Goal: Task Accomplishment & Management: Complete application form

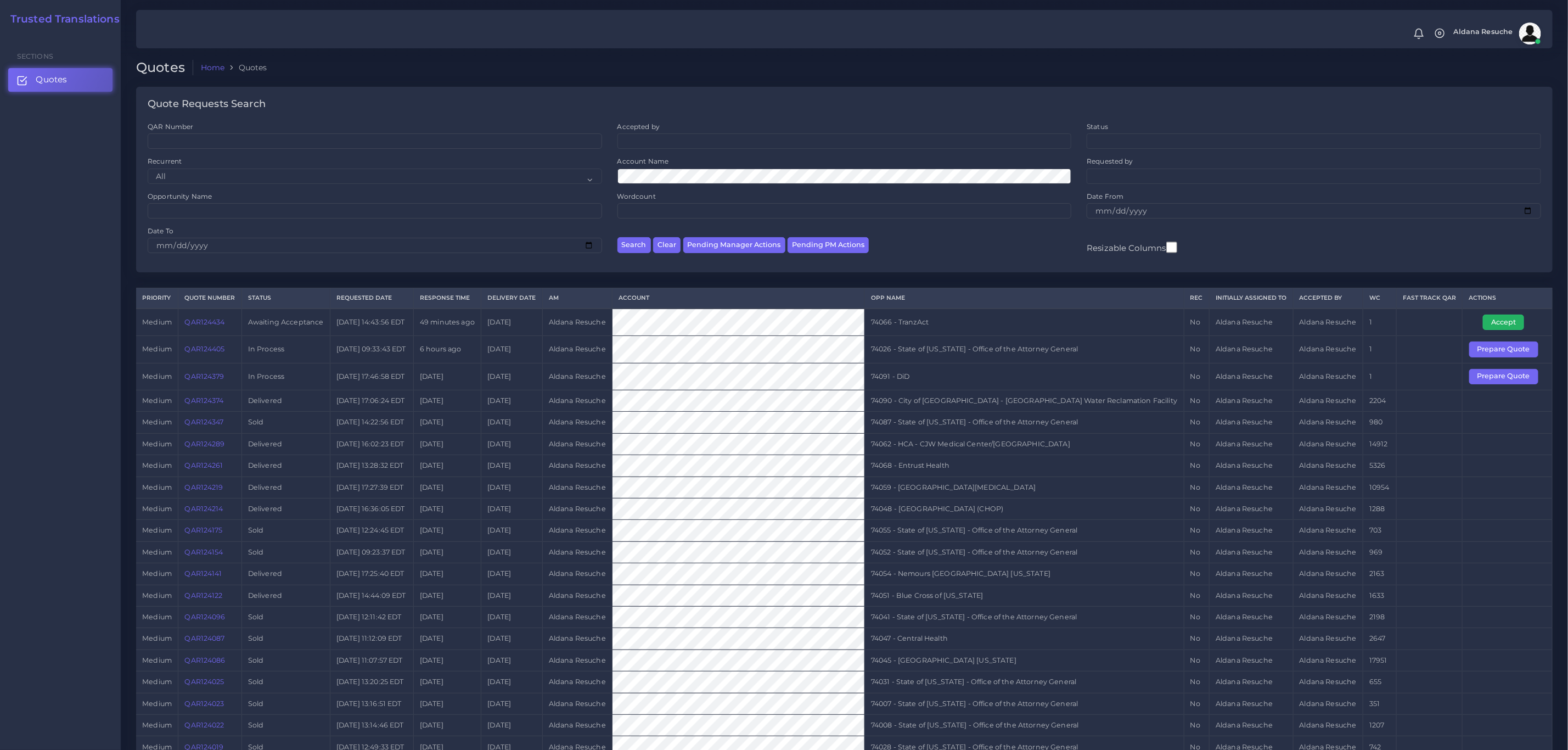
drag, startPoint x: 1496, startPoint y: 328, endPoint x: 1452, endPoint y: 333, distance: 44.3
click at [1496, 328] on button "Accept" at bounding box center [1504, 322] width 41 height 15
click at [949, 319] on td "74066 - TranzAct" at bounding box center [1024, 322] width 319 height 27
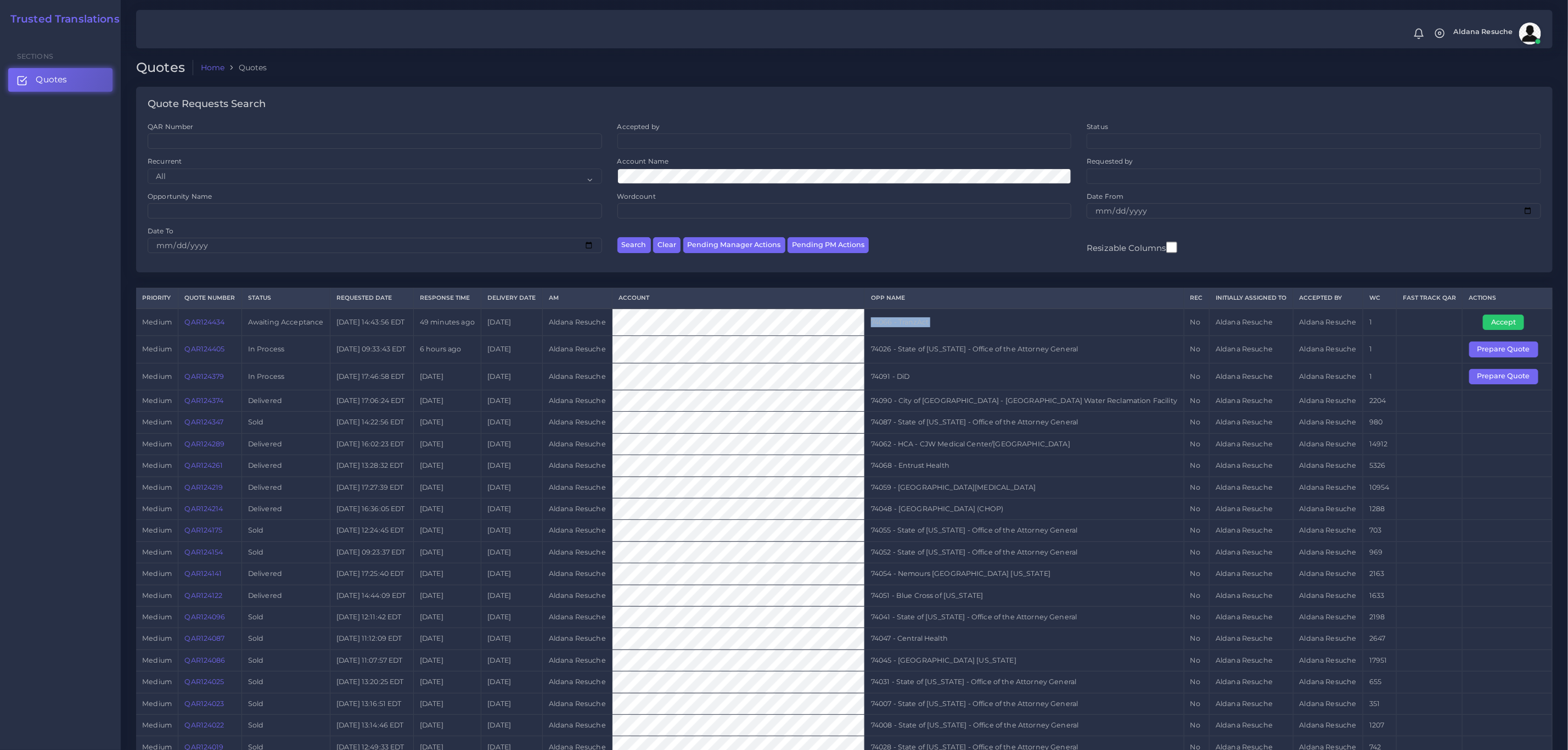
copy tr "74066 - TranzAct"
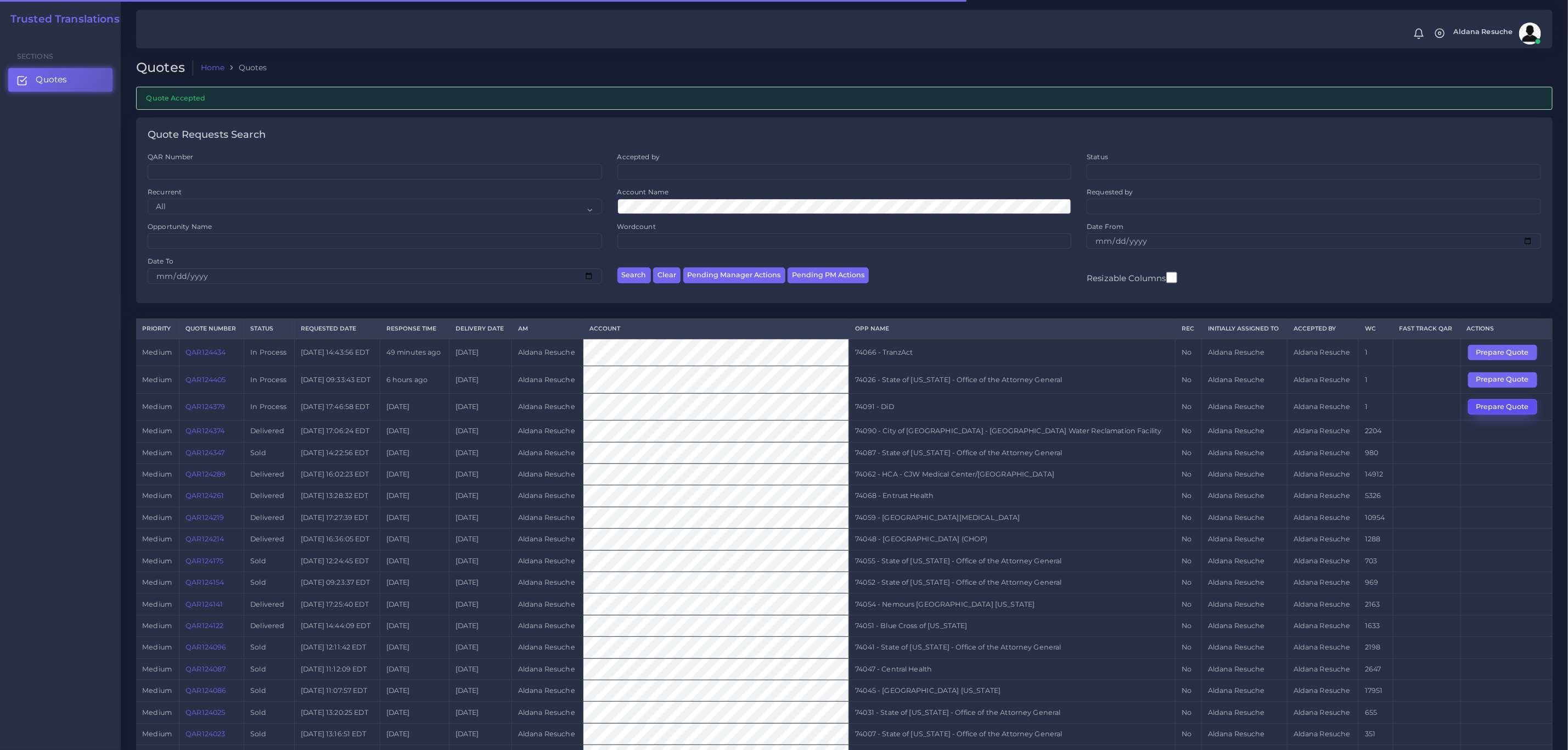
click at [1495, 414] on button "Prepare Quote" at bounding box center [1502, 407] width 69 height 15
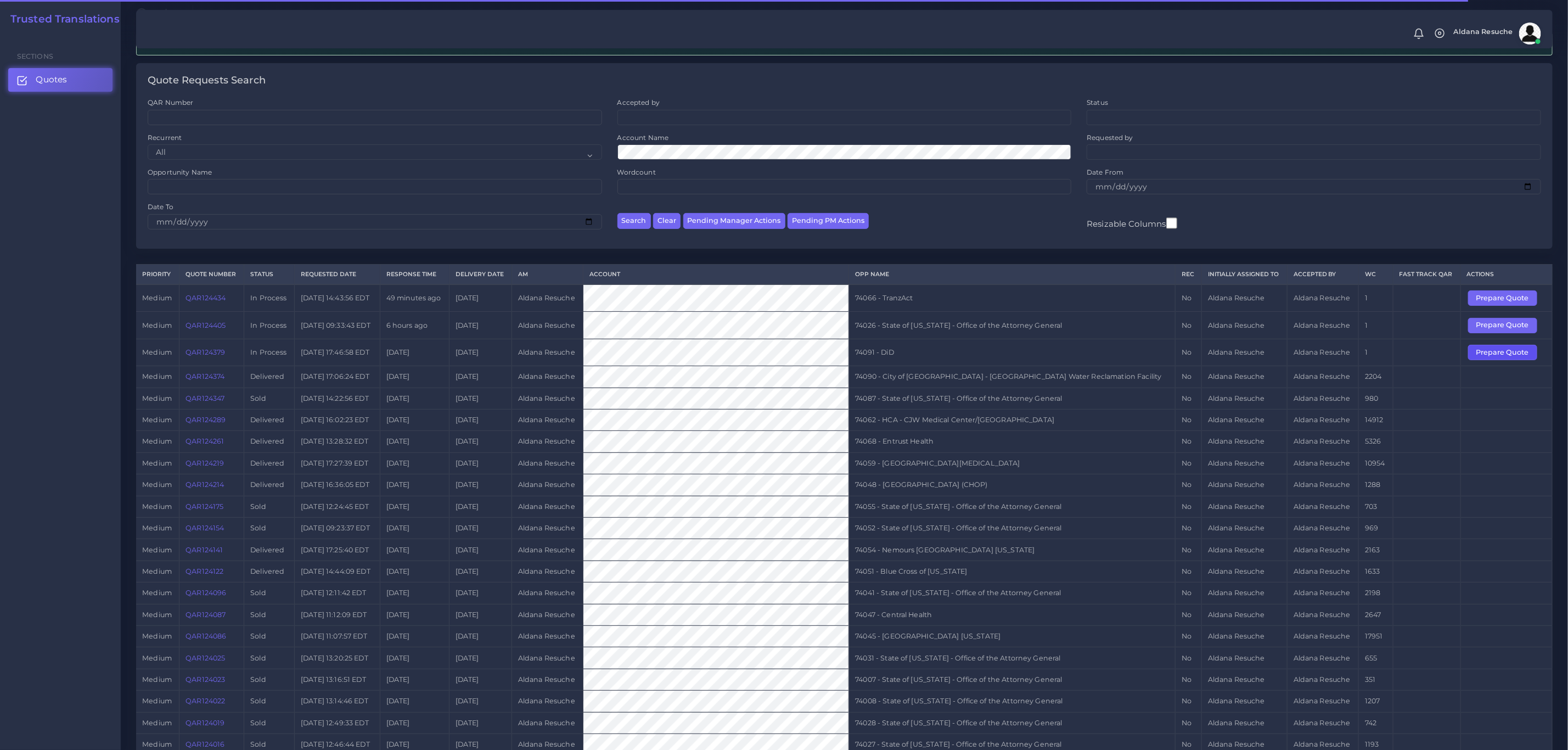
scroll to position [82, 0]
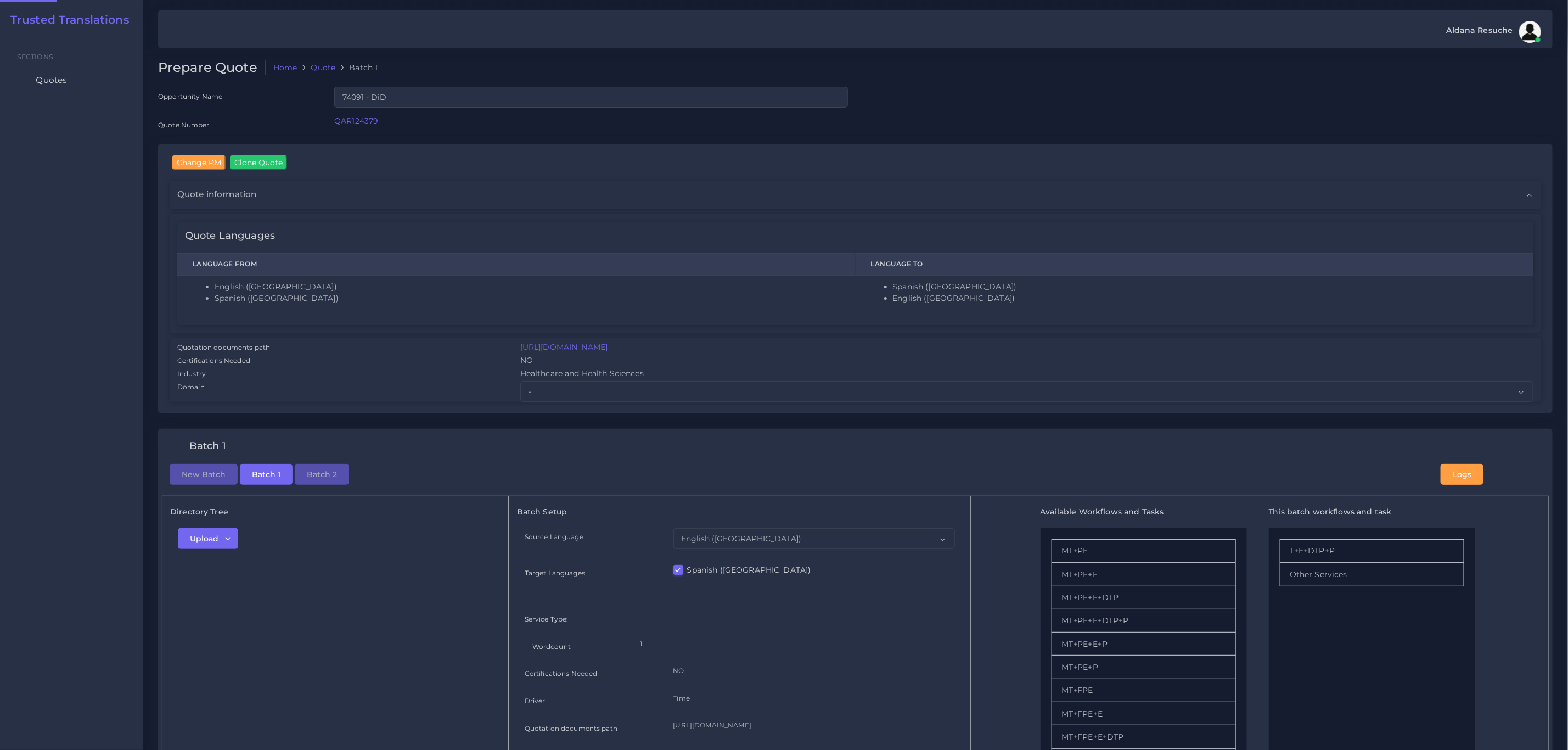
checkbox input "true"
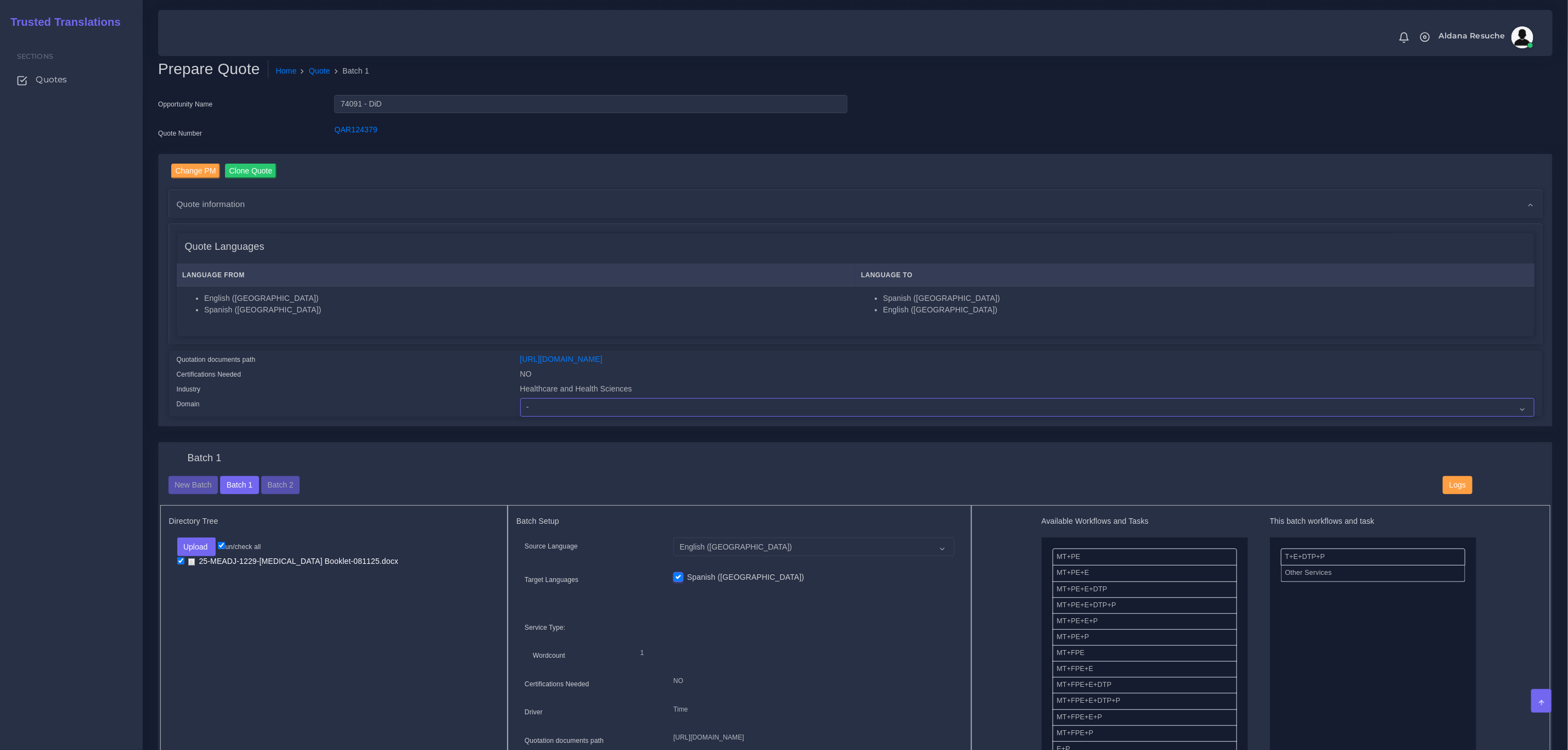
click at [664, 409] on select "- Advertising and Media Agriculture, Forestry and Fishing Architecture, Buildin…" at bounding box center [1027, 407] width 1015 height 19
click at [357, 432] on div "Change PM Clone Quote AM NO" at bounding box center [855, 298] width 1412 height 289
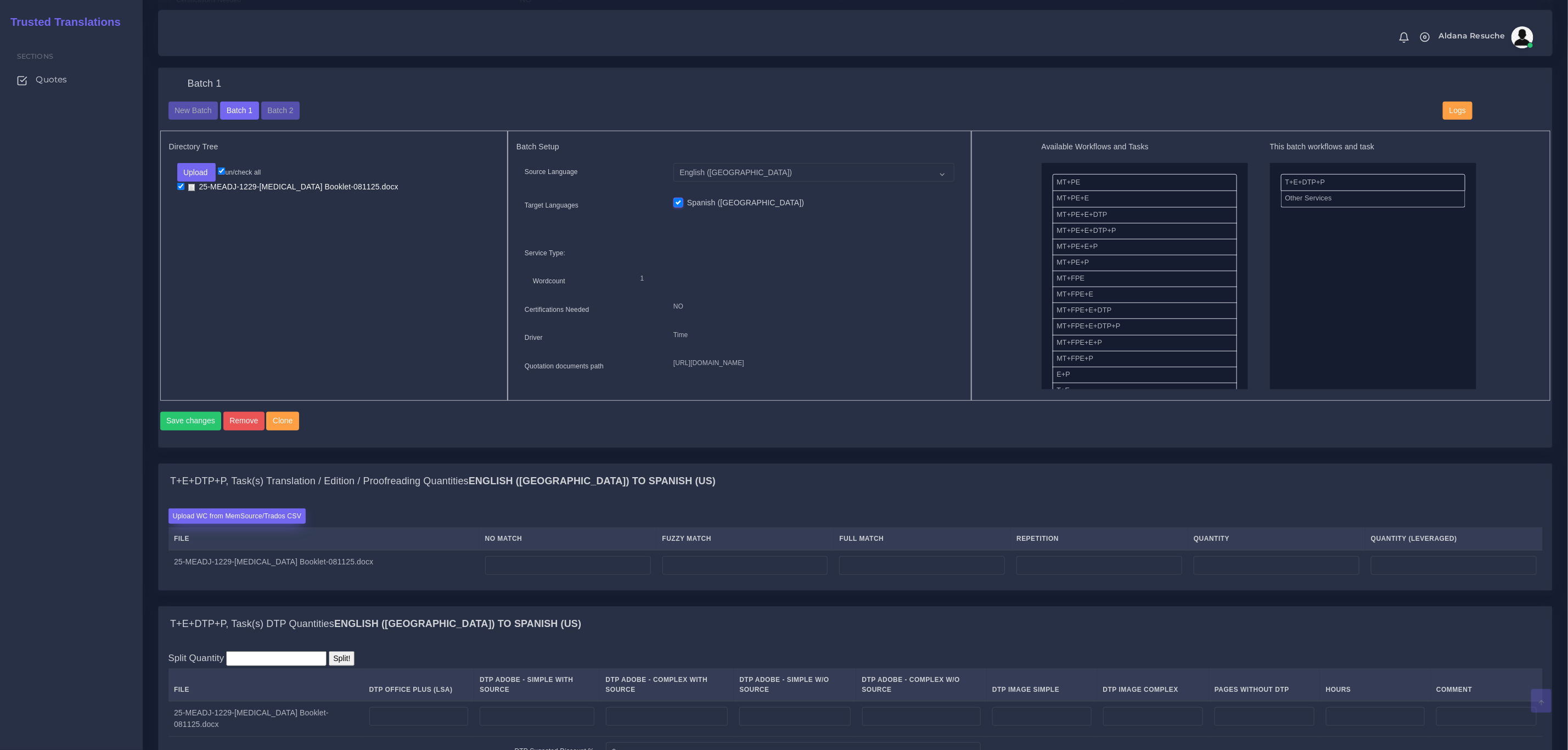
scroll to position [412, 0]
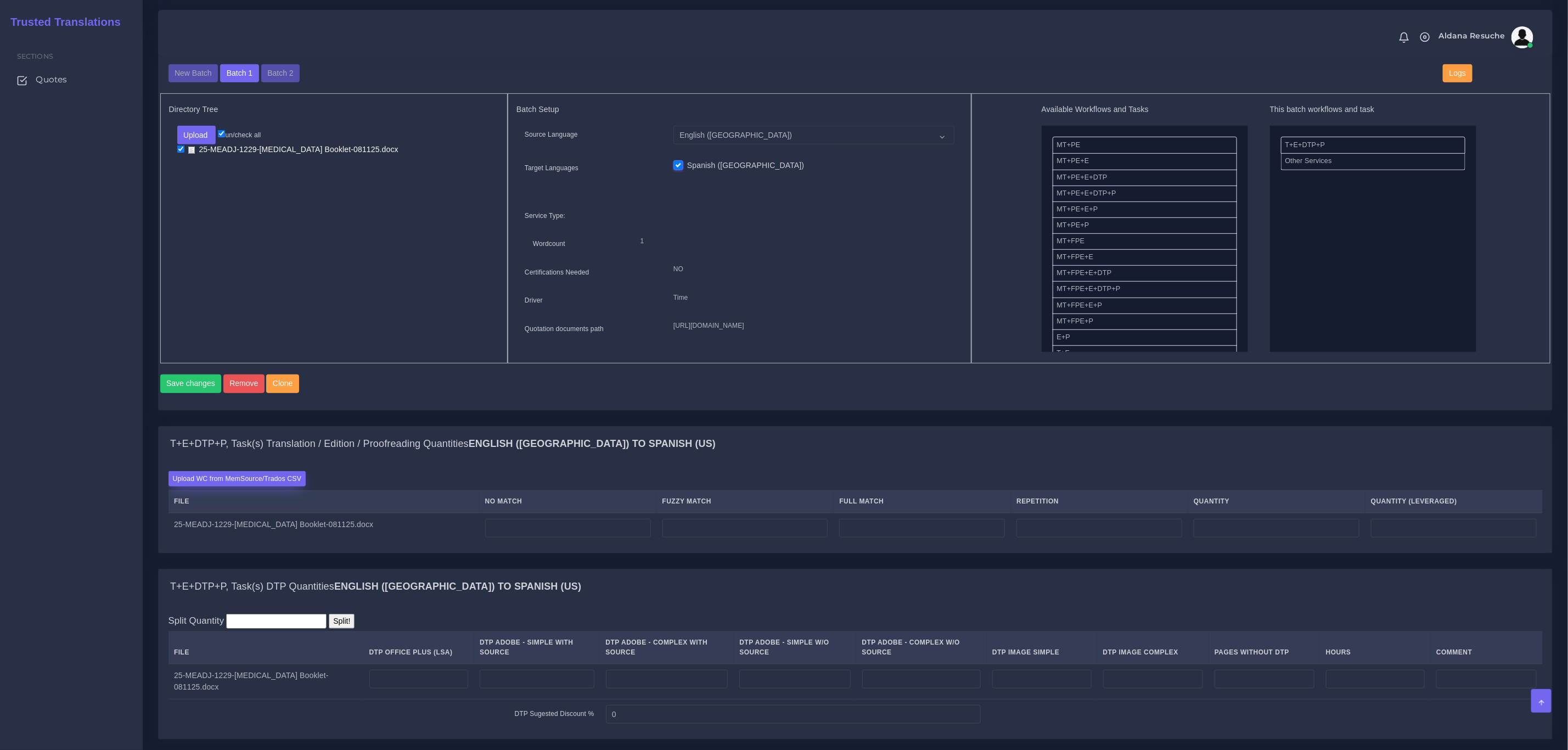
click at [292, 486] on label "Upload WC from MemSource/Trados CSV" at bounding box center [237, 478] width 137 height 15
click at [0, 0] on input "Upload WC from MemSource/Trados CSV" at bounding box center [0, 0] width 0 height 0
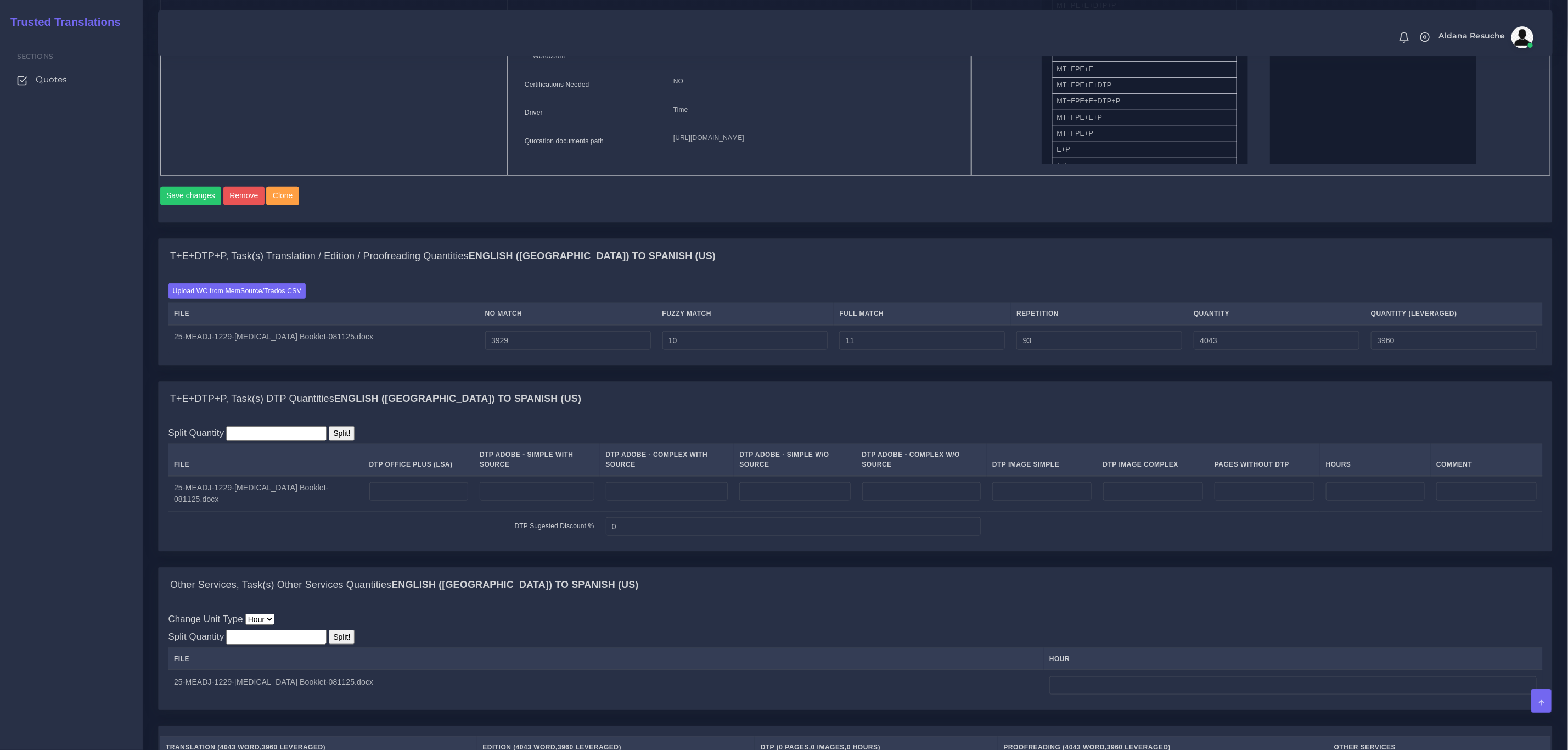
scroll to position [659, 0]
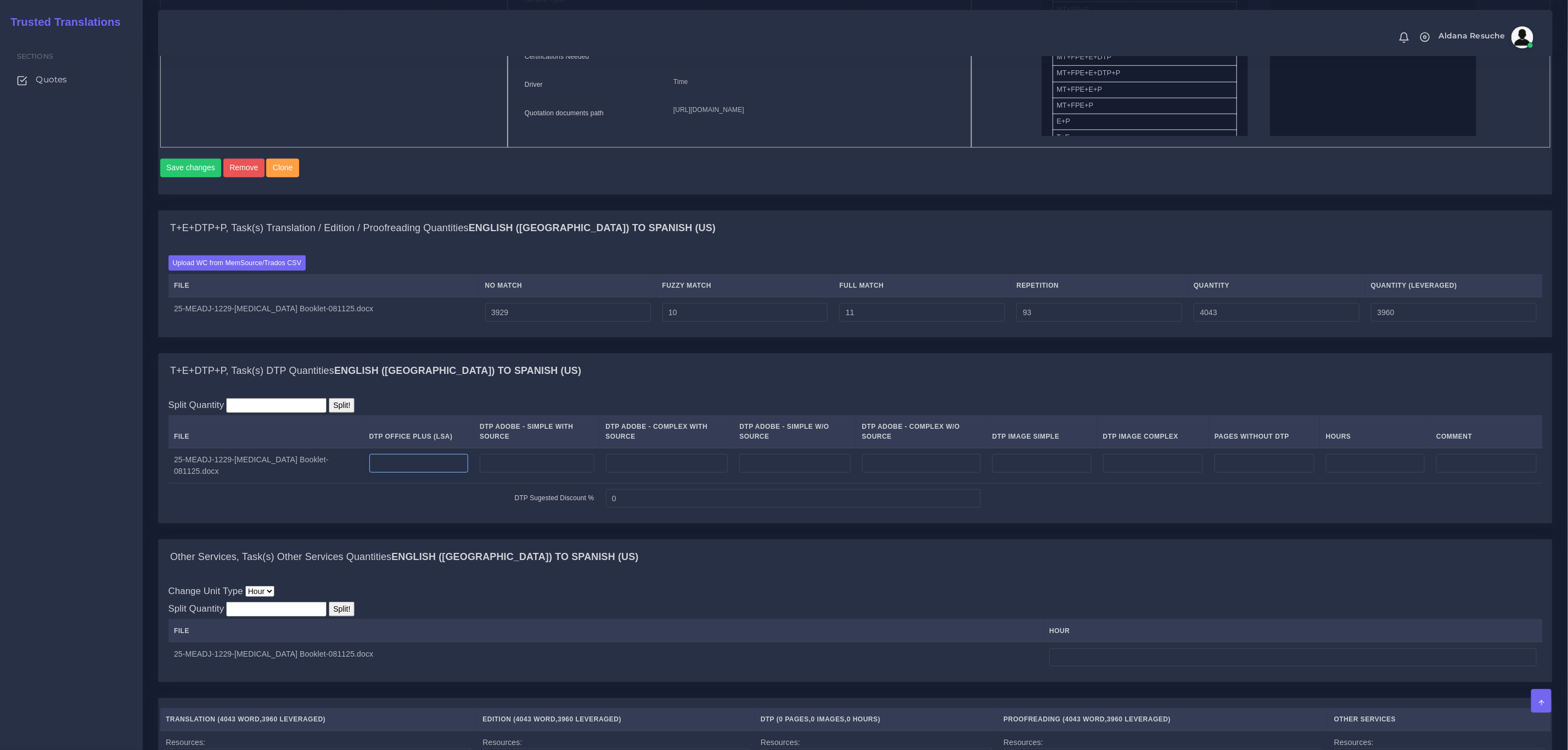
click at [431, 472] on input "number" at bounding box center [419, 464] width 99 height 19
click at [647, 472] on input "number" at bounding box center [667, 464] width 122 height 19
type input "17"
click at [1355, 472] on input "number" at bounding box center [1376, 464] width 99 height 19
type input "1"
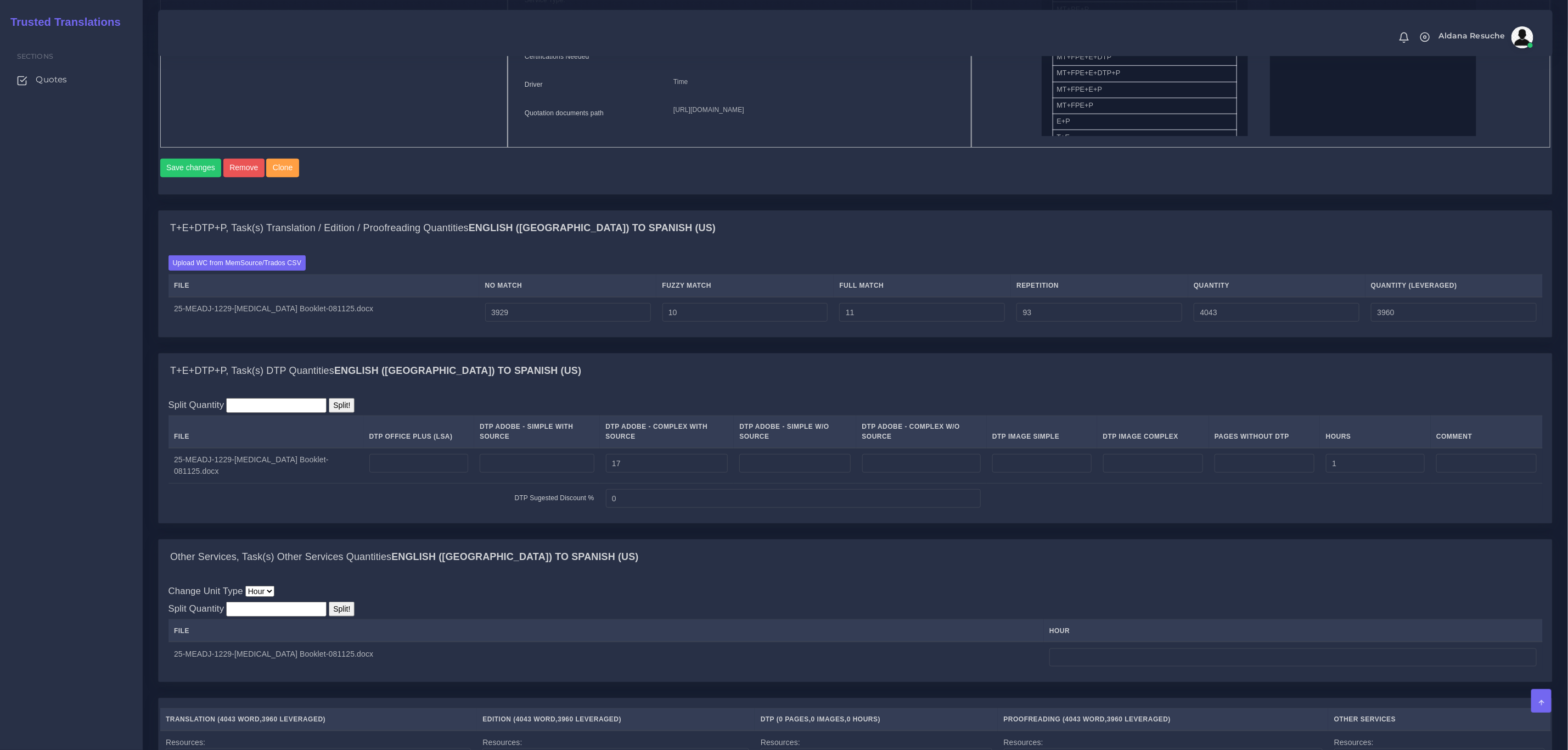
click at [1352, 426] on div "Split Quantity Split! File DTP Office Plus (LSA) DTP Adobe - Simple With Source…" at bounding box center [856, 456] width 1375 height 116
click at [1085, 539] on div "T+E+DTP+P, Task(s) DTP Quantities English (US) TO Spanish (US) Split Quantity S…" at bounding box center [855, 446] width 1412 height 186
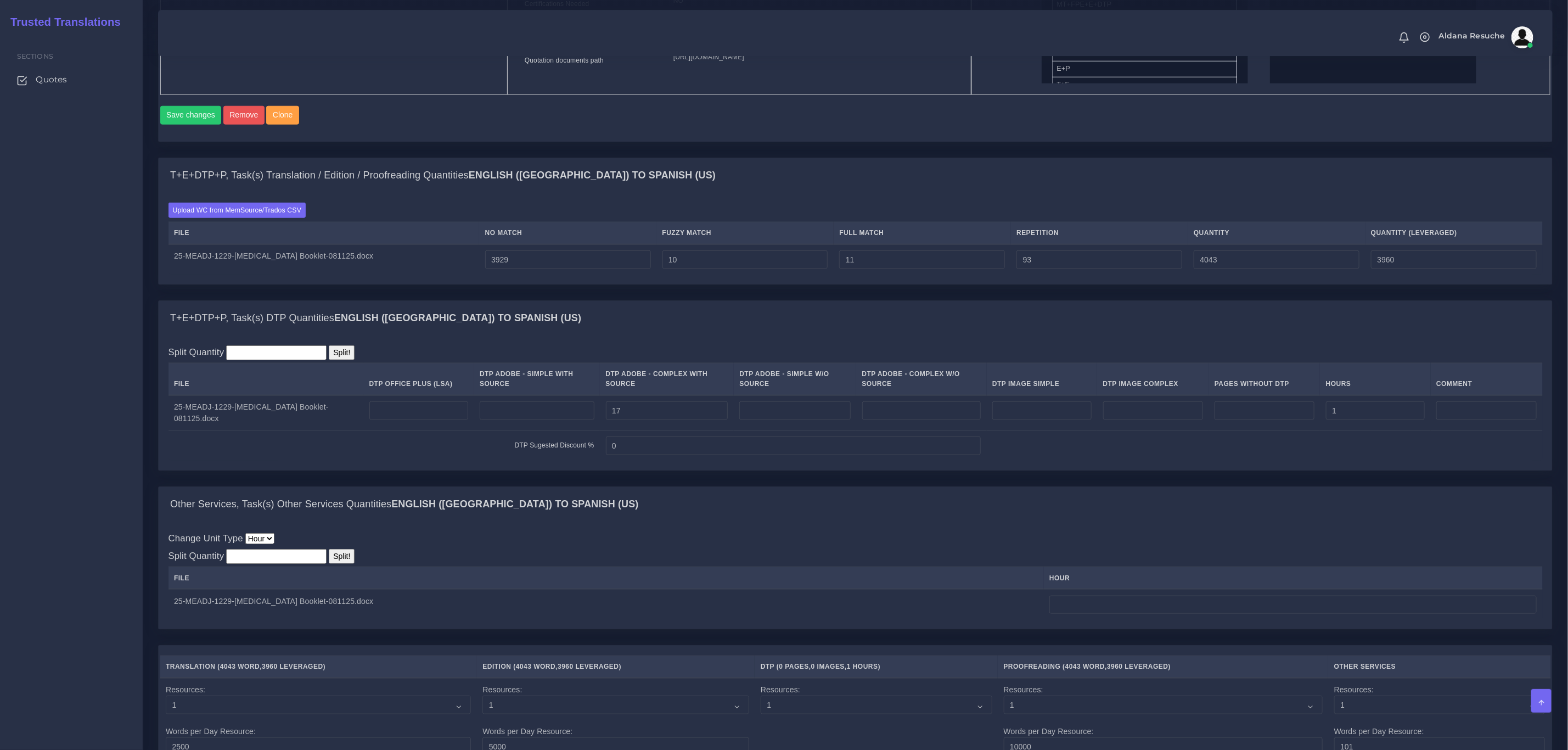
scroll to position [741, 0]
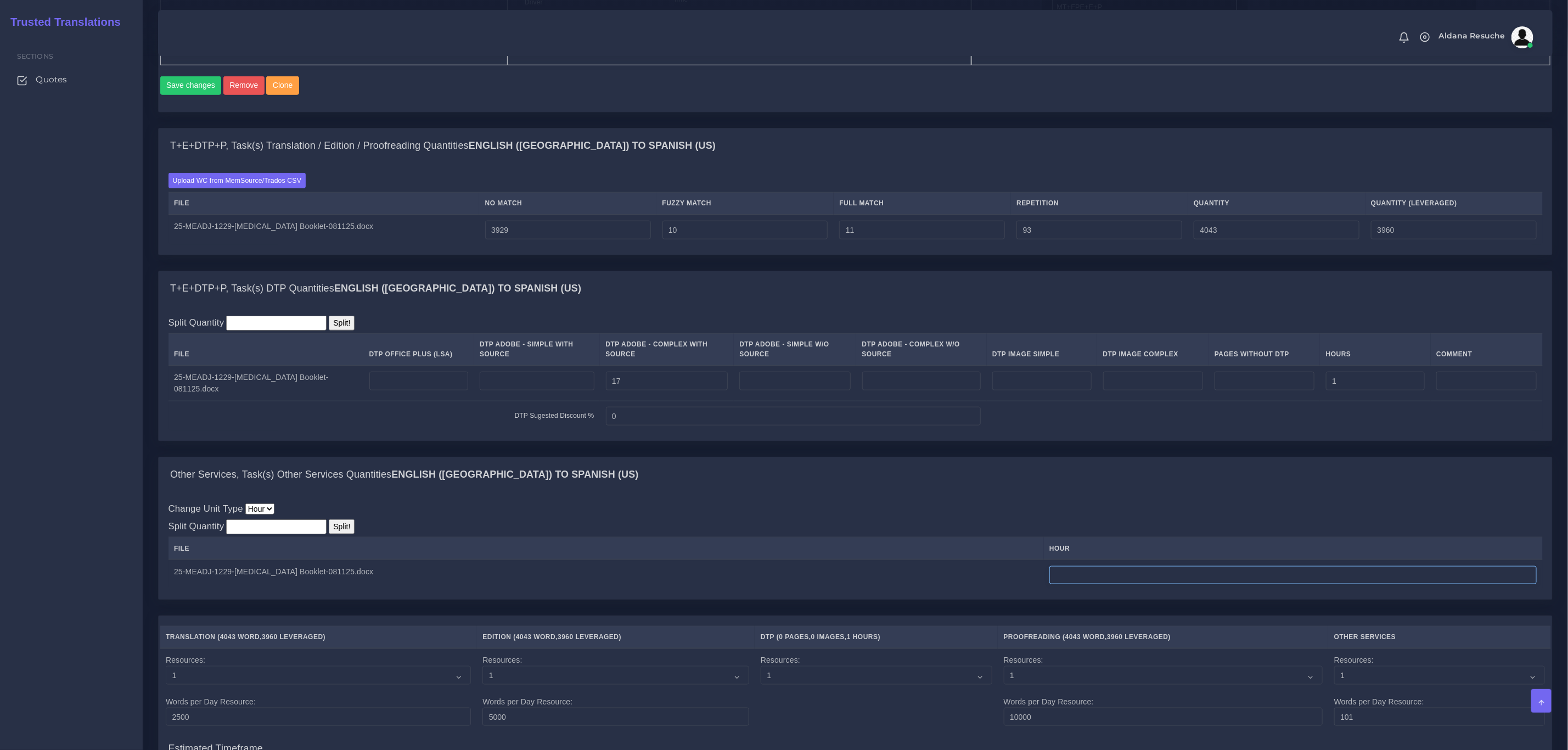
click at [1100, 585] on input "number" at bounding box center [1293, 576] width 488 height 19
click at [1140, 516] on div "Change Unit Type Hour Split Quantity Split! File hour 1" at bounding box center [856, 546] width 1394 height 108
click at [1104, 585] on input "1" at bounding box center [1293, 576] width 488 height 19
drag, startPoint x: 1104, startPoint y: 597, endPoint x: 960, endPoint y: 590, distance: 144.2
click at [960, 590] on tr "25-MEADJ-1229-Food Allergies Booklet-081125.docx 1" at bounding box center [856, 575] width 1375 height 31
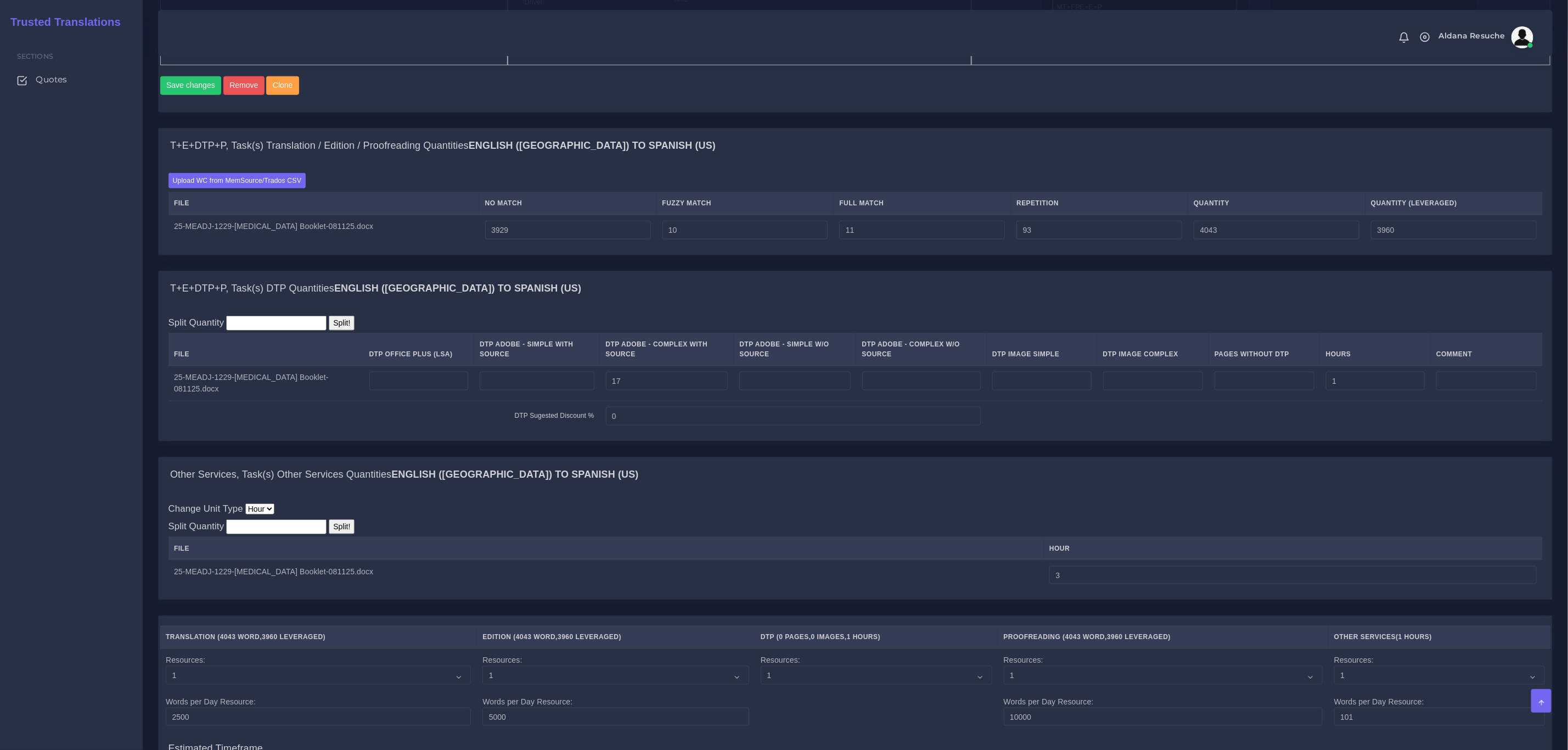
click at [977, 493] on div "Other Services, Task(s) Other Services Quantities English (US) TO Spanish (US)" at bounding box center [856, 474] width 1394 height 35
drag, startPoint x: 1109, startPoint y: 605, endPoint x: 1006, endPoint y: 605, distance: 103.0
click at [1006, 590] on tr "25-MEADJ-1229-Food Allergies Booklet-081125.docx 3" at bounding box center [856, 575] width 1375 height 31
type input "2.5"
click at [1000, 557] on div "Change Unit Type Hour Split Quantity Split! File hour 2.5" at bounding box center [856, 546] width 1375 height 88
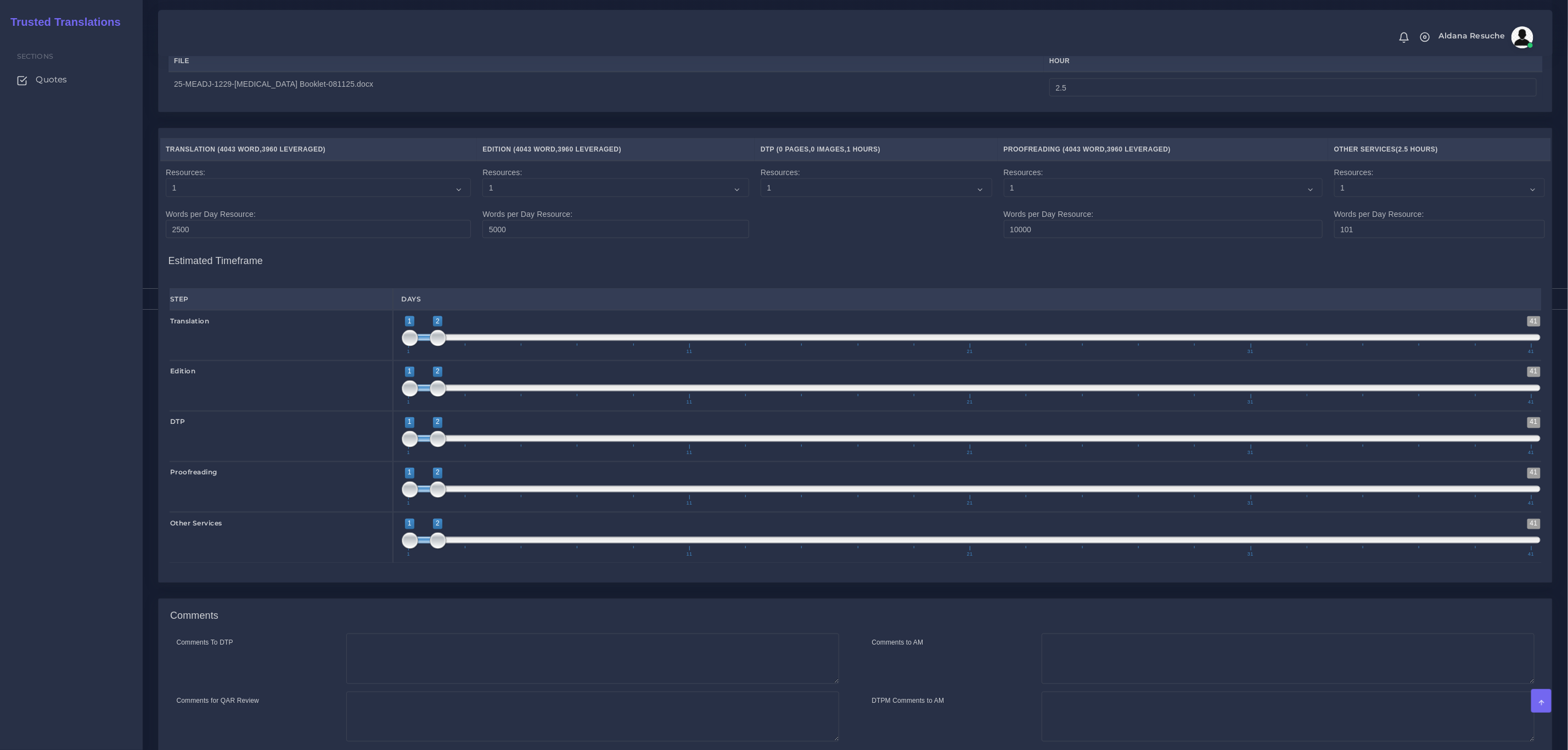
scroll to position [1349, 0]
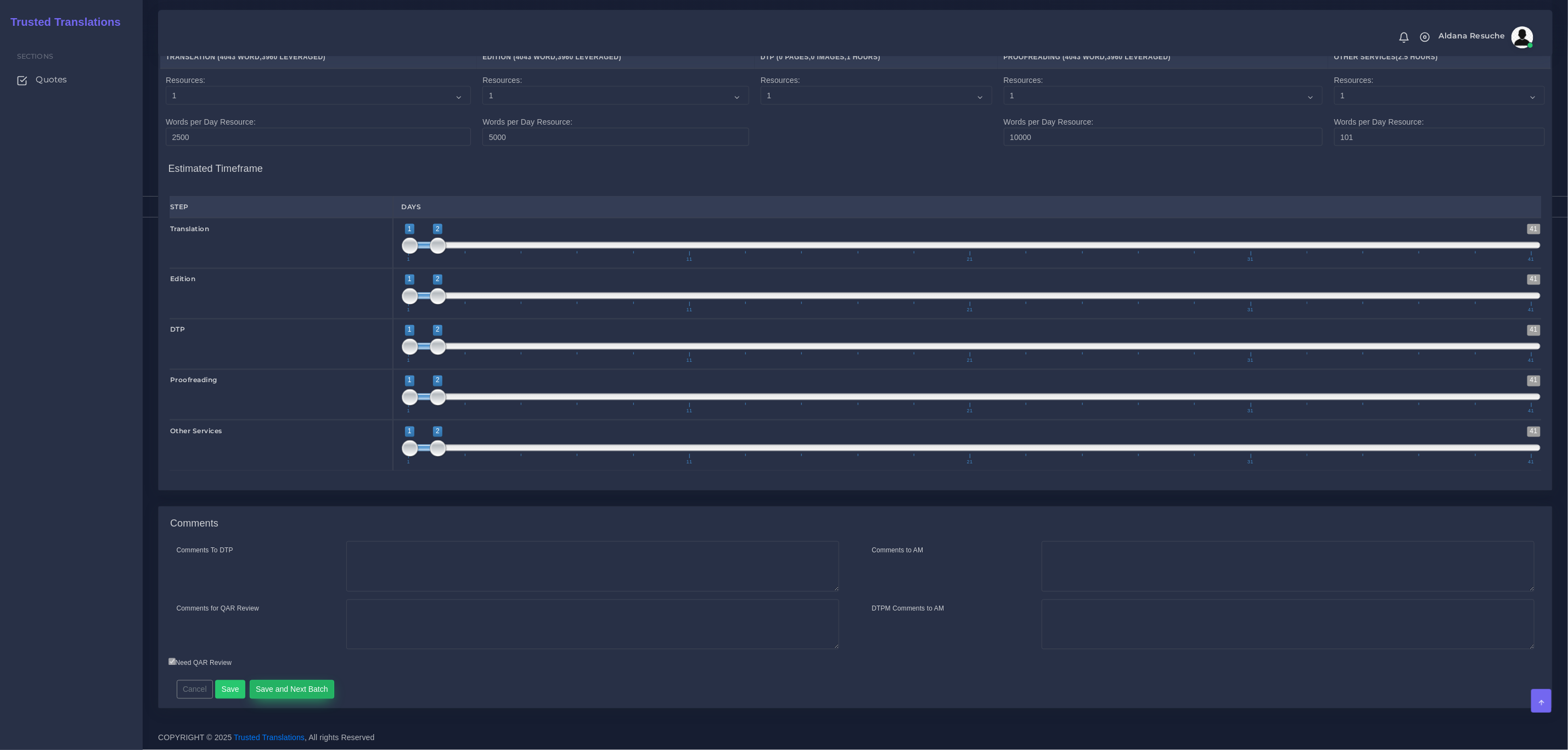
click at [285, 690] on button "Save and Next Batch" at bounding box center [292, 689] width 85 height 19
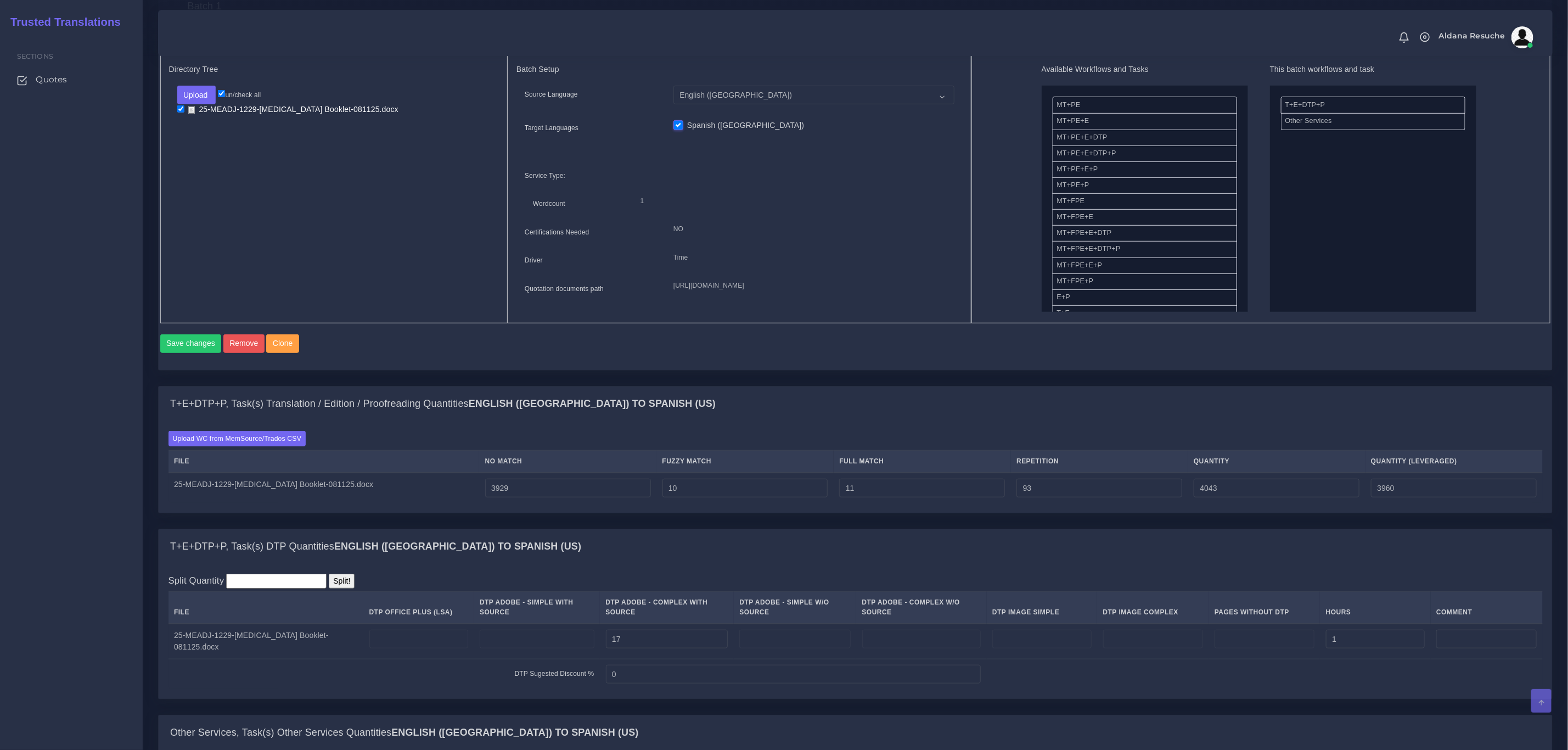
scroll to position [495, 0]
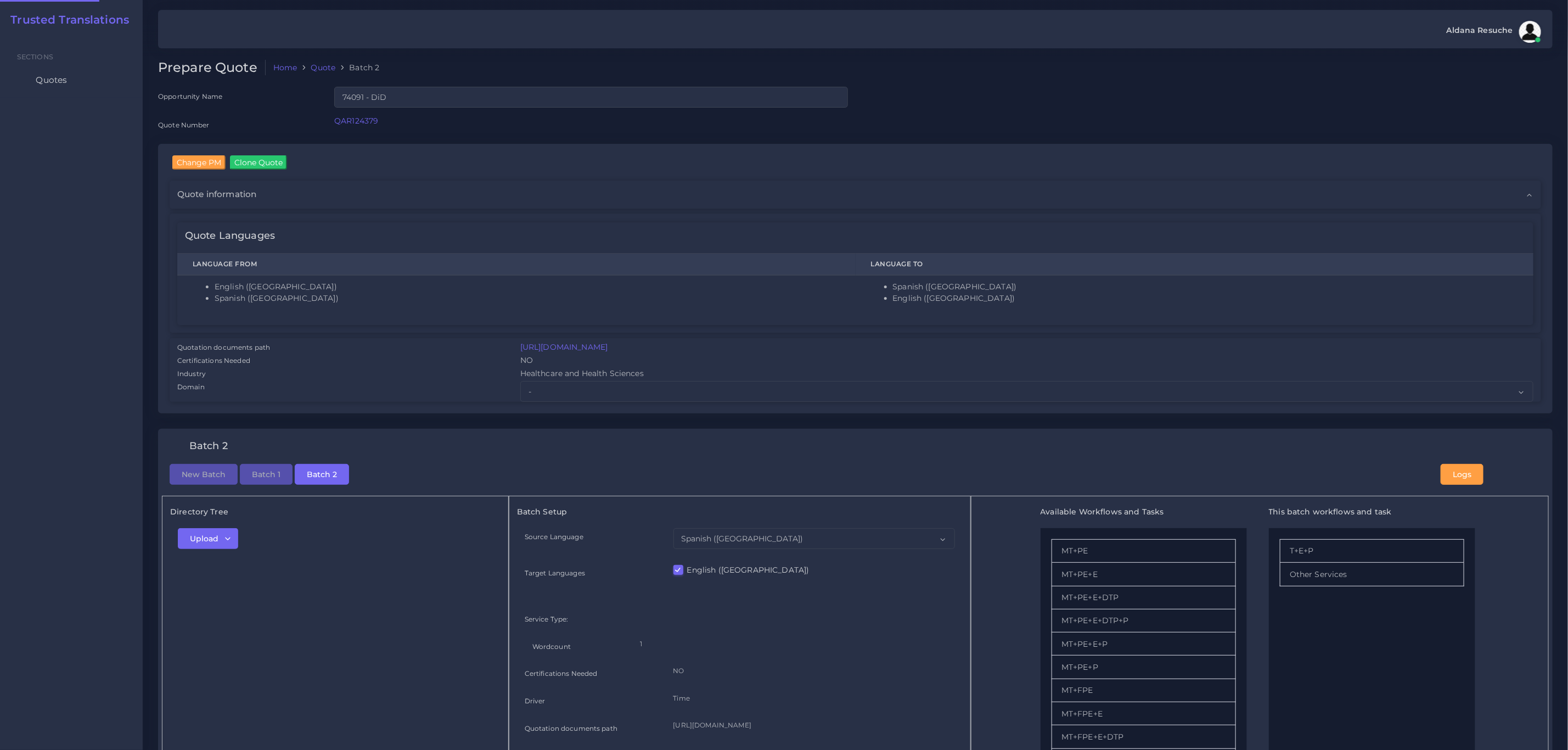
checkbox input "true"
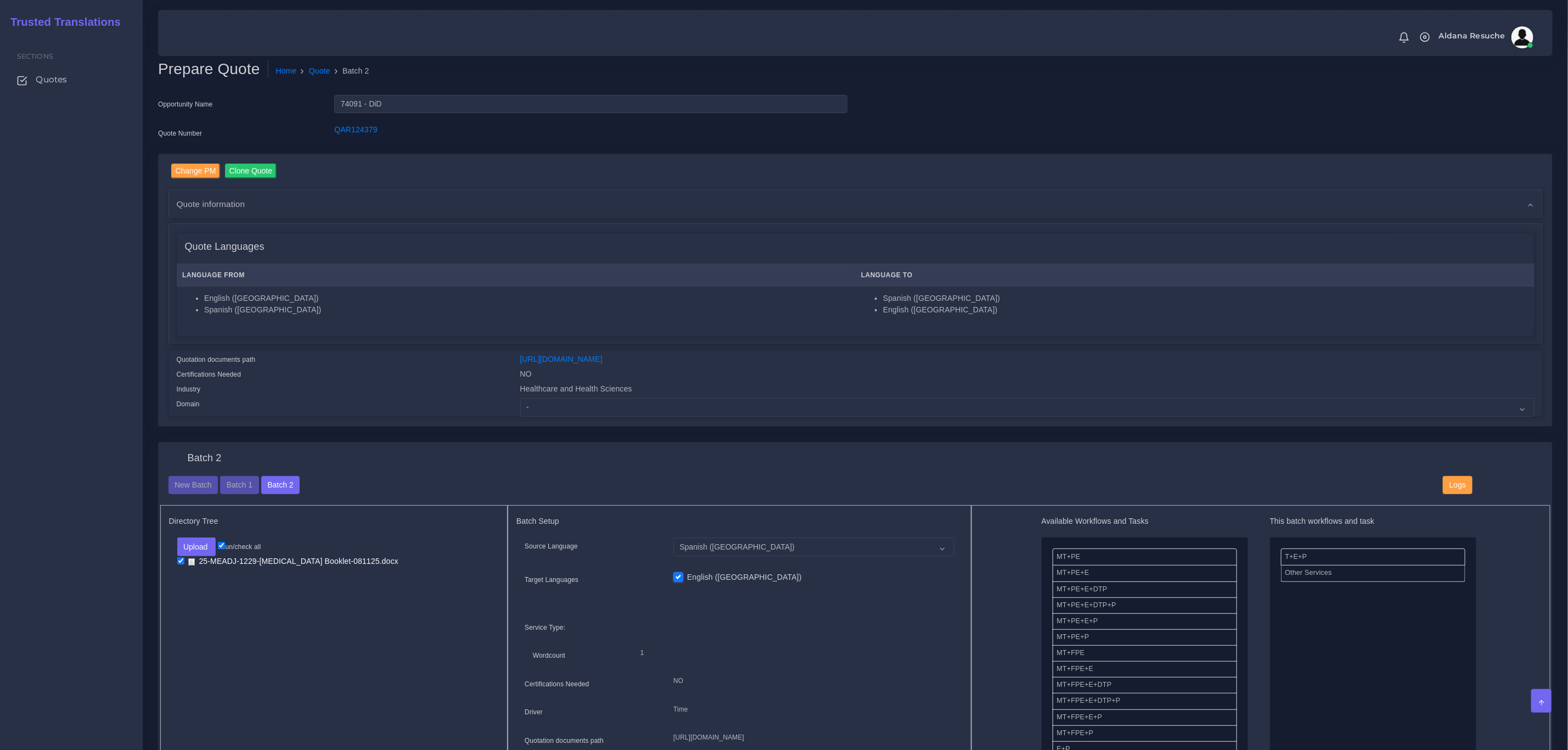
click at [353, 472] on div "Batch 2" at bounding box center [856, 465] width 1391 height 24
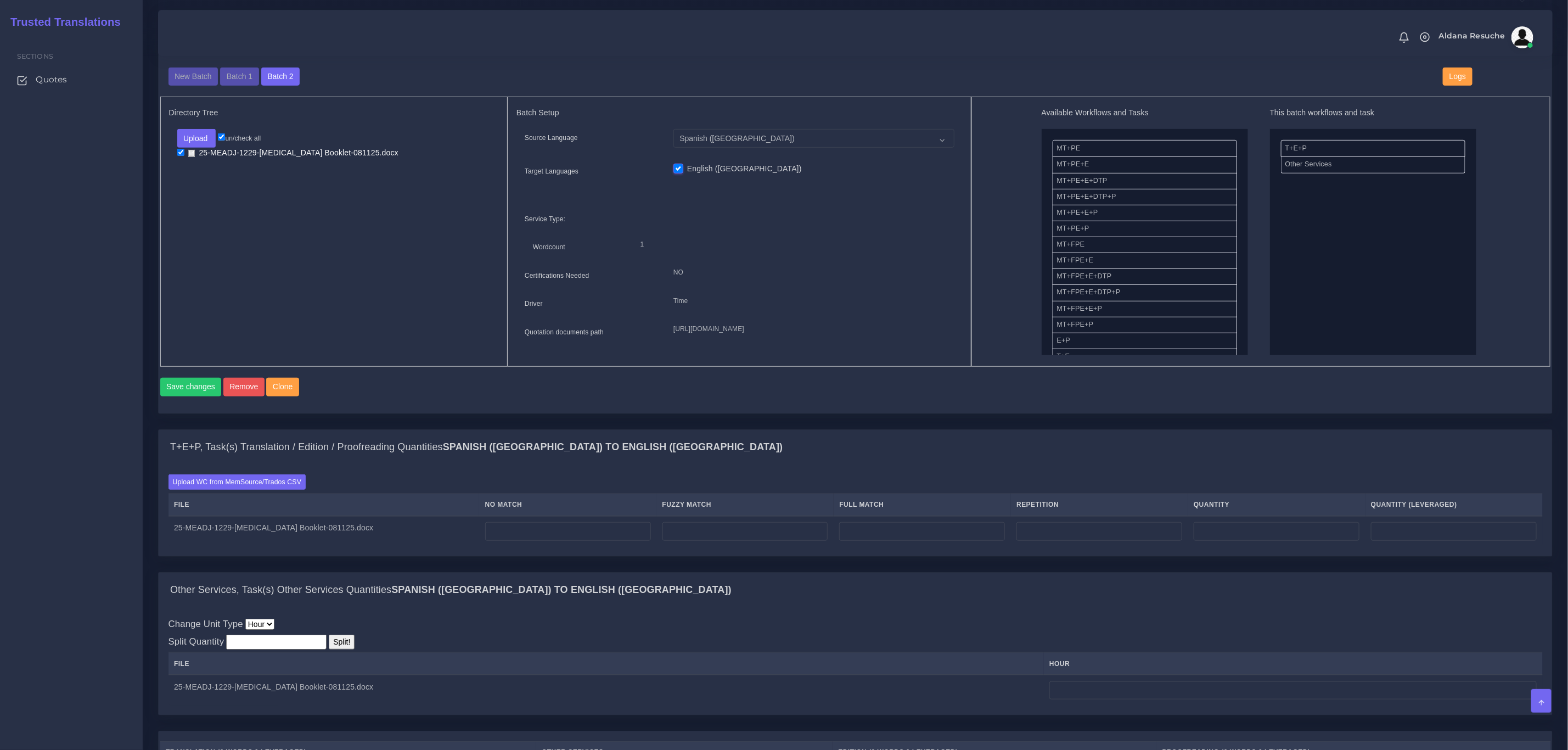
scroll to position [412, 0]
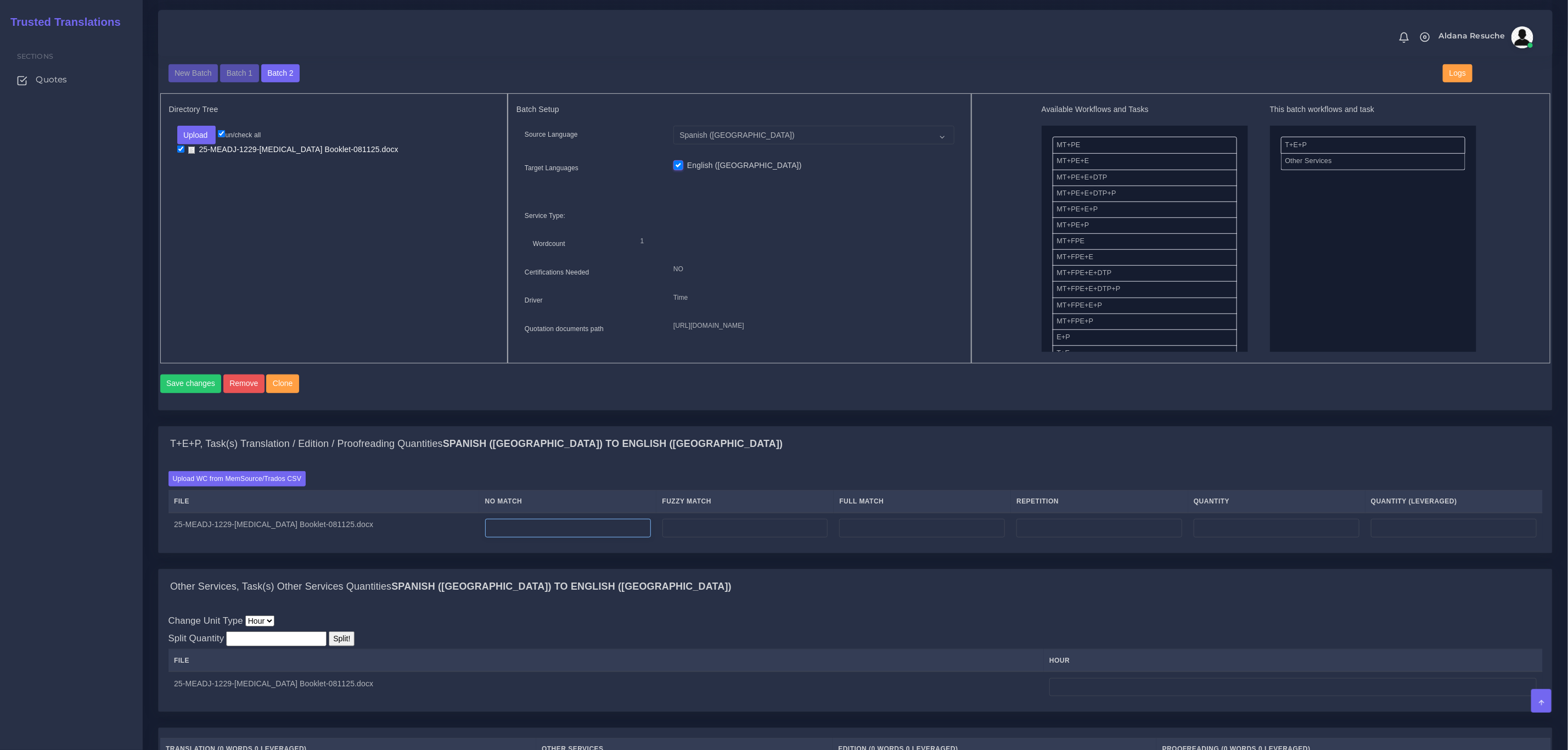
click at [562, 537] on input "number" at bounding box center [568, 528] width 166 height 19
type input "3950"
click at [1115, 537] on input "number" at bounding box center [1099, 528] width 166 height 19
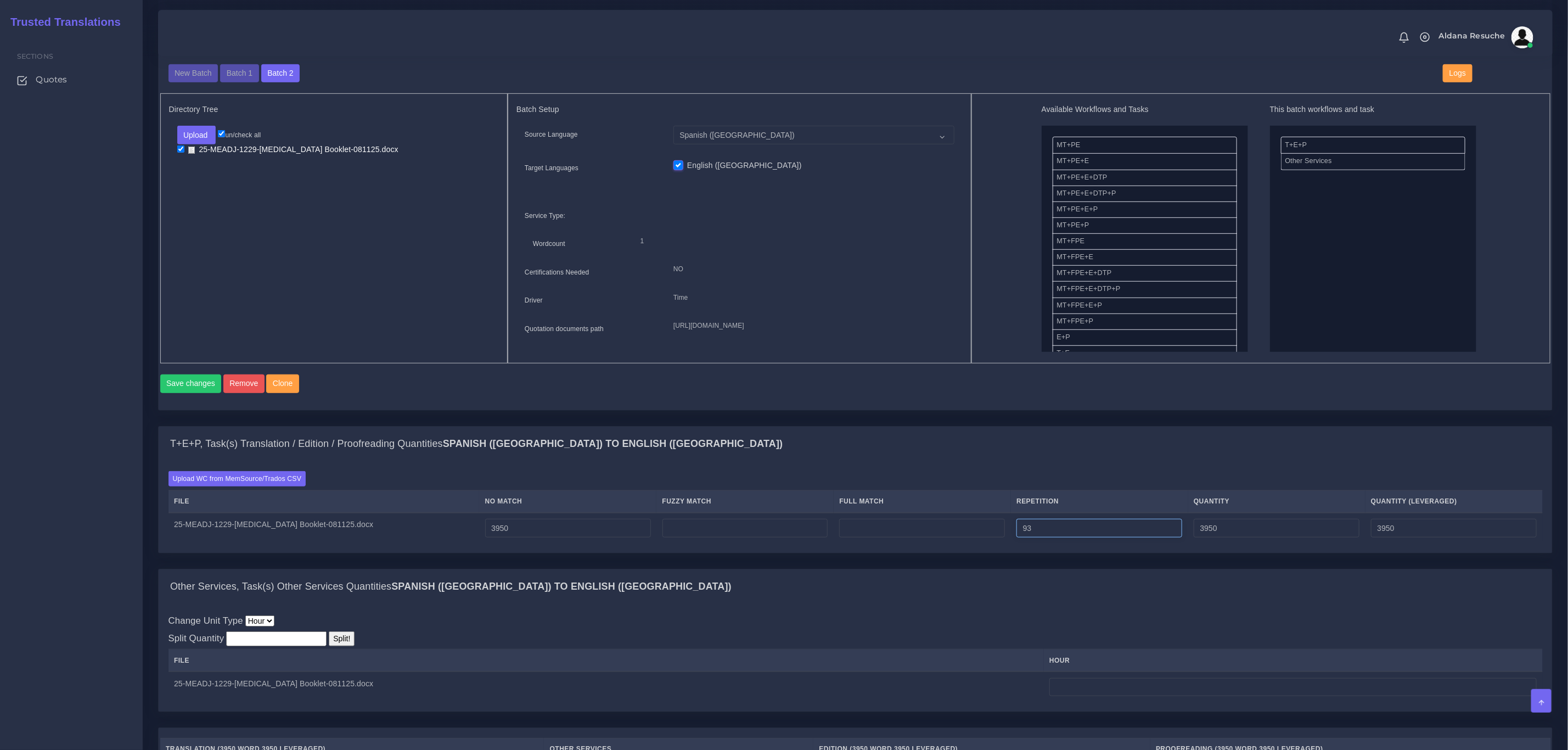
type input "93"
type input "4043"
type input "3973"
click at [1127, 448] on div "T+E+P, Task(s) Translation / Edition / Proofreading Quantities Spanish (US) TO …" at bounding box center [856, 443] width 1394 height 35
click at [1108, 697] on input "number" at bounding box center [1293, 688] width 488 height 19
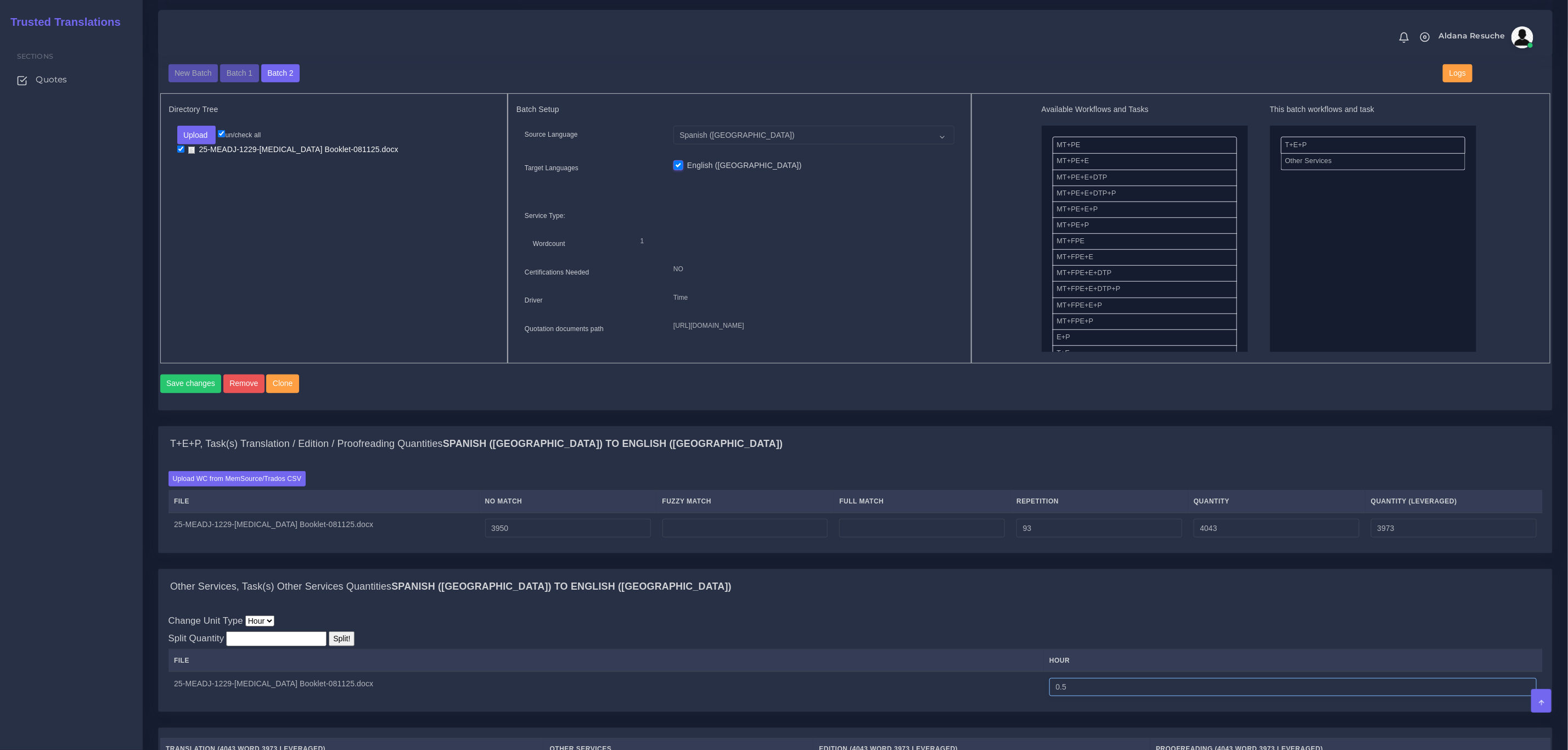
type input "0.5"
click at [1096, 647] on div "Change Unit Type Hour Split Quantity Split! File hour 0.5" at bounding box center [856, 658] width 1375 height 88
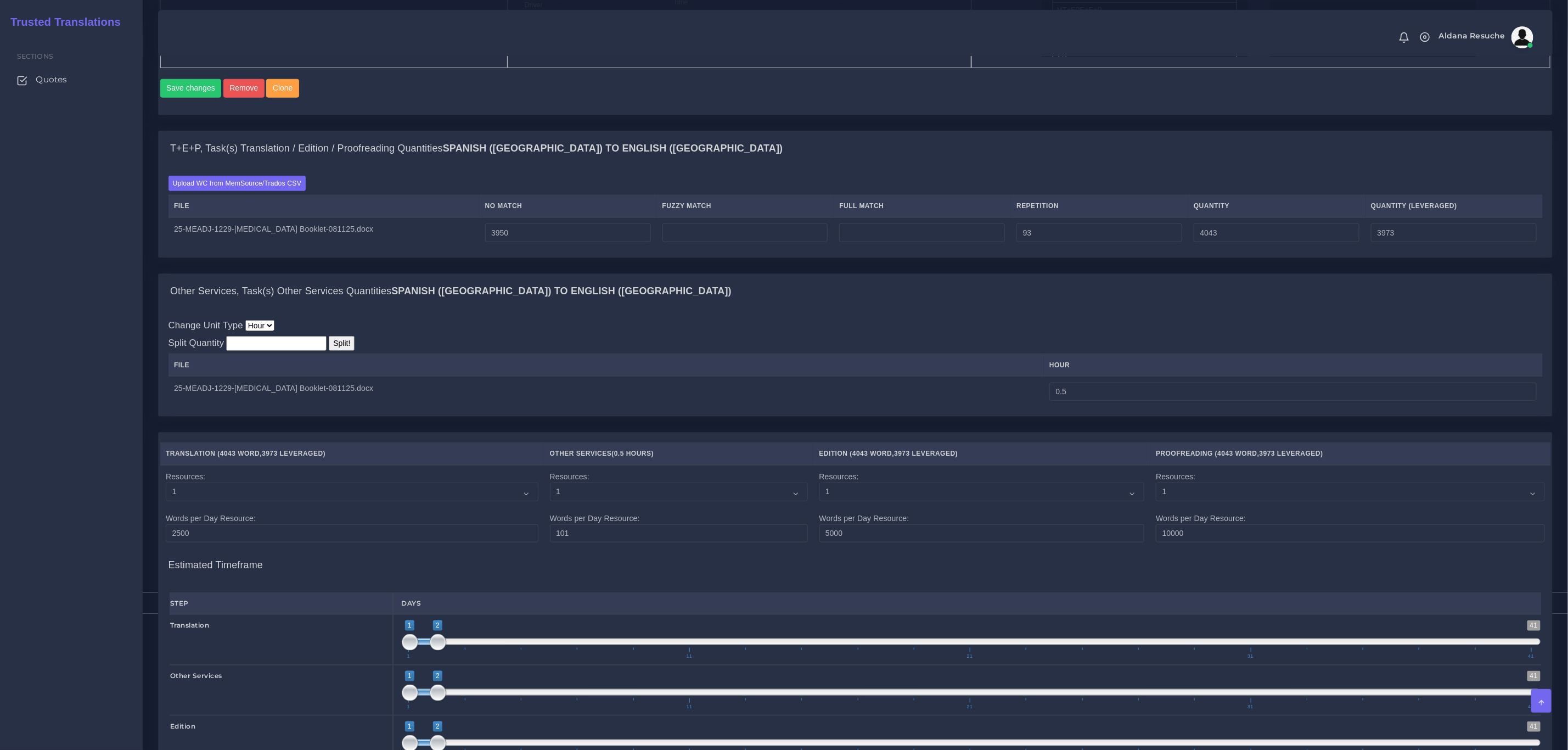
scroll to position [1079, 0]
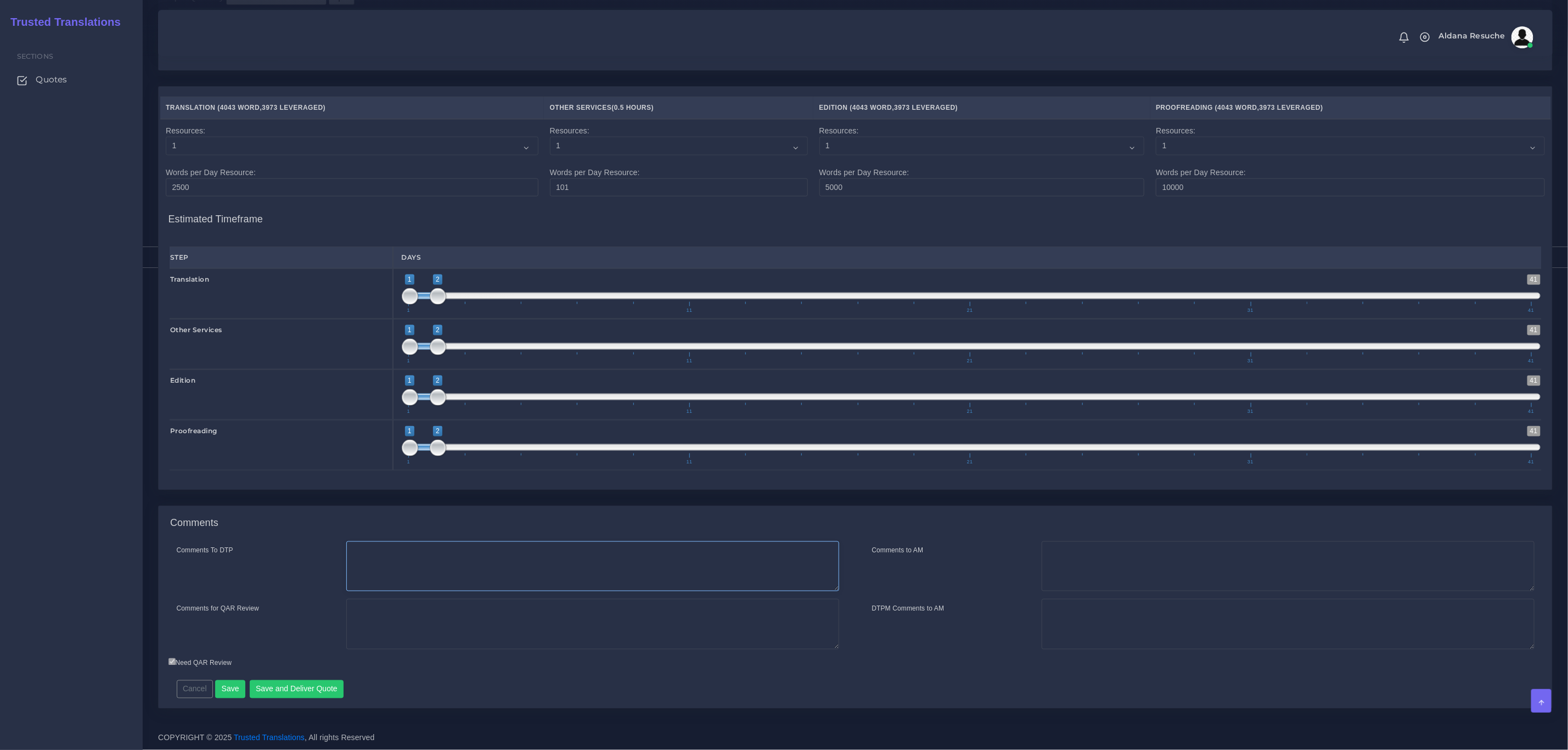
click at [401, 551] on textarea "Comments To DTP" at bounding box center [593, 566] width 493 height 50
type textarea "DTP in InDesign. Client will provide the InDesign"
type textarea "P"
type textarea "TEP quoted but we'll perfomr MT PE E P. Client requested backtranslation. DTP i…"
click at [295, 688] on button "Save and Deliver Quote" at bounding box center [296, 689] width 95 height 19
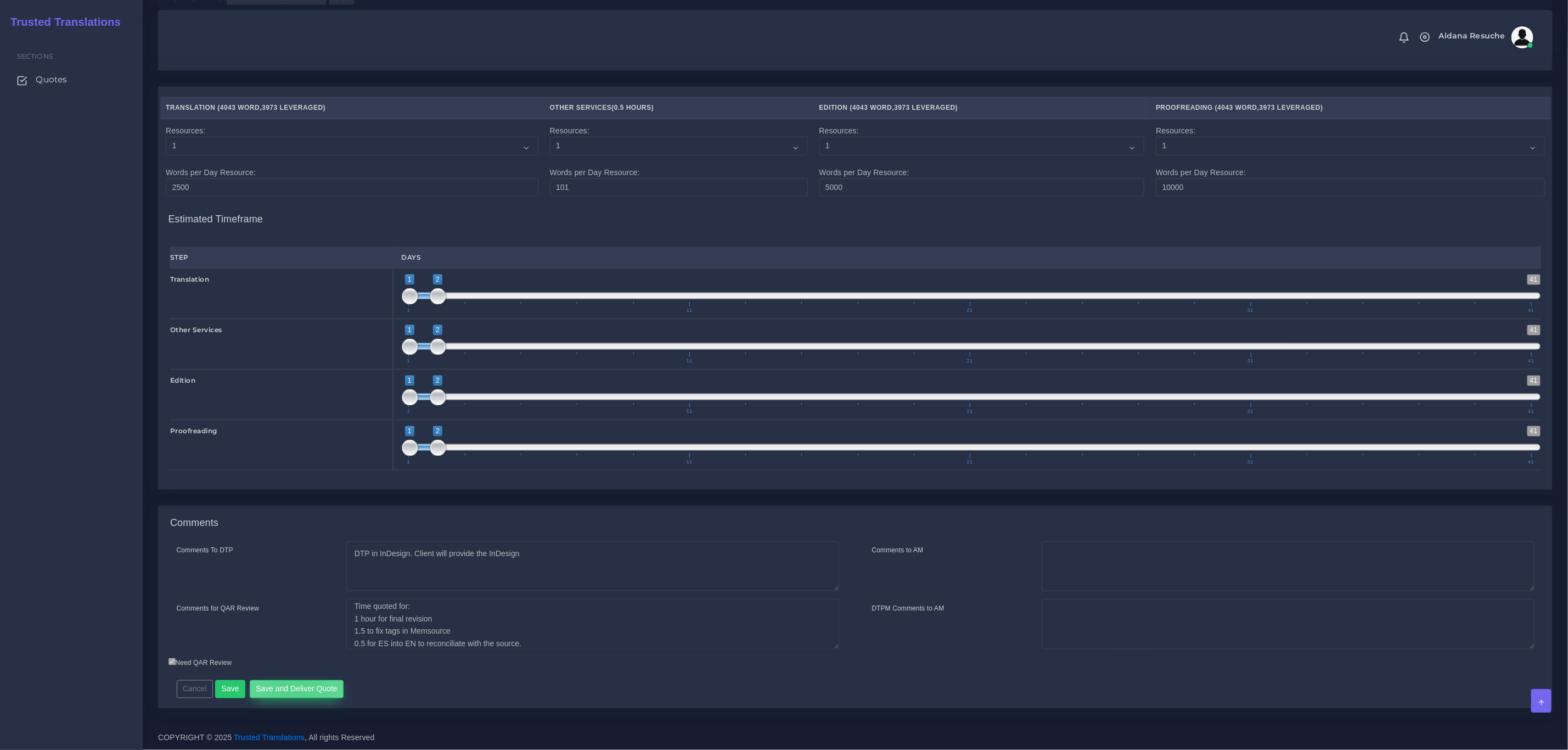
scroll to position [32, 0]
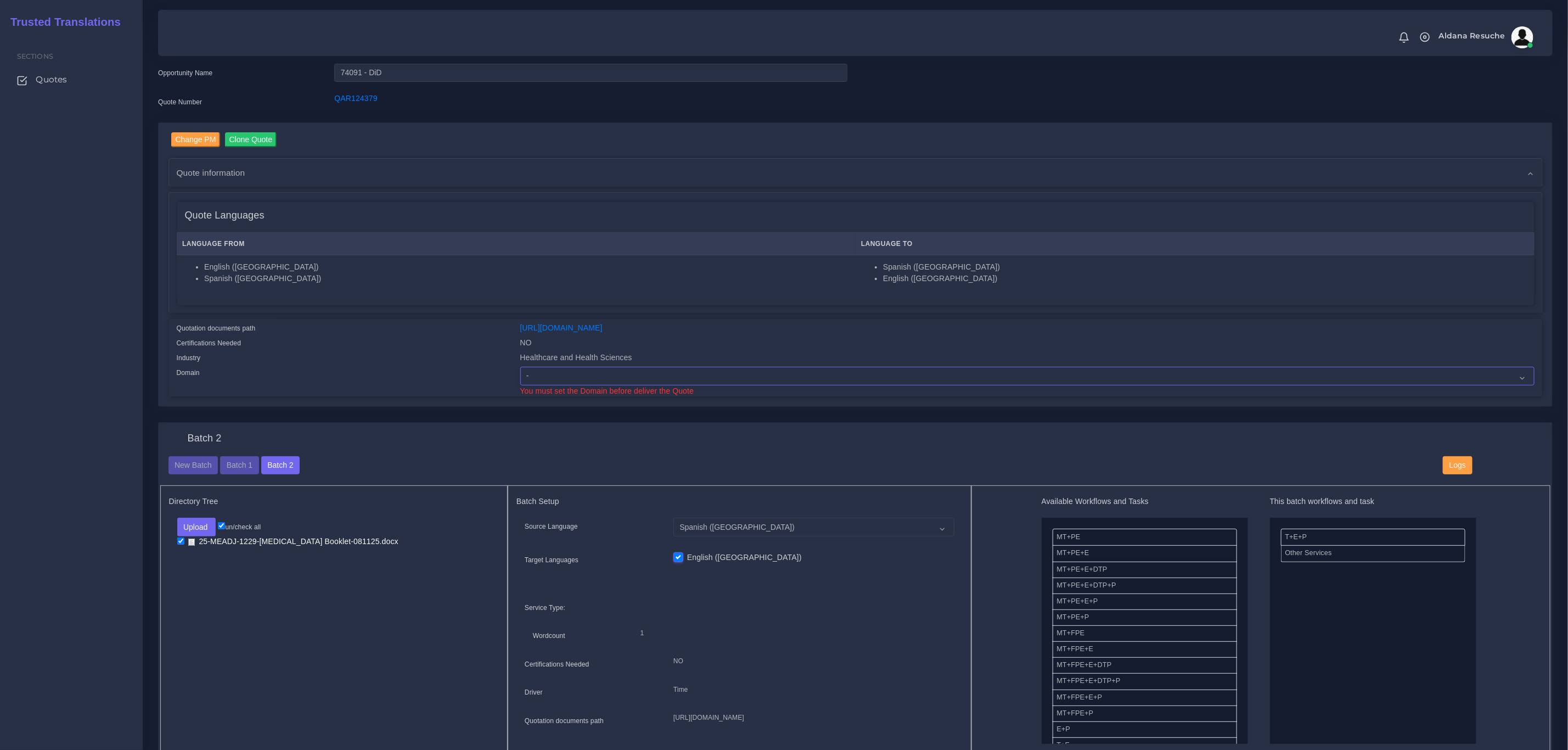
click at [651, 368] on select "- Advertising and Media Agriculture, Forestry and Fishing Architecture, Buildin…" at bounding box center [1027, 376] width 1015 height 19
select select "Healthcare and Health Sciences"
click at [520, 366] on select "- Advertising and Media Agriculture, Forestry and Fishing Architecture, Buildin…" at bounding box center [1027, 376] width 1015 height 19
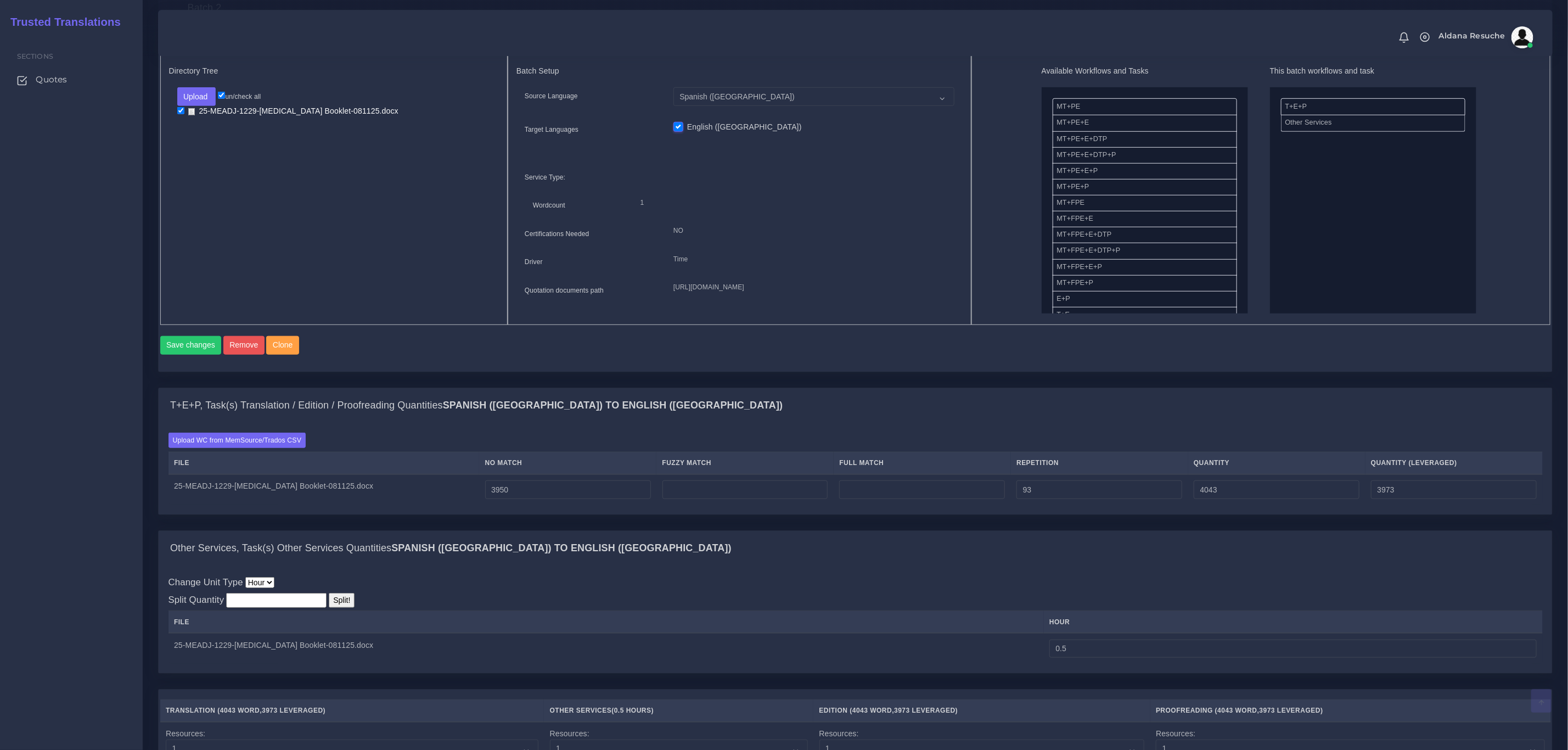
scroll to position [1091, 0]
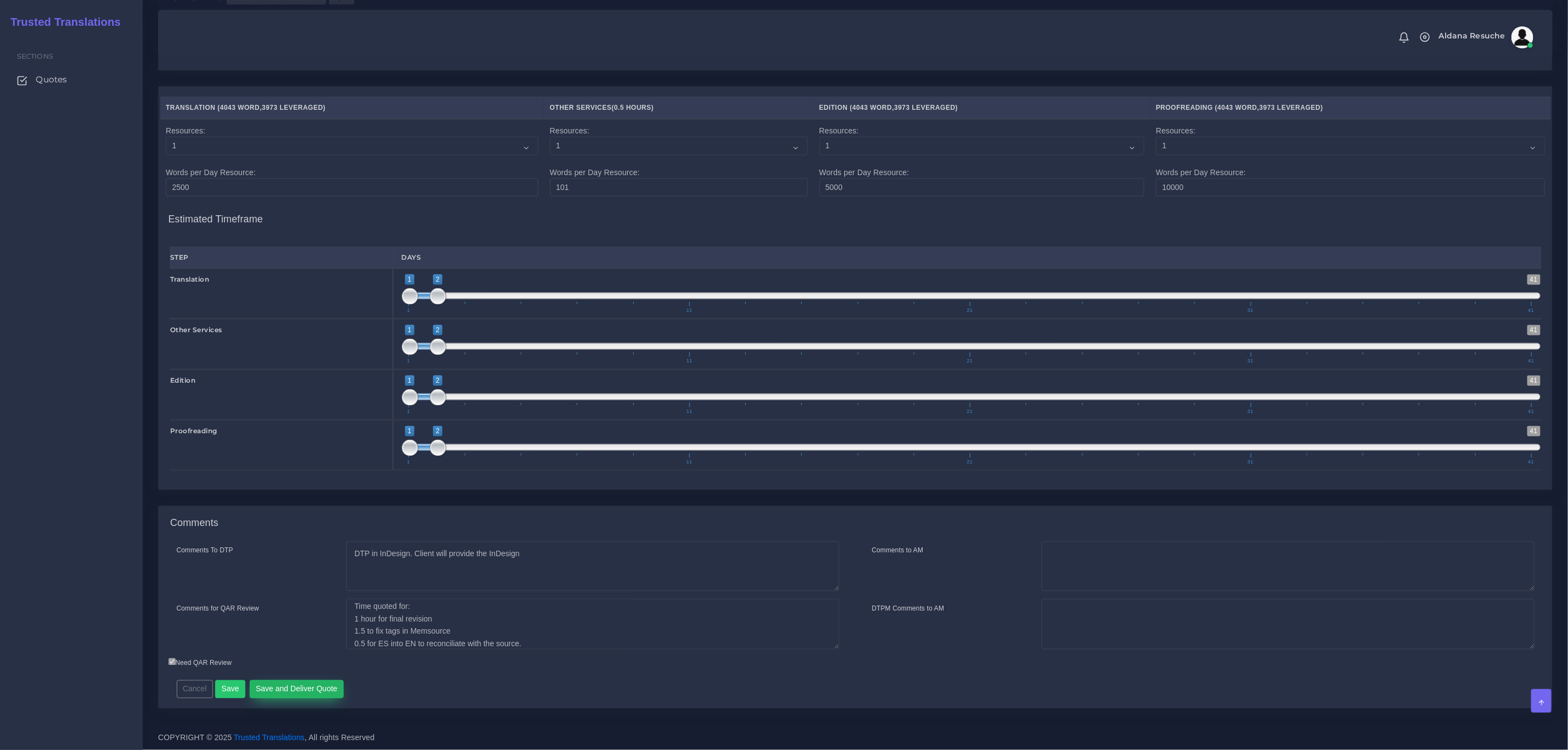
click at [308, 685] on button "Save and Deliver Quote" at bounding box center [296, 689] width 95 height 19
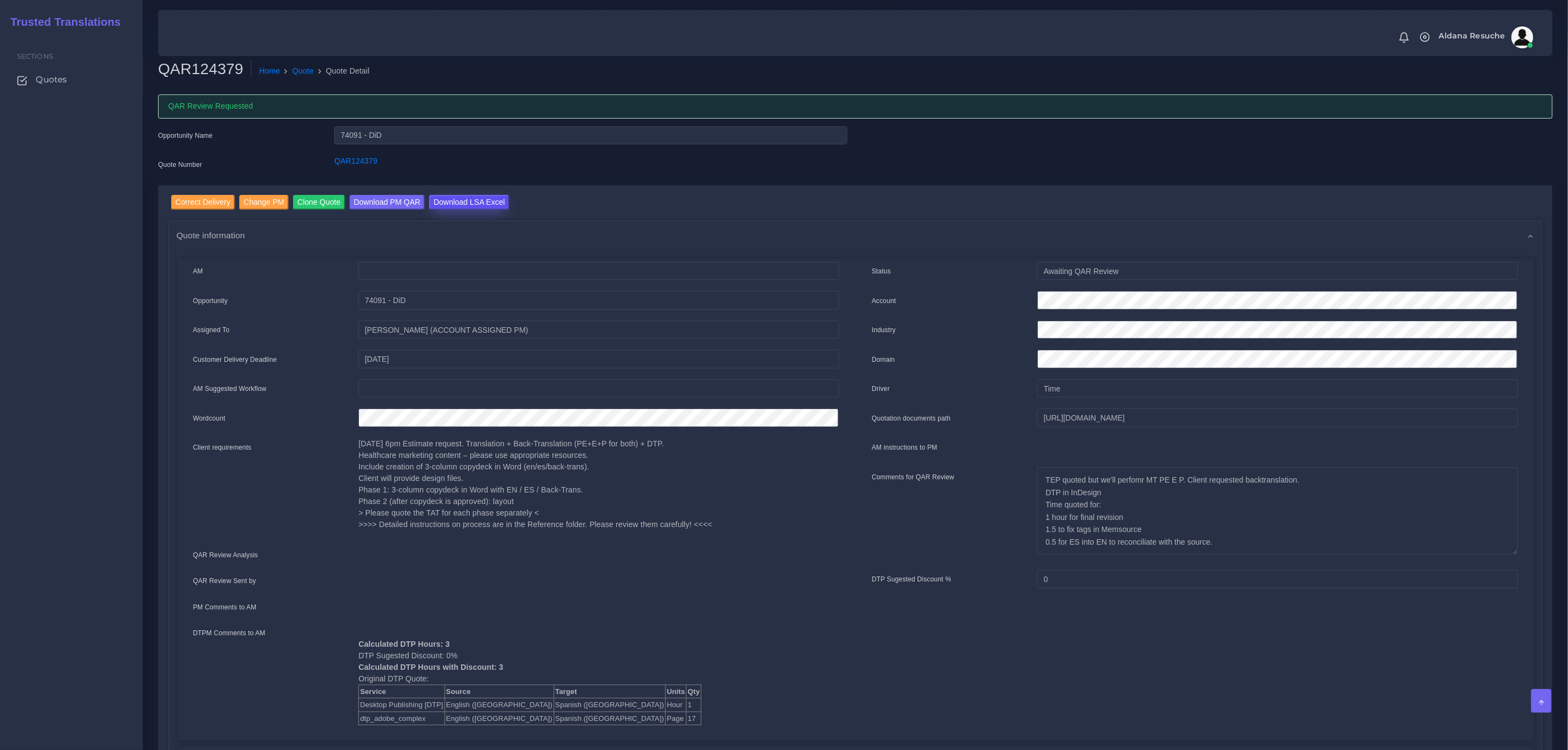
click at [463, 195] on input "Download LSA Excel" at bounding box center [470, 202] width 80 height 15
click at [296, 76] on link "Quote" at bounding box center [303, 70] width 21 height 11
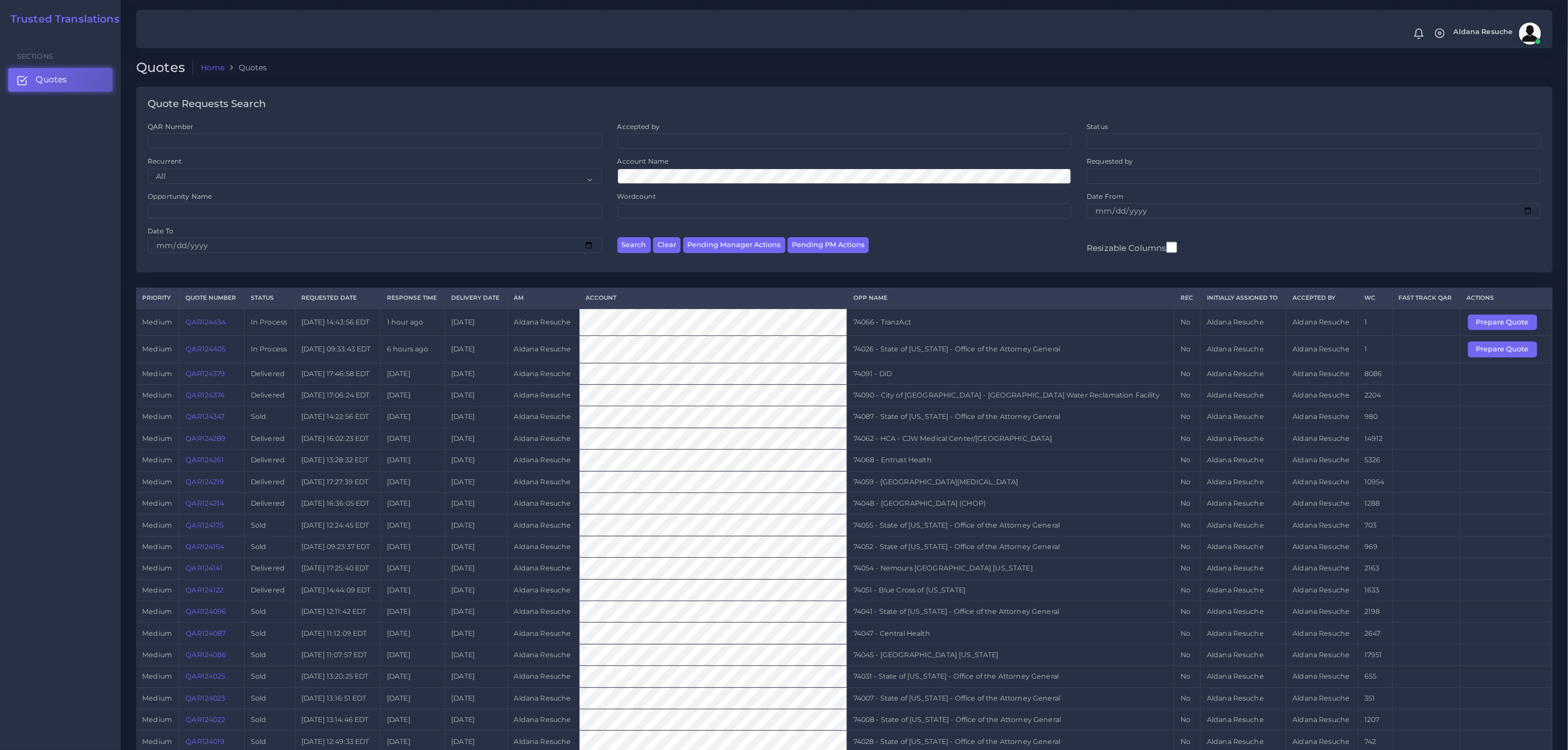
click at [216, 378] on link "QAR124379" at bounding box center [205, 374] width 39 height 9
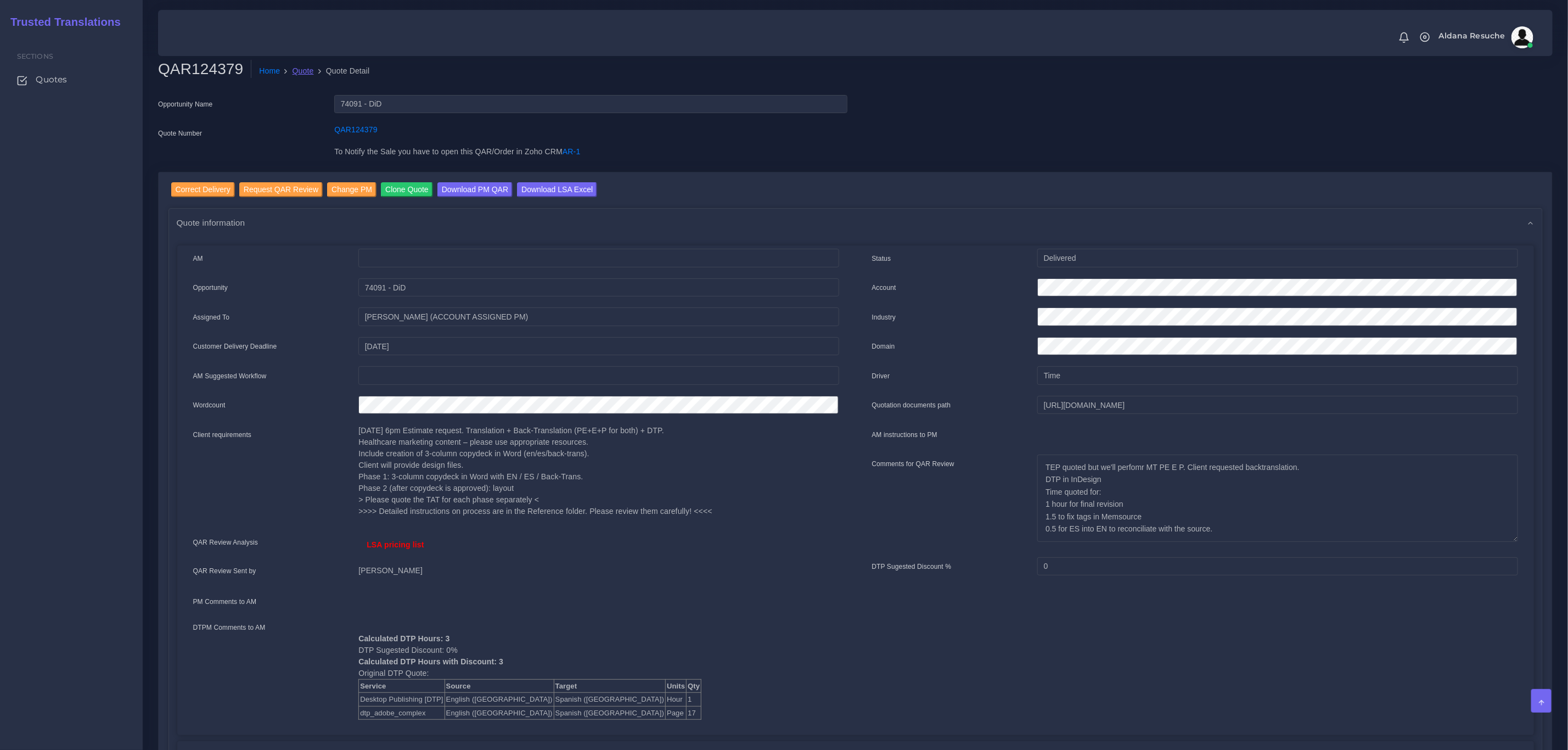
click at [297, 74] on link "Quote" at bounding box center [303, 70] width 21 height 11
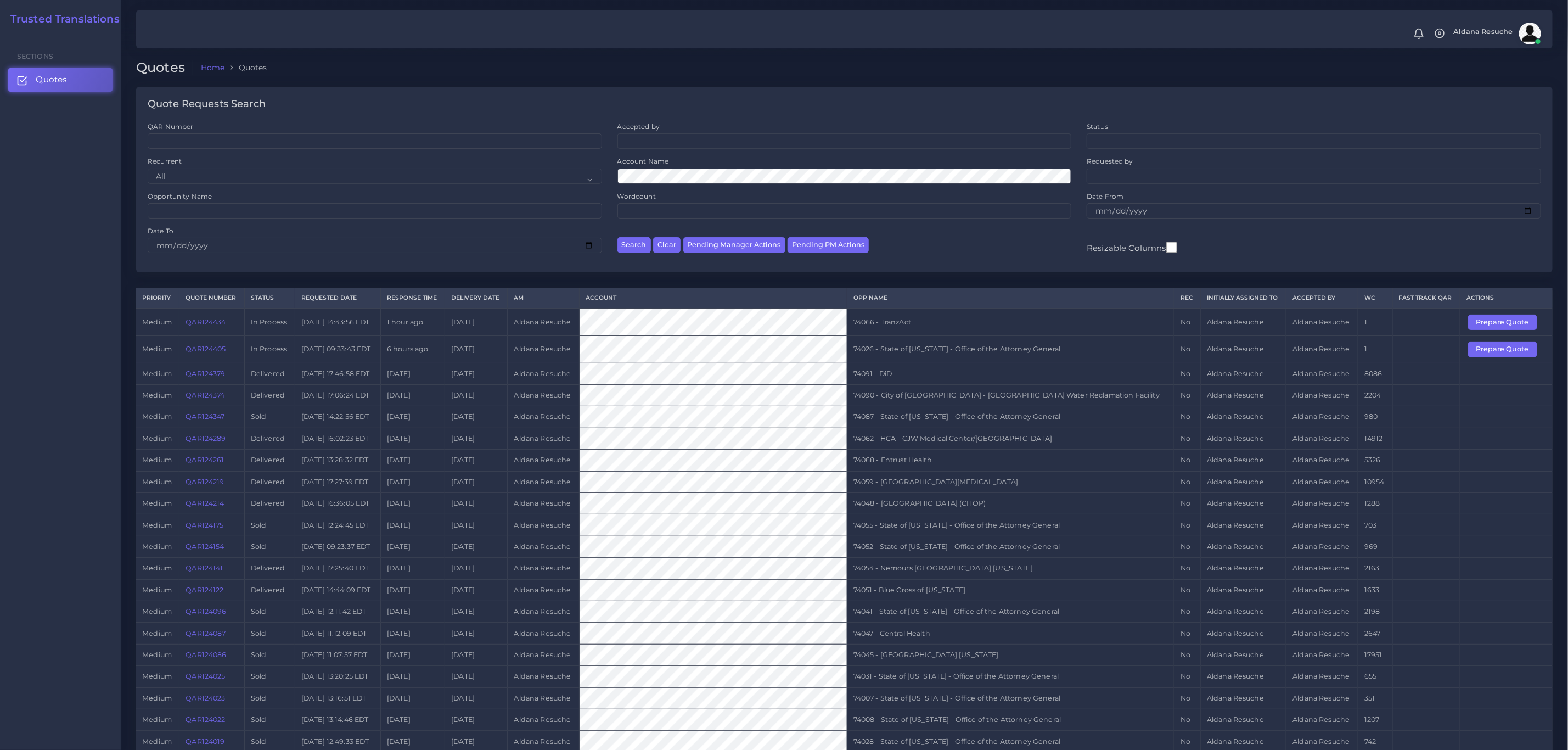
click at [1016, 363] on td "74026 - State of [US_STATE] - Office of the Attorney General" at bounding box center [1011, 349] width 328 height 26
copy tr "74026 - State of [US_STATE] - Office of the Attorney General"
click at [1499, 357] on button "Prepare Quote" at bounding box center [1502, 349] width 69 height 15
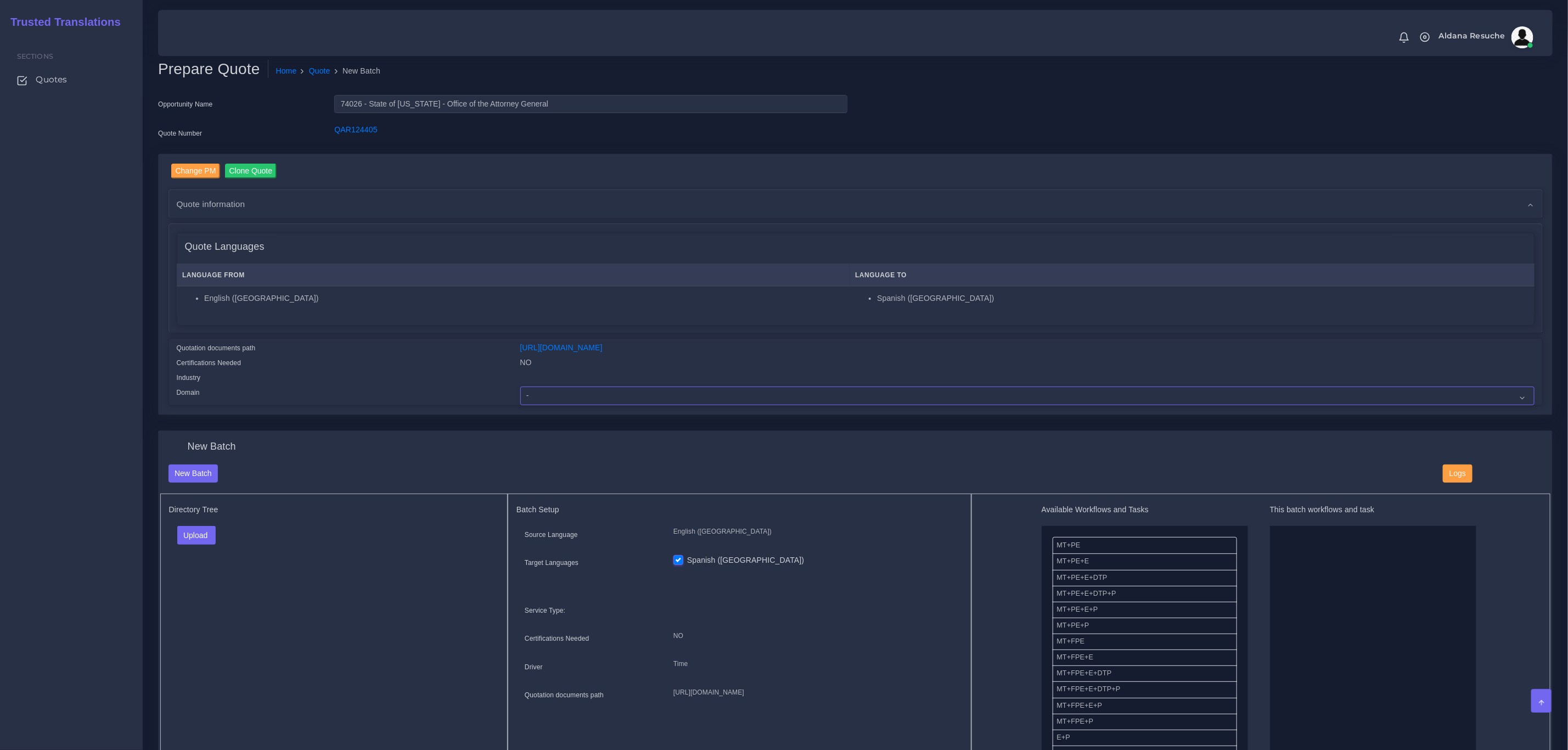
click at [564, 393] on select "- Advertising and Media Agriculture, Forestry and Fishing Architecture, Buildin…" at bounding box center [1027, 396] width 1015 height 19
select select "Legal Services"
click at [520, 387] on select "- Advertising and Media Agriculture, Forestry and Fishing Architecture, Buildin…" at bounding box center [1027, 396] width 1015 height 19
click at [198, 528] on button "Upload" at bounding box center [197, 536] width 39 height 19
click at [202, 580] on label "Files" at bounding box center [215, 577] width 76 height 14
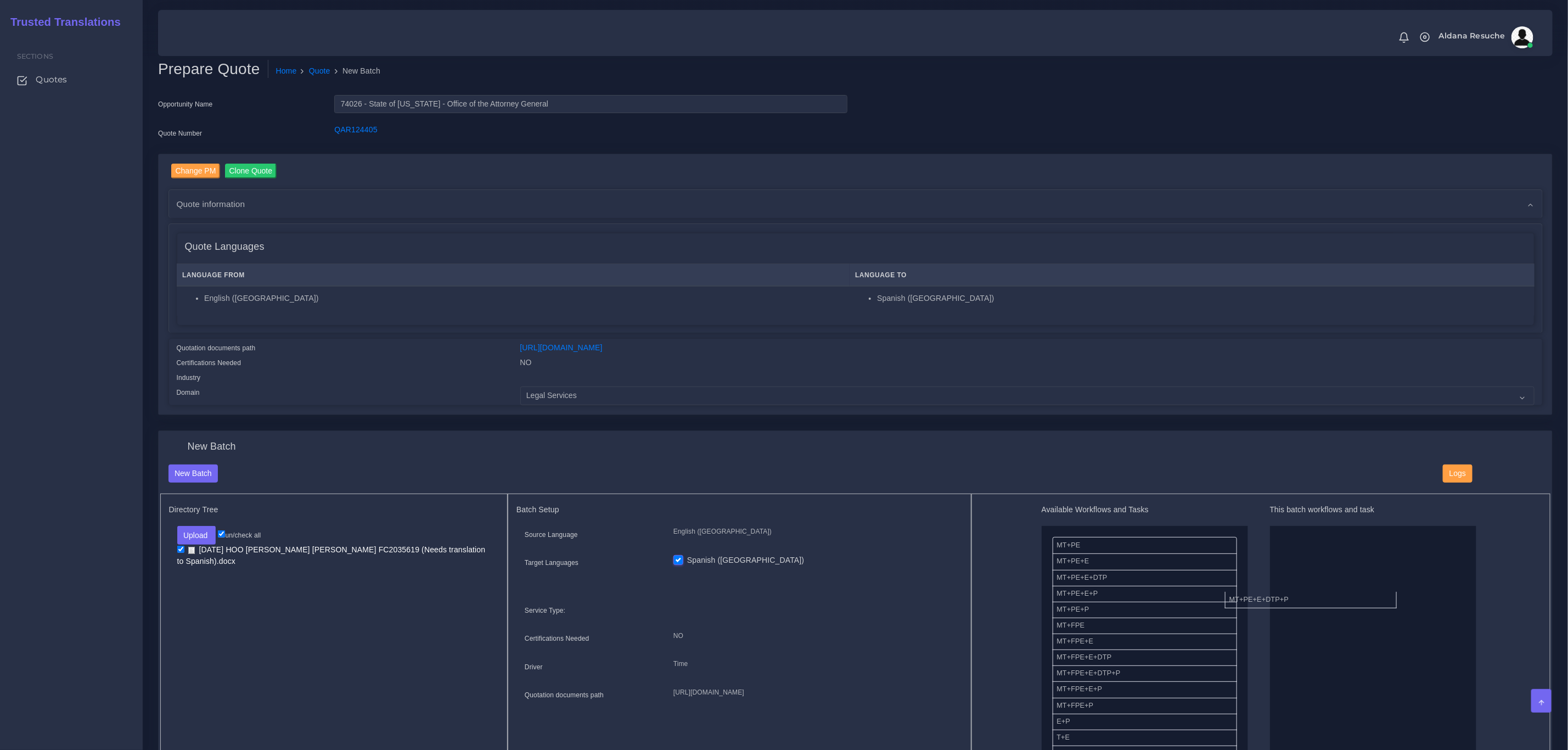
drag, startPoint x: 1112, startPoint y: 589, endPoint x: 1341, endPoint y: 583, distance: 229.1
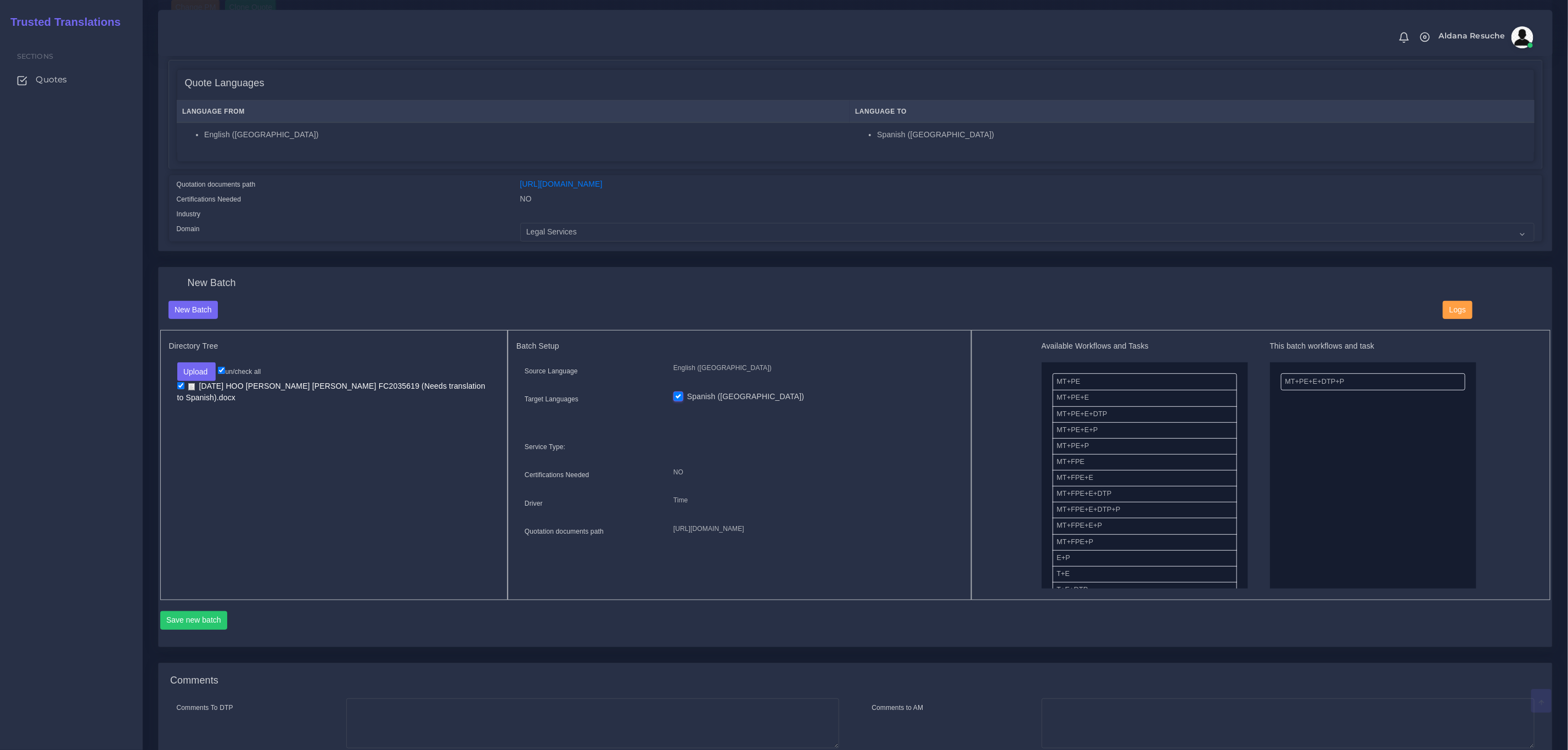
scroll to position [165, 0]
click at [209, 616] on button "Save new batch" at bounding box center [194, 619] width 67 height 19
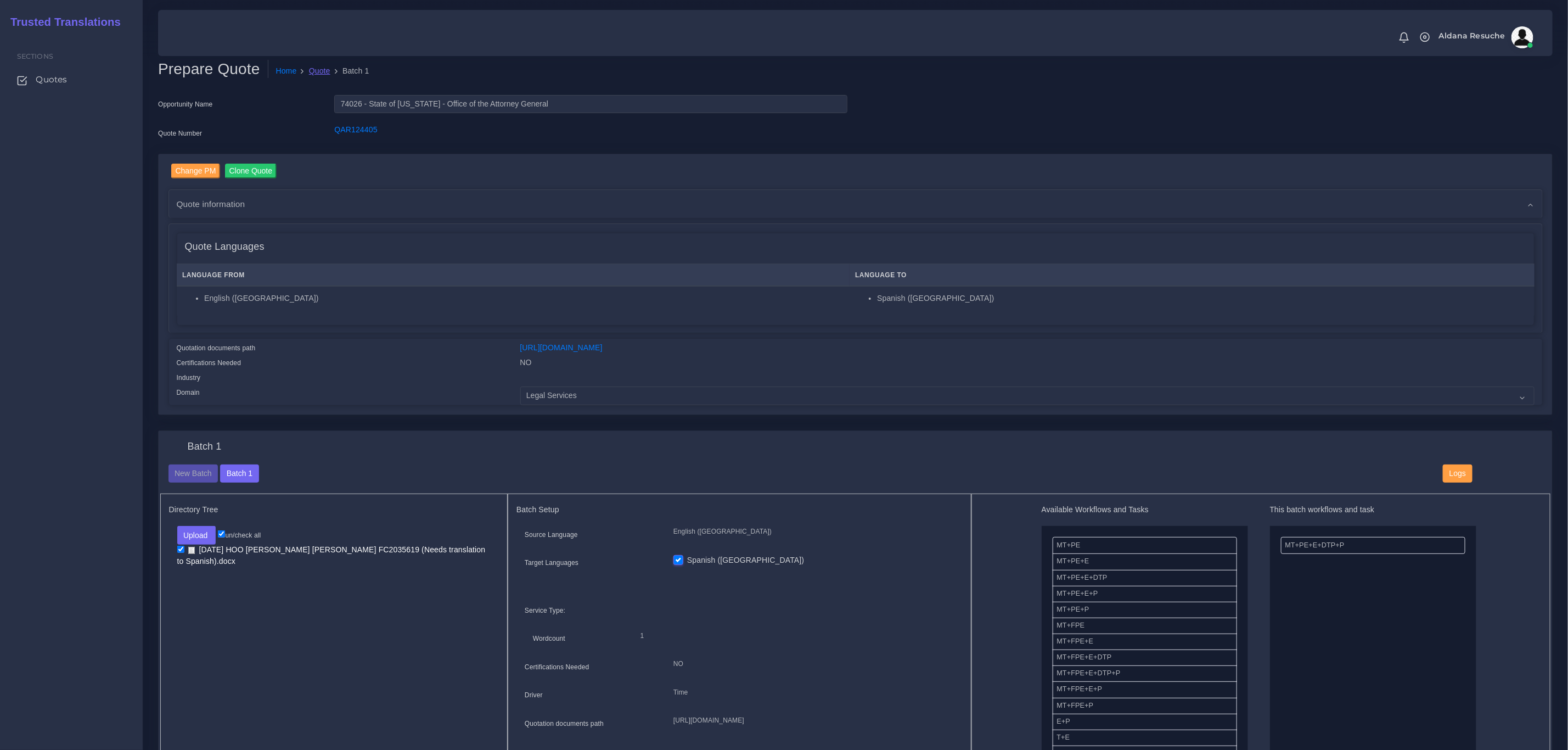
click at [310, 71] on link "Quote" at bounding box center [319, 70] width 21 height 11
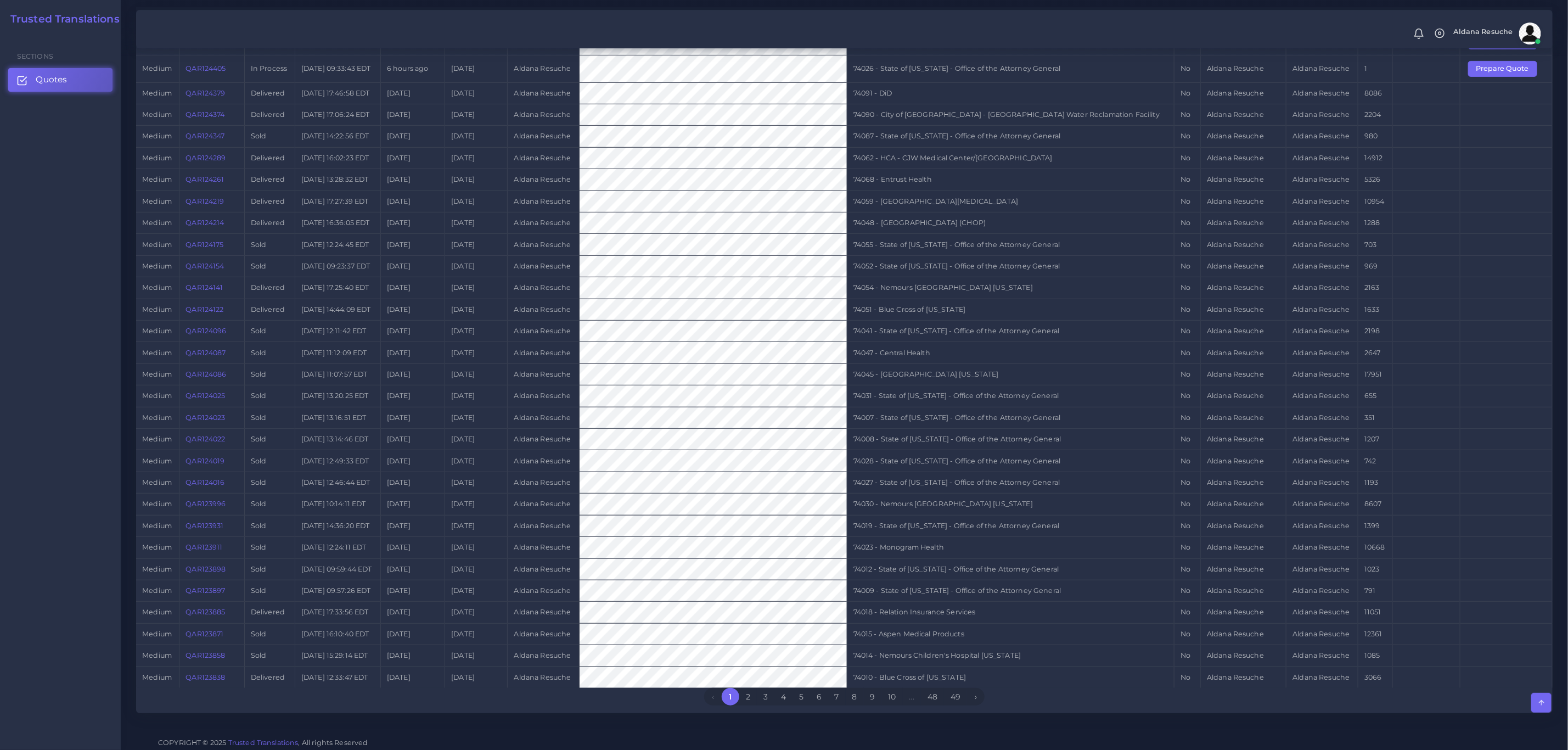
scroll to position [297, 0]
click at [745, 692] on link "2" at bounding box center [748, 692] width 18 height 18
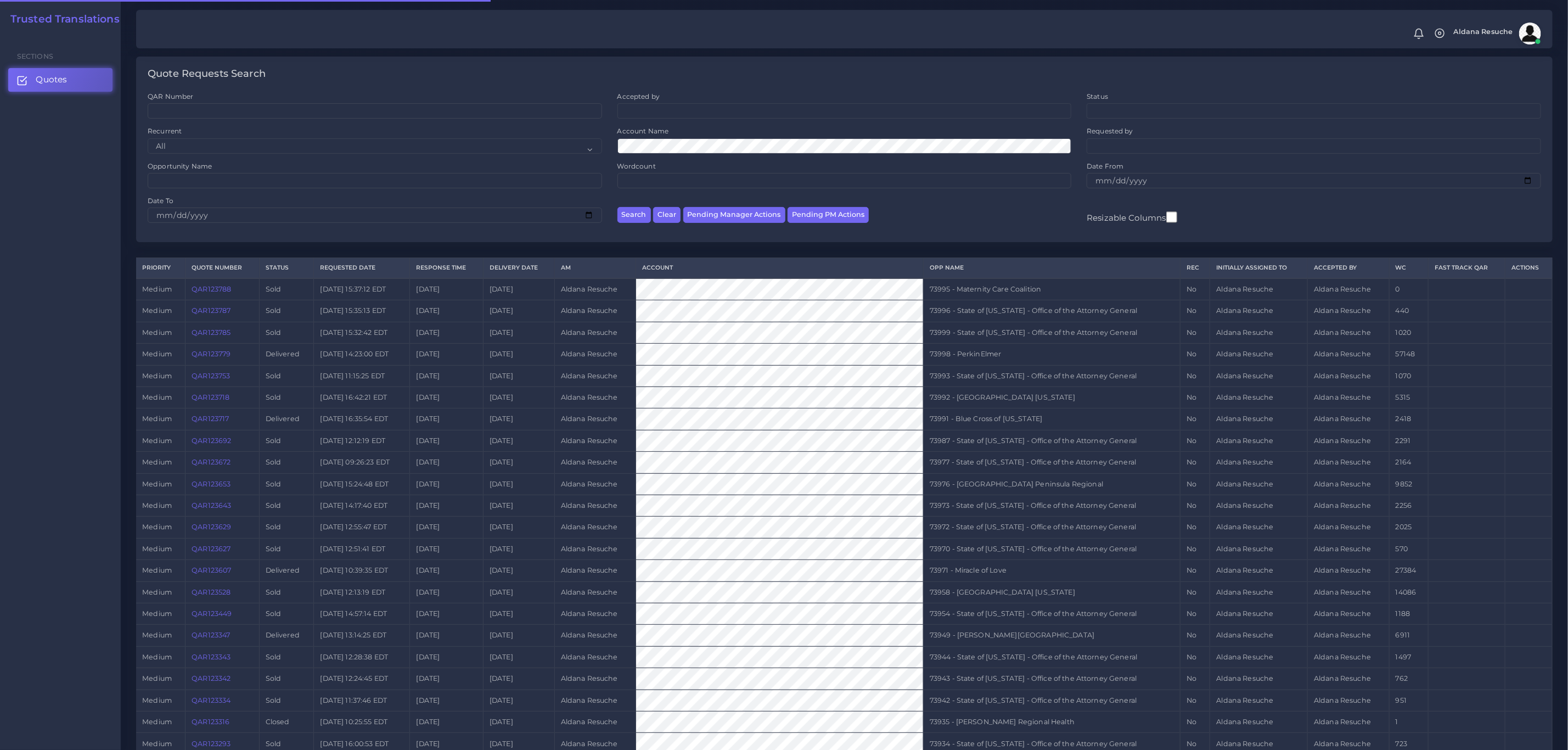
scroll to position [285, 0]
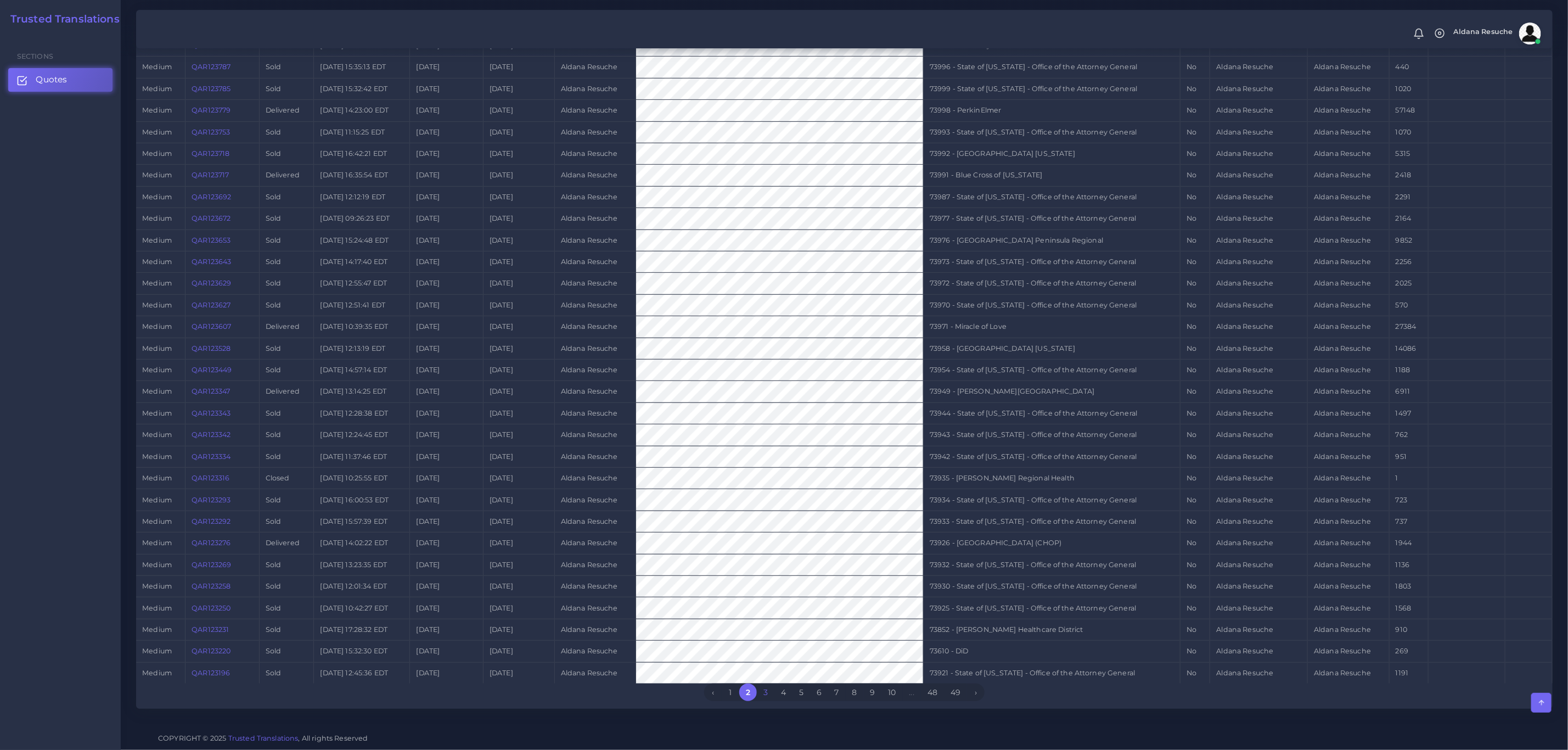
click at [769, 695] on link "3" at bounding box center [765, 692] width 18 height 18
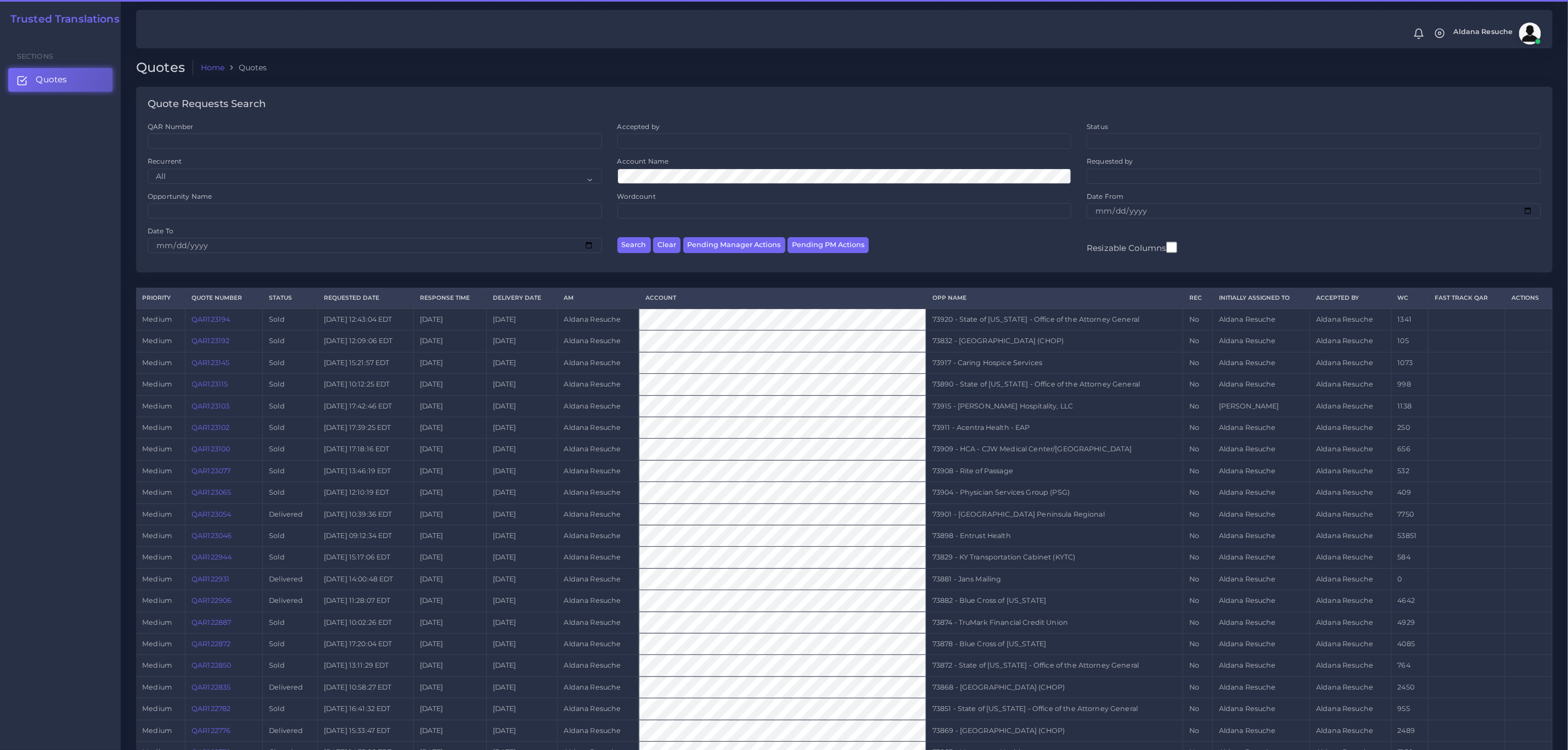
scroll to position [285, 0]
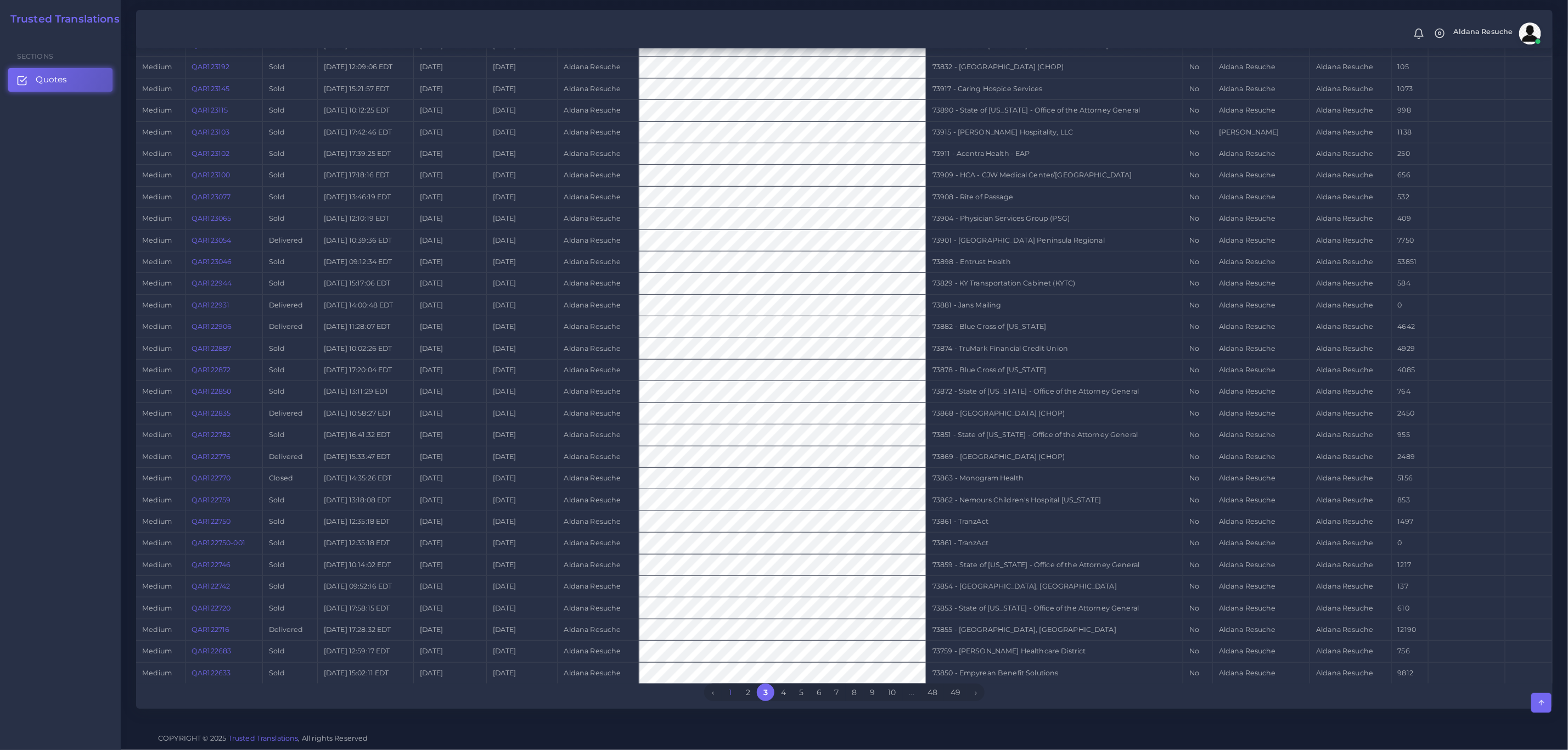
click at [735, 691] on link "1" at bounding box center [730, 692] width 18 height 18
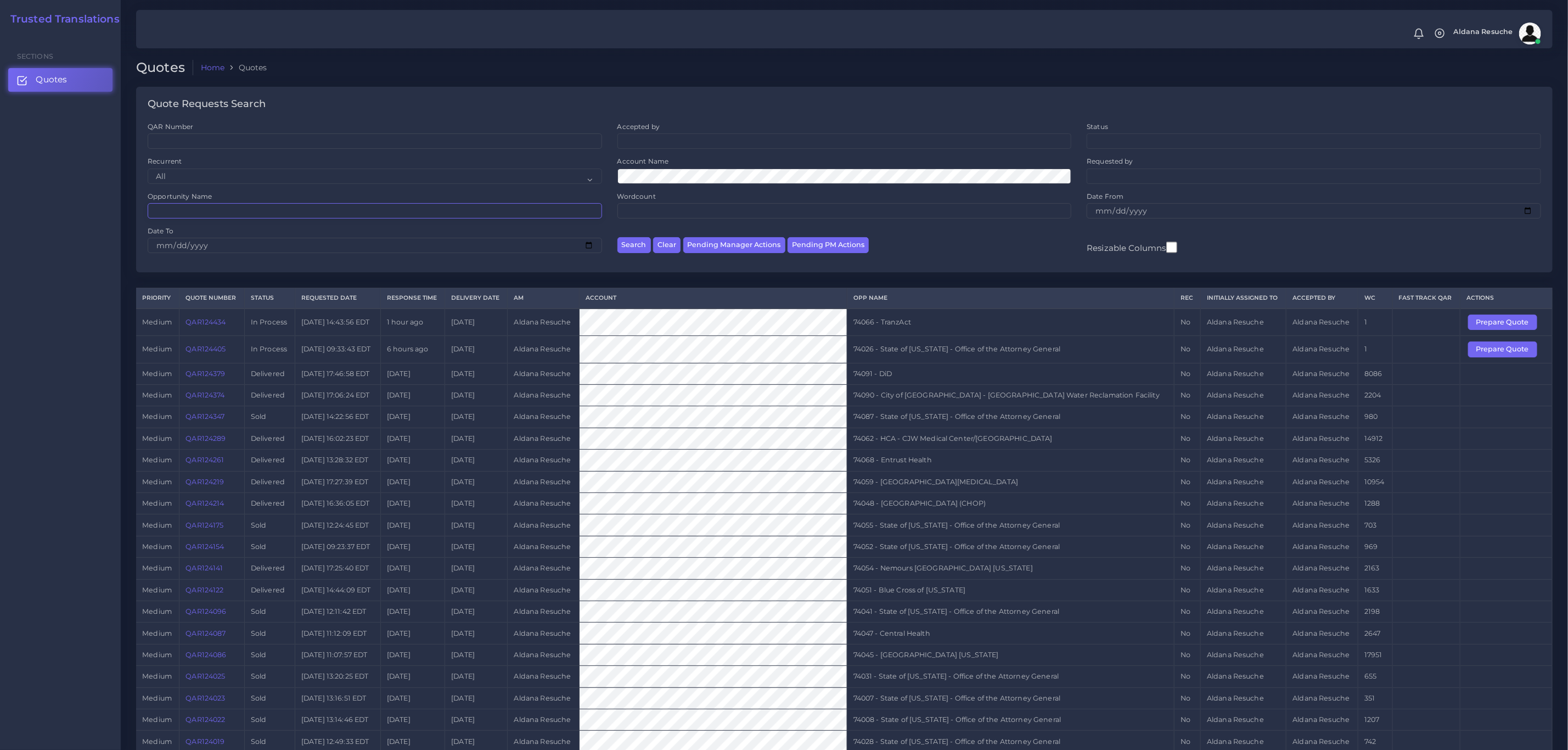
click at [262, 208] on input "Opportunity Name" at bounding box center [375, 211] width 454 height 15
type input "73935"
click at [617, 237] on button "Search" at bounding box center [634, 245] width 33 height 16
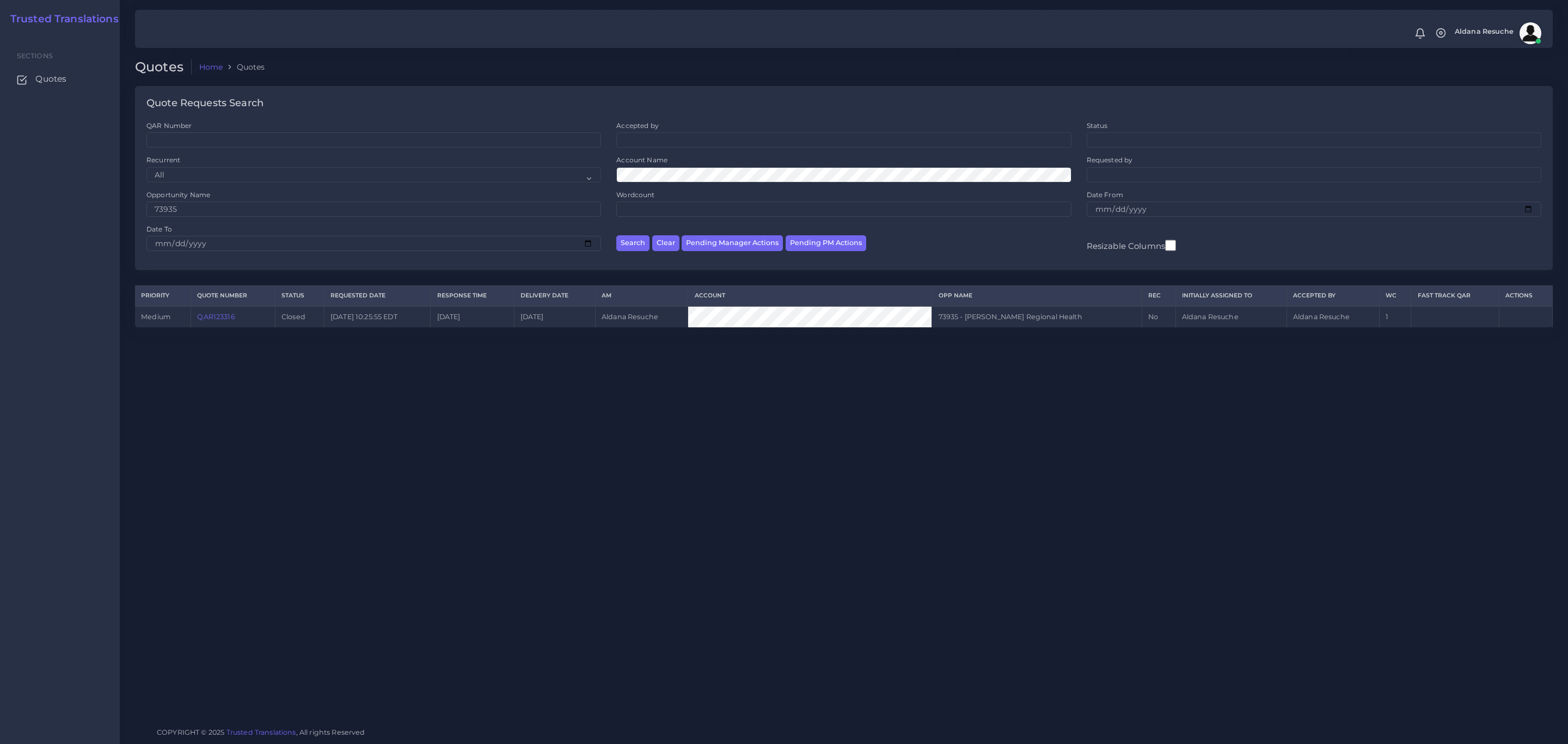
click at [224, 318] on link "QAR123316" at bounding box center [216, 317] width 37 height 8
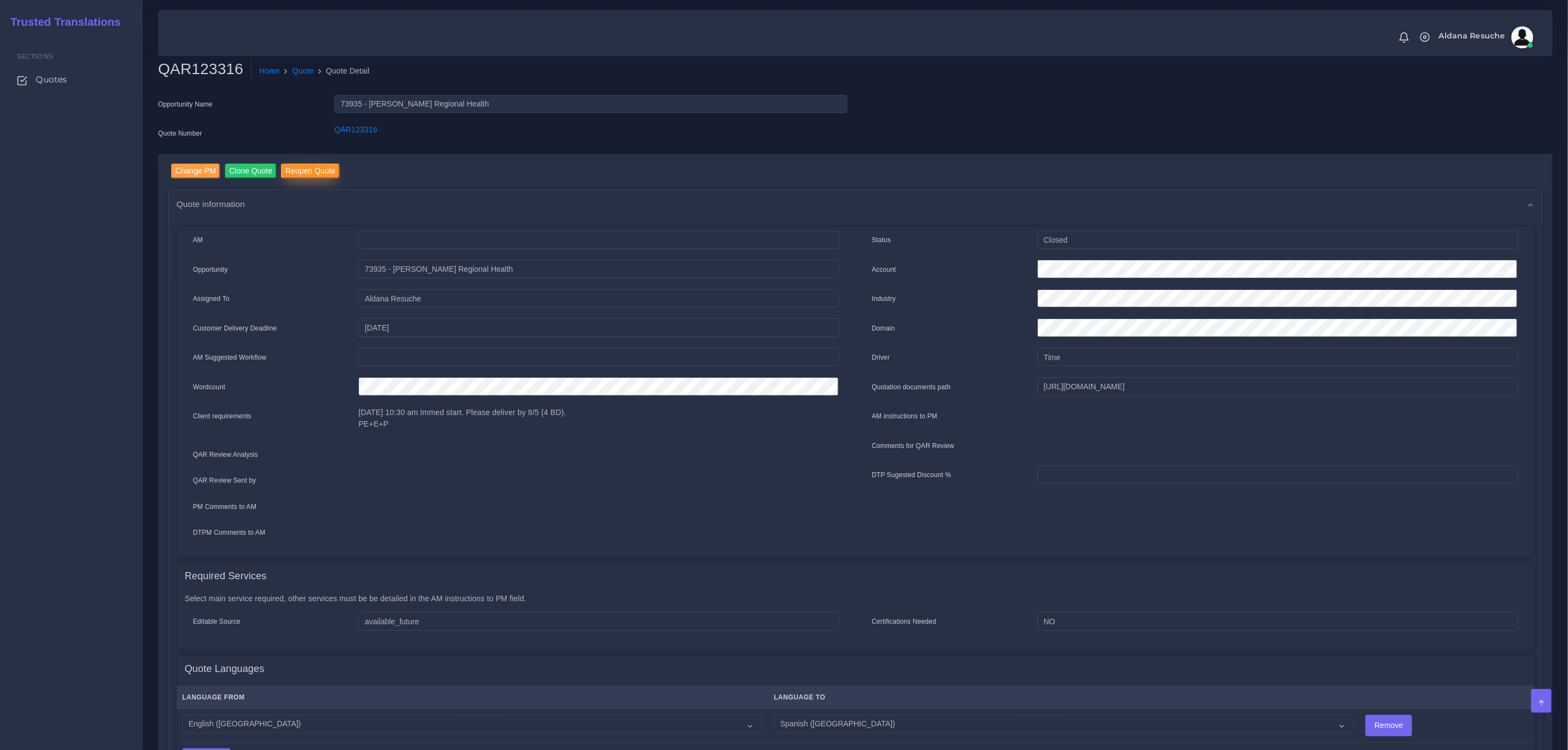
click at [305, 168] on input "Reopen Quote" at bounding box center [310, 171] width 59 height 15
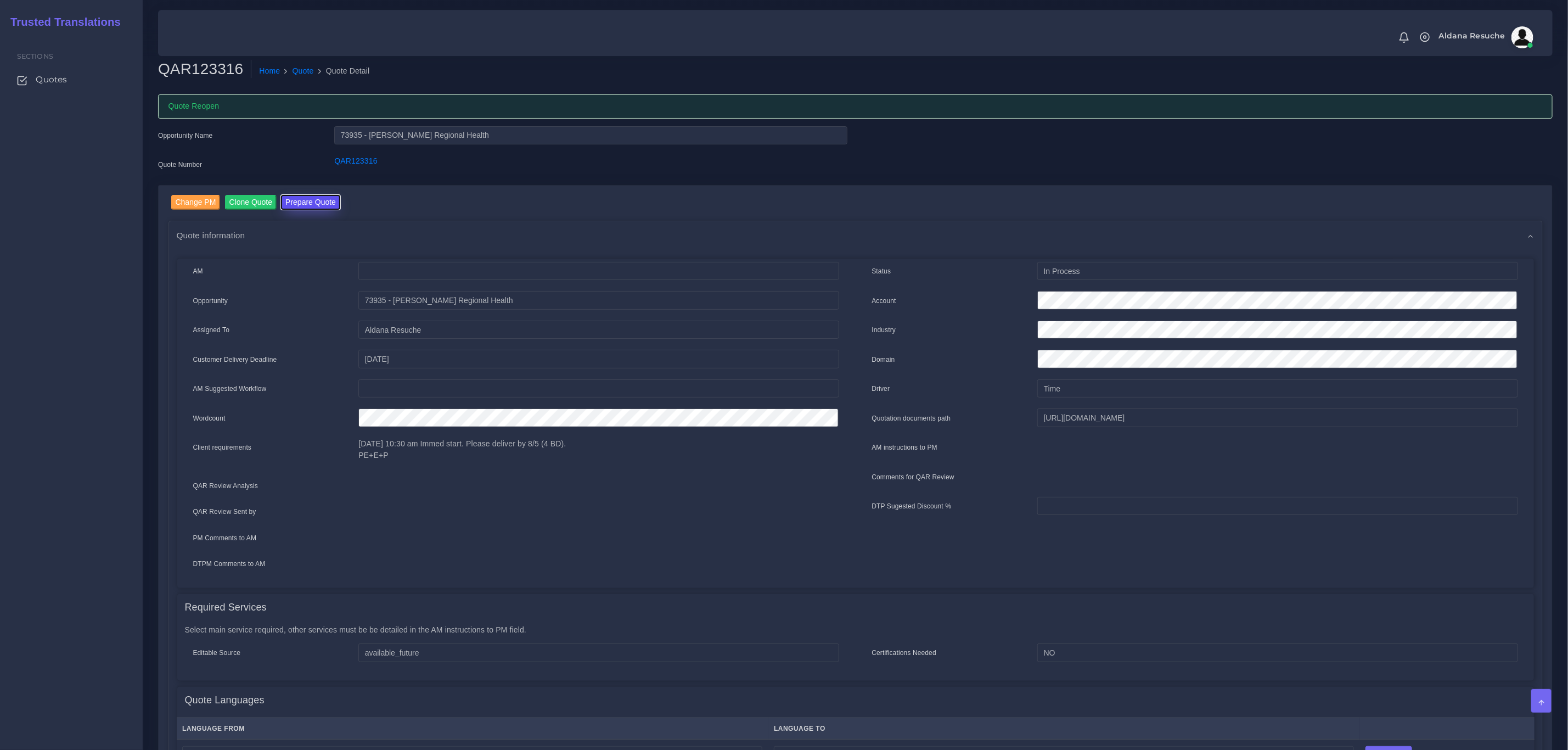
click at [319, 208] on button "Prepare Quote" at bounding box center [310, 202] width 59 height 15
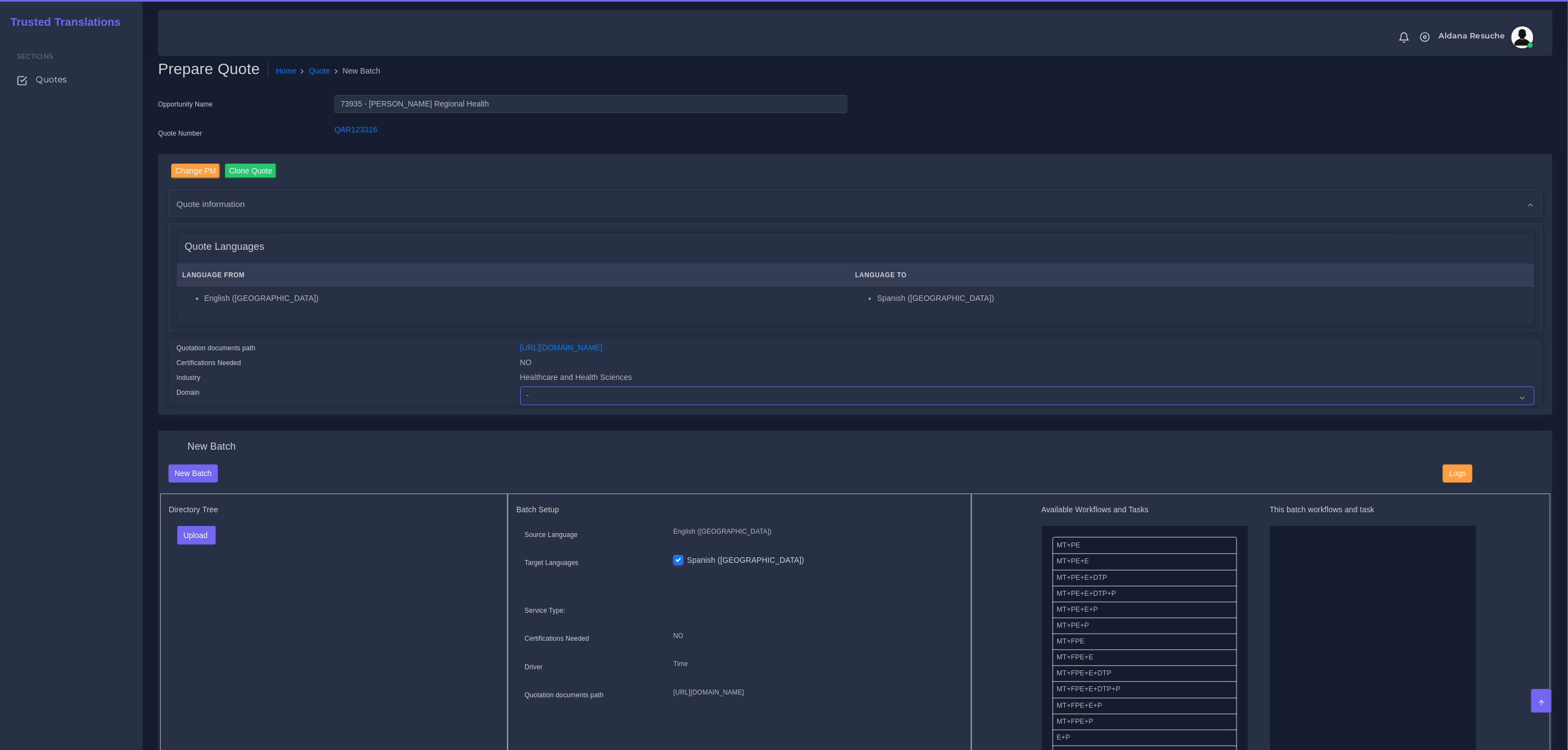
click at [589, 402] on select "- Advertising and Media Agriculture, Forestry and Fishing Architecture, Buildin…" at bounding box center [1027, 396] width 1015 height 19
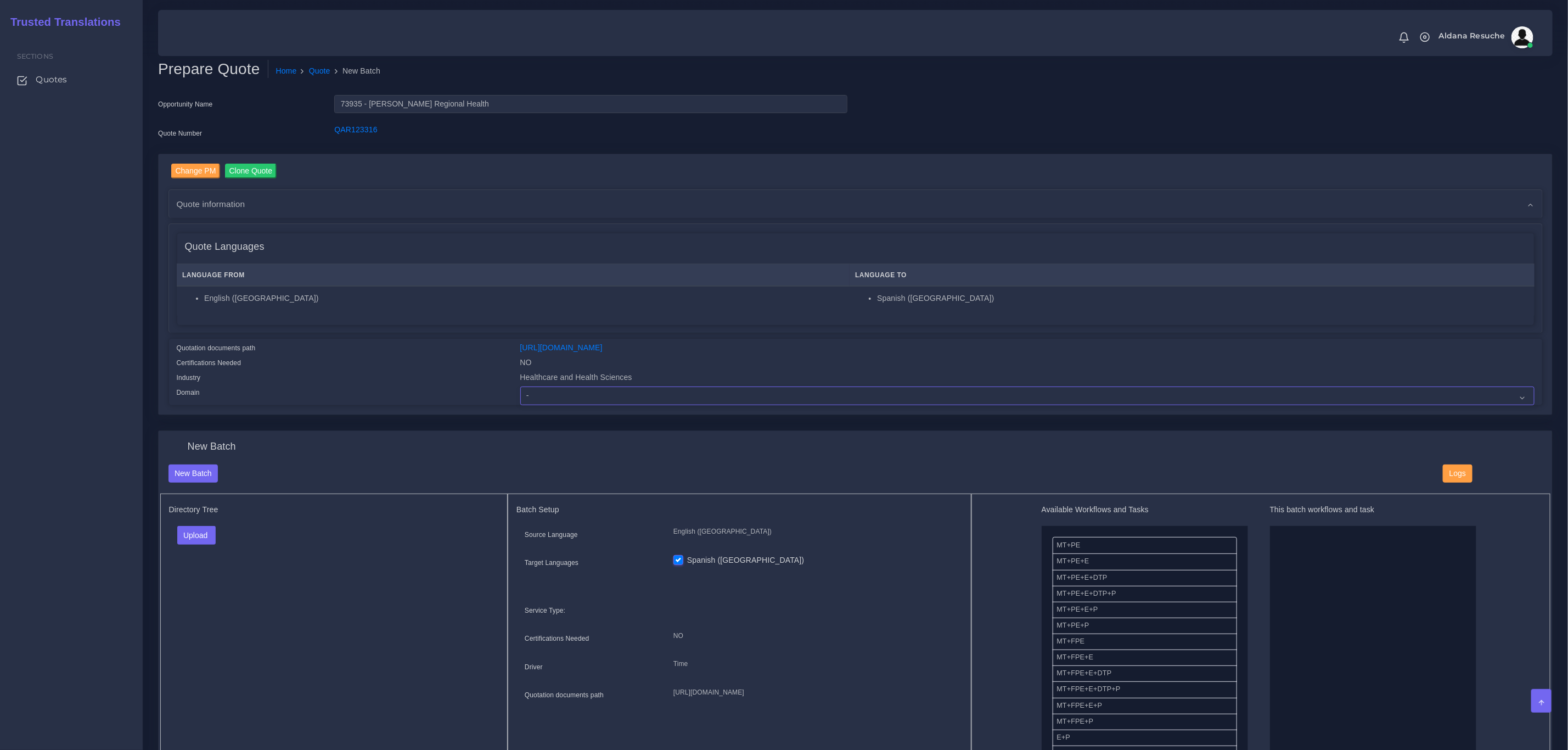
select select "Healthcare and Health Sciences"
click at [520, 387] on select "- Advertising and Media Agriculture, Forestry and Fishing Architecture, Buildin…" at bounding box center [1027, 396] width 1015 height 19
click at [191, 532] on button "Upload" at bounding box center [197, 536] width 39 height 19
click at [210, 576] on label "Files" at bounding box center [215, 577] width 76 height 14
drag, startPoint x: 1128, startPoint y: 589, endPoint x: 1301, endPoint y: 596, distance: 173.1
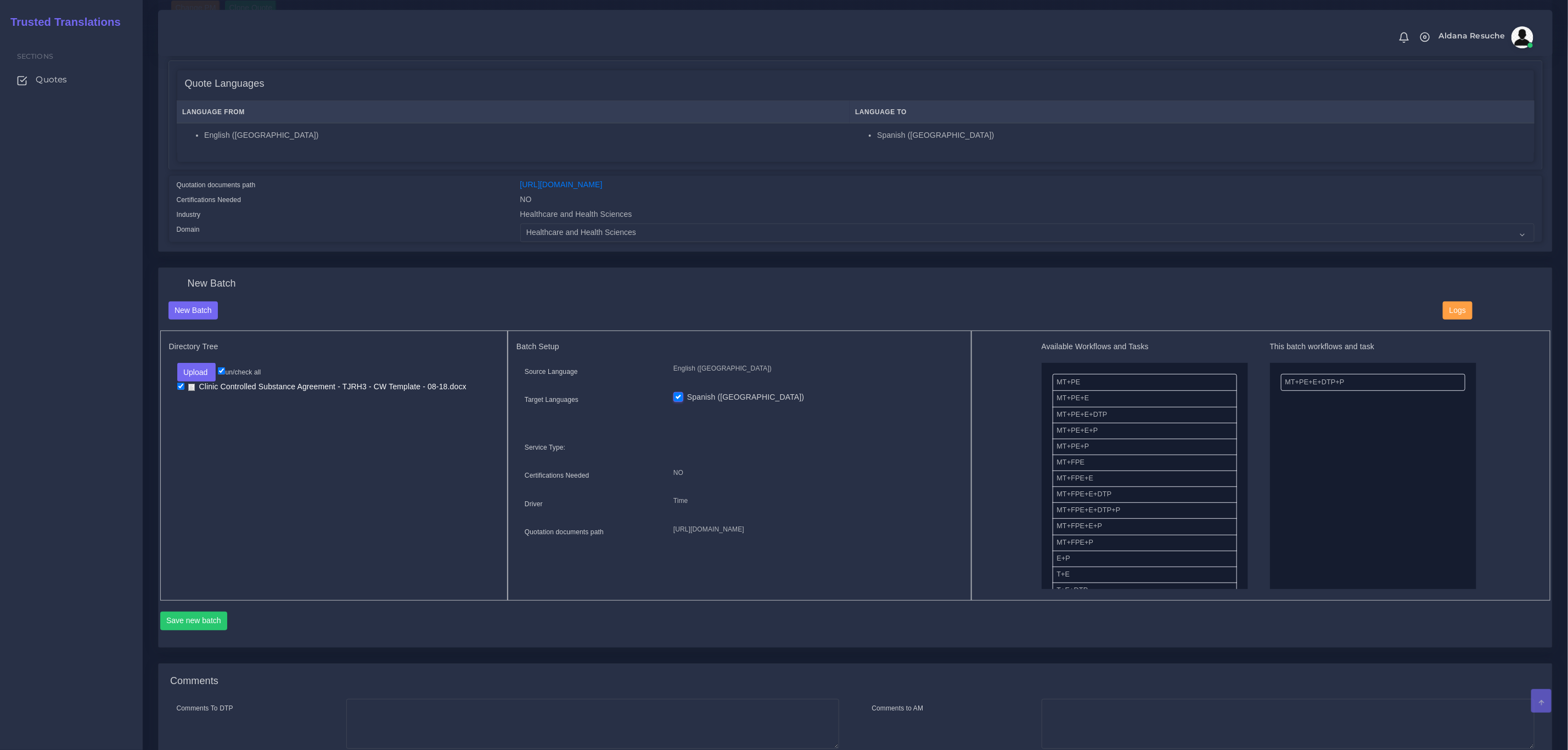
scroll to position [165, 0]
click at [181, 622] on button "Save new batch" at bounding box center [194, 619] width 67 height 19
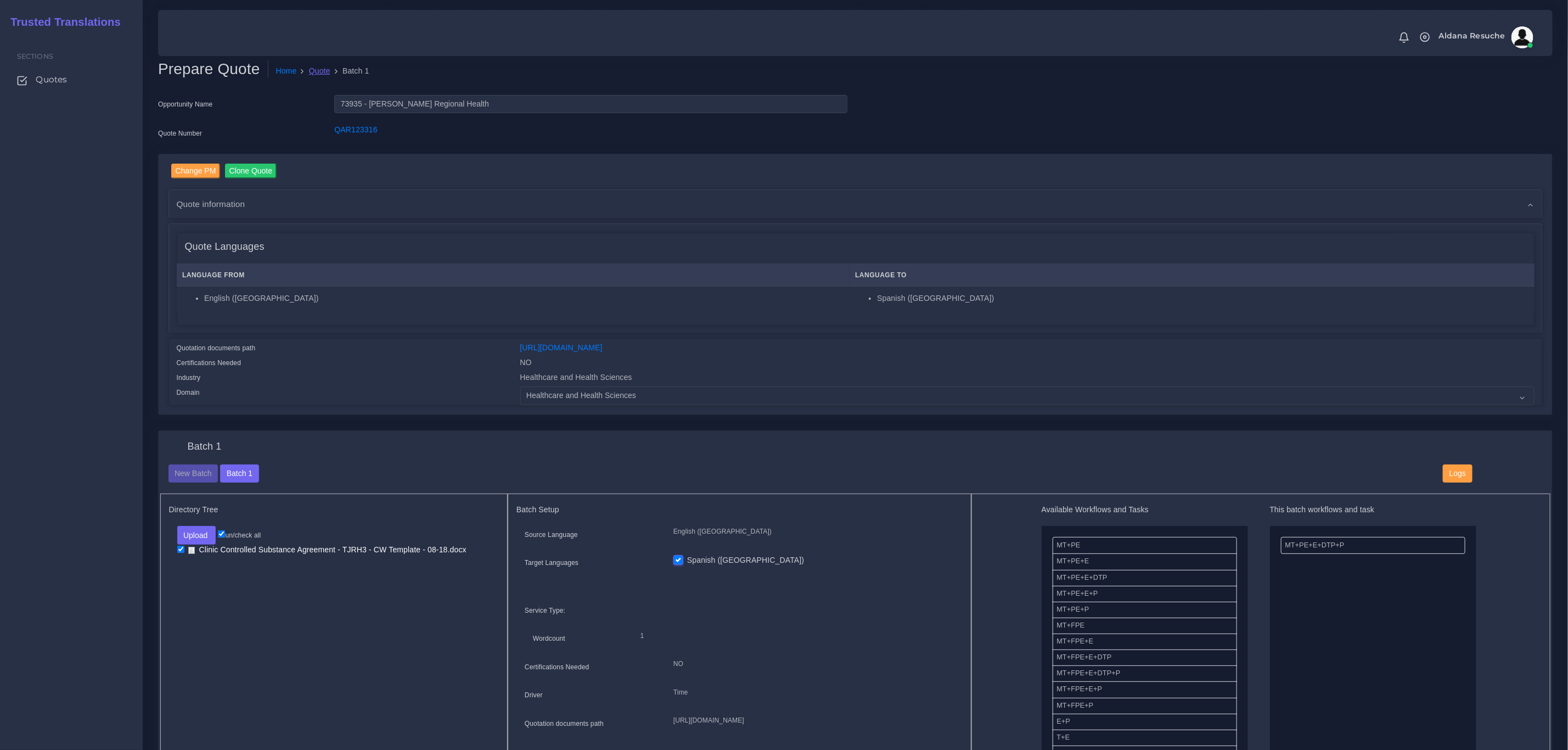
click at [322, 76] on link "Quote" at bounding box center [319, 70] width 21 height 11
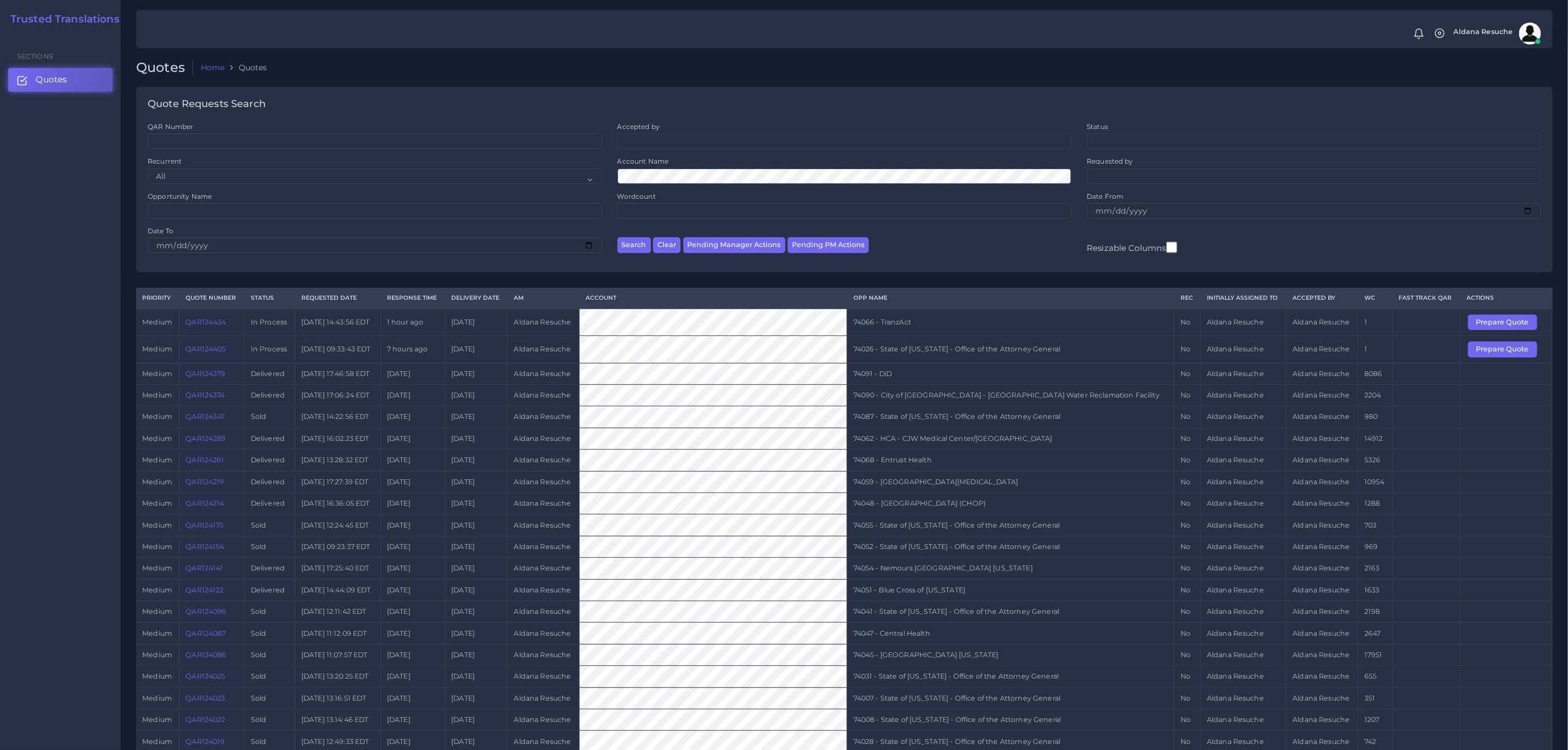
scroll to position [297, 0]
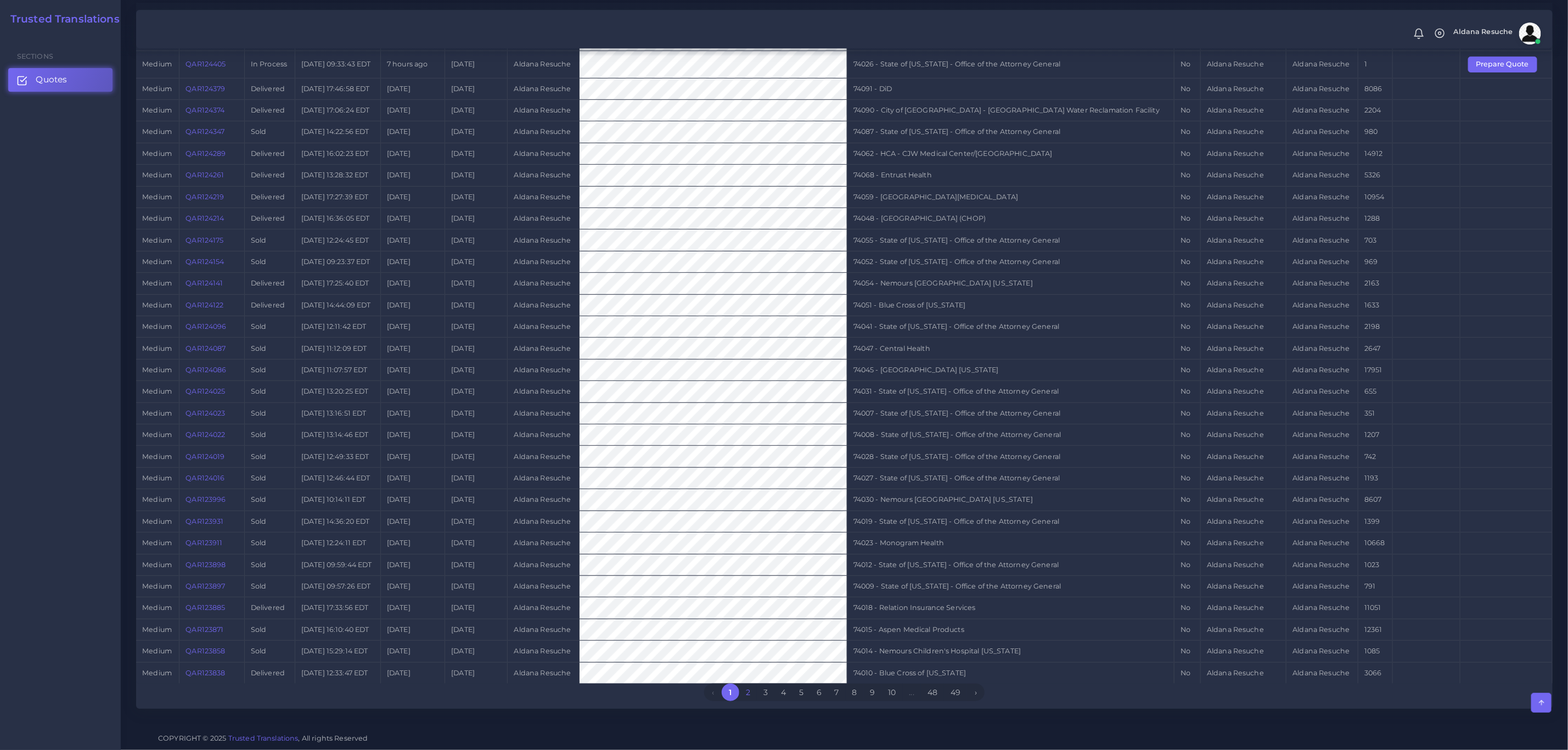
click at [747, 694] on link "2" at bounding box center [748, 692] width 18 height 18
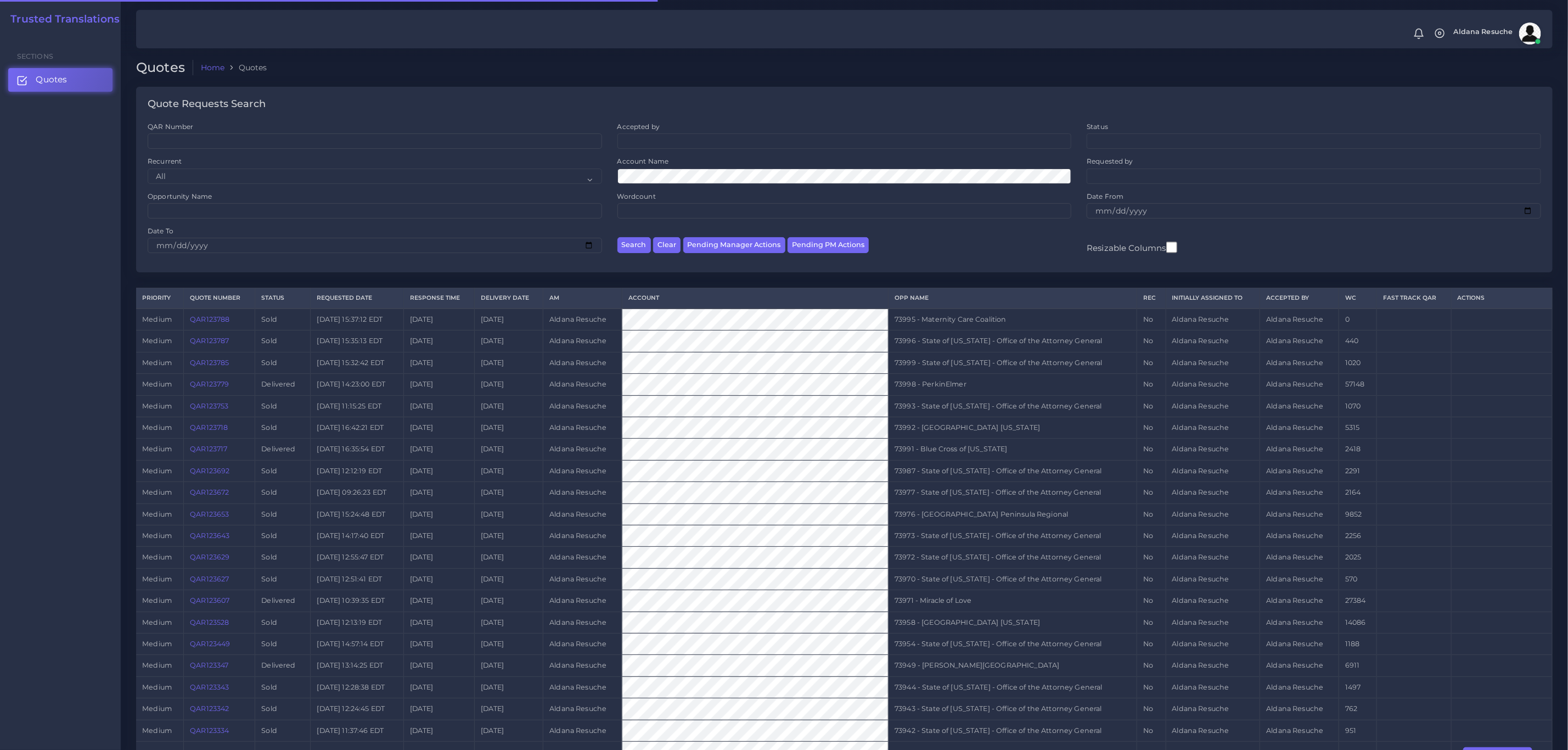
scroll to position [291, 0]
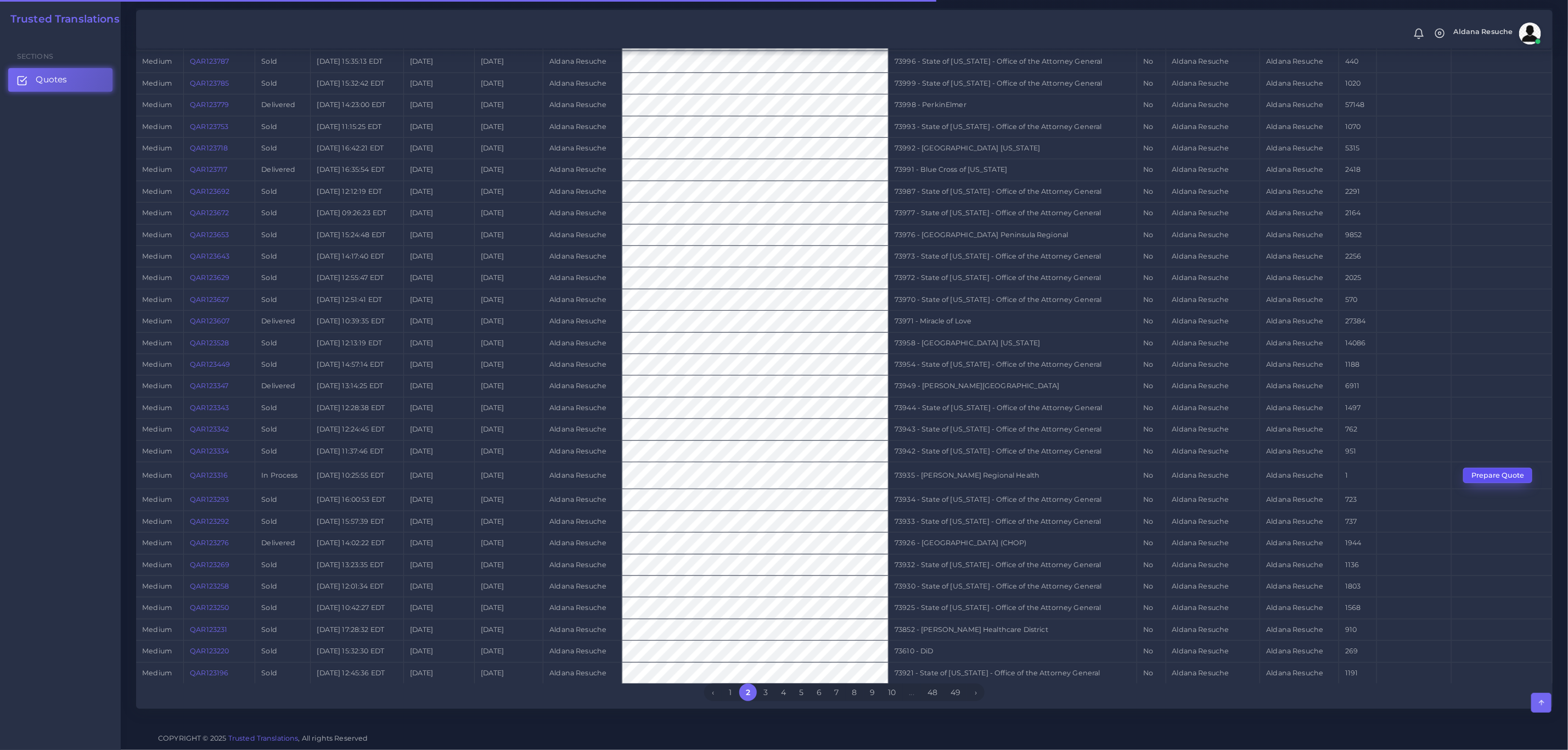
click at [1520, 476] on button "Prepare Quote" at bounding box center [1498, 476] width 69 height 15
click at [1489, 477] on button "Prepare Quote" at bounding box center [1498, 476] width 69 height 15
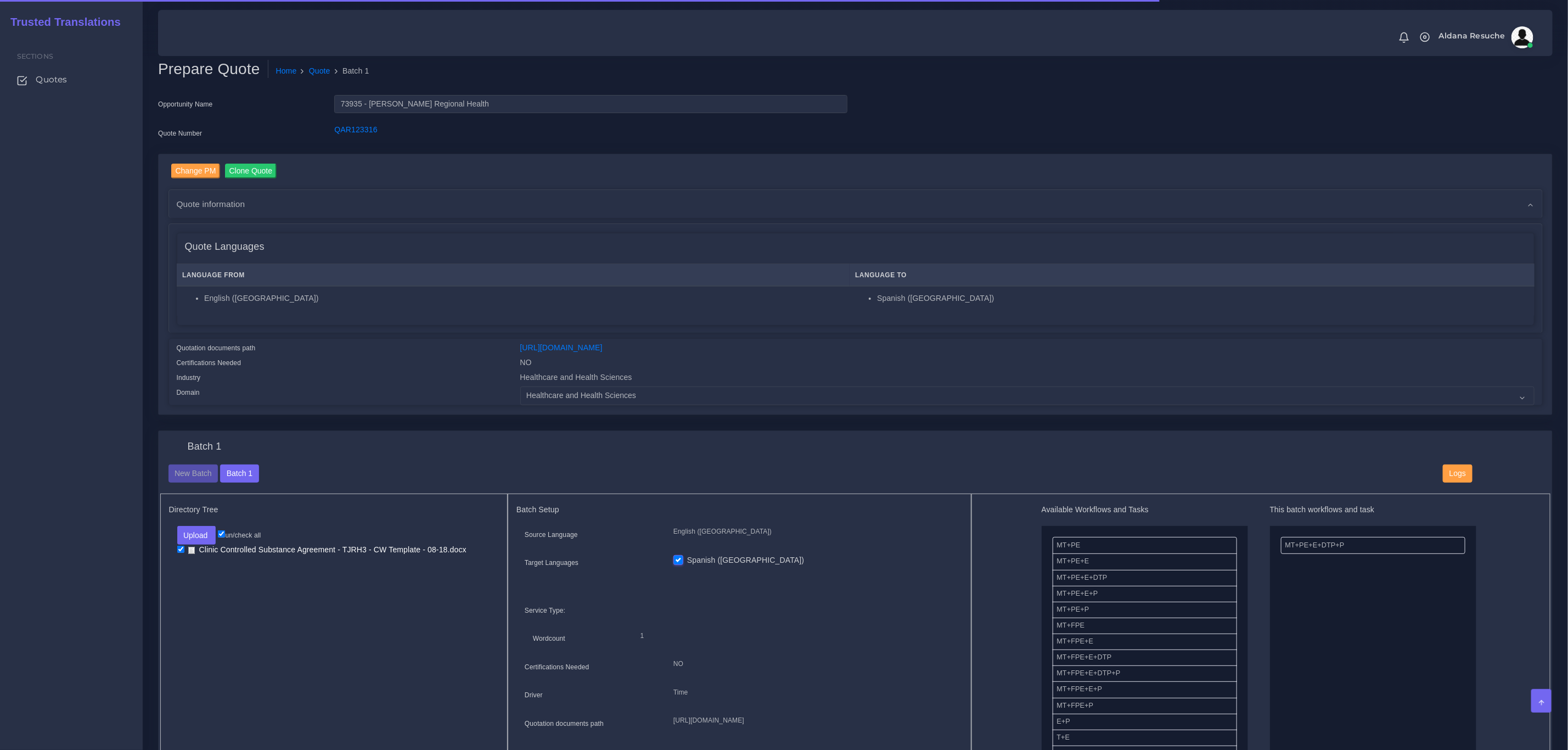
click at [448, 454] on div "Batch 1" at bounding box center [856, 453] width 1391 height 24
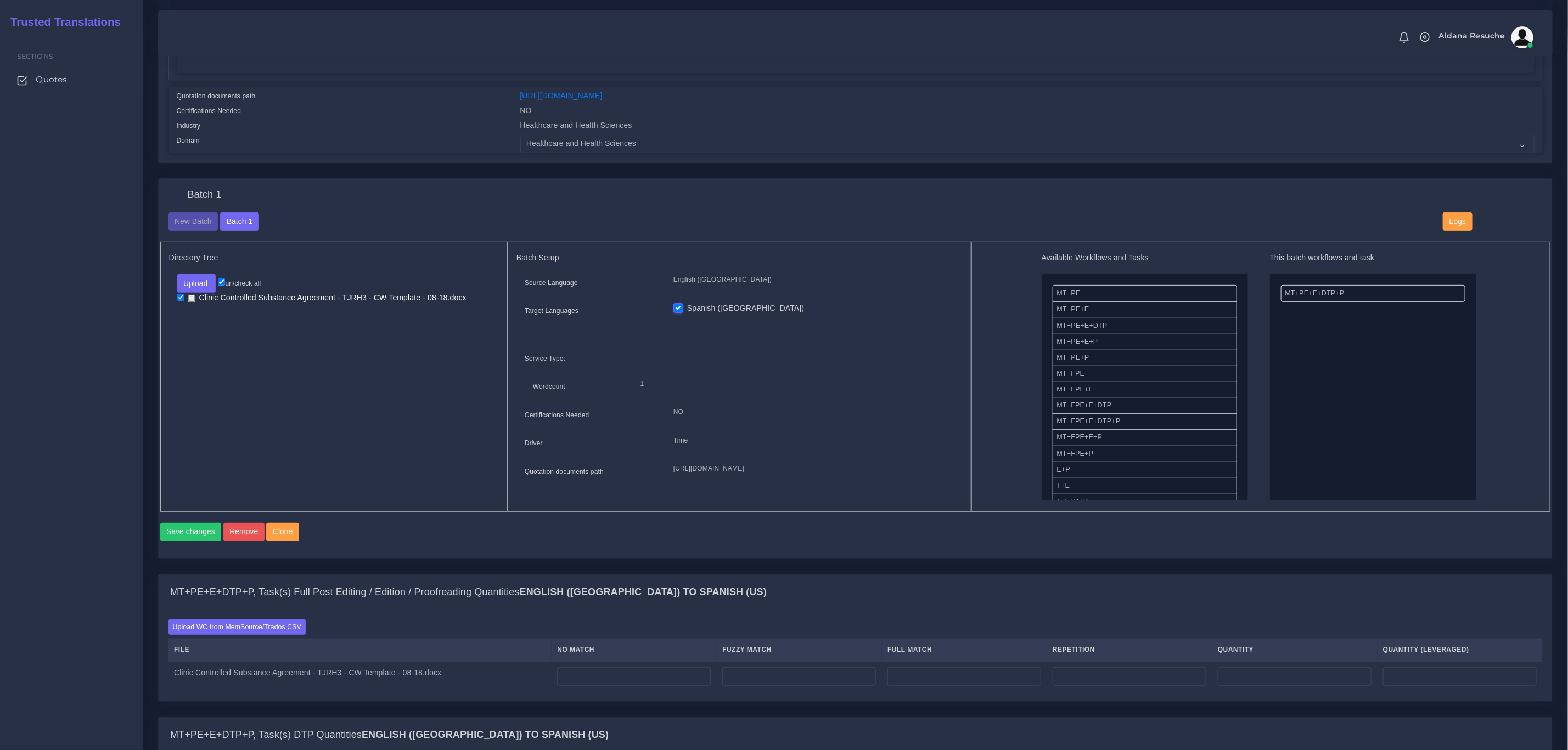
scroll to position [412, 0]
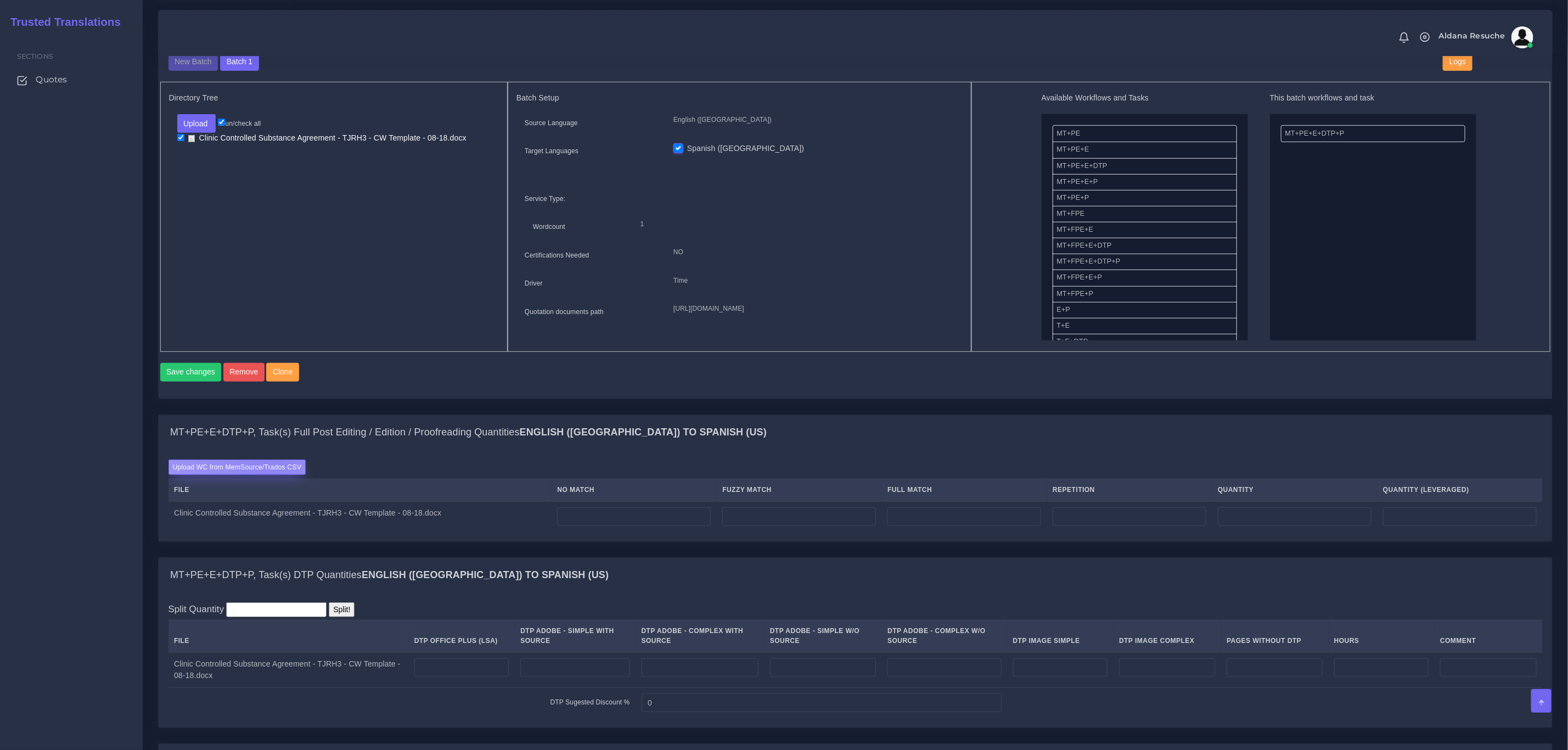
click at [266, 474] on label "Upload WC from MemSource/Trados CSV" at bounding box center [237, 466] width 137 height 15
click at [0, 0] on input "Upload WC from MemSource/Trados CSV" at bounding box center [0, 0] width 0 height 0
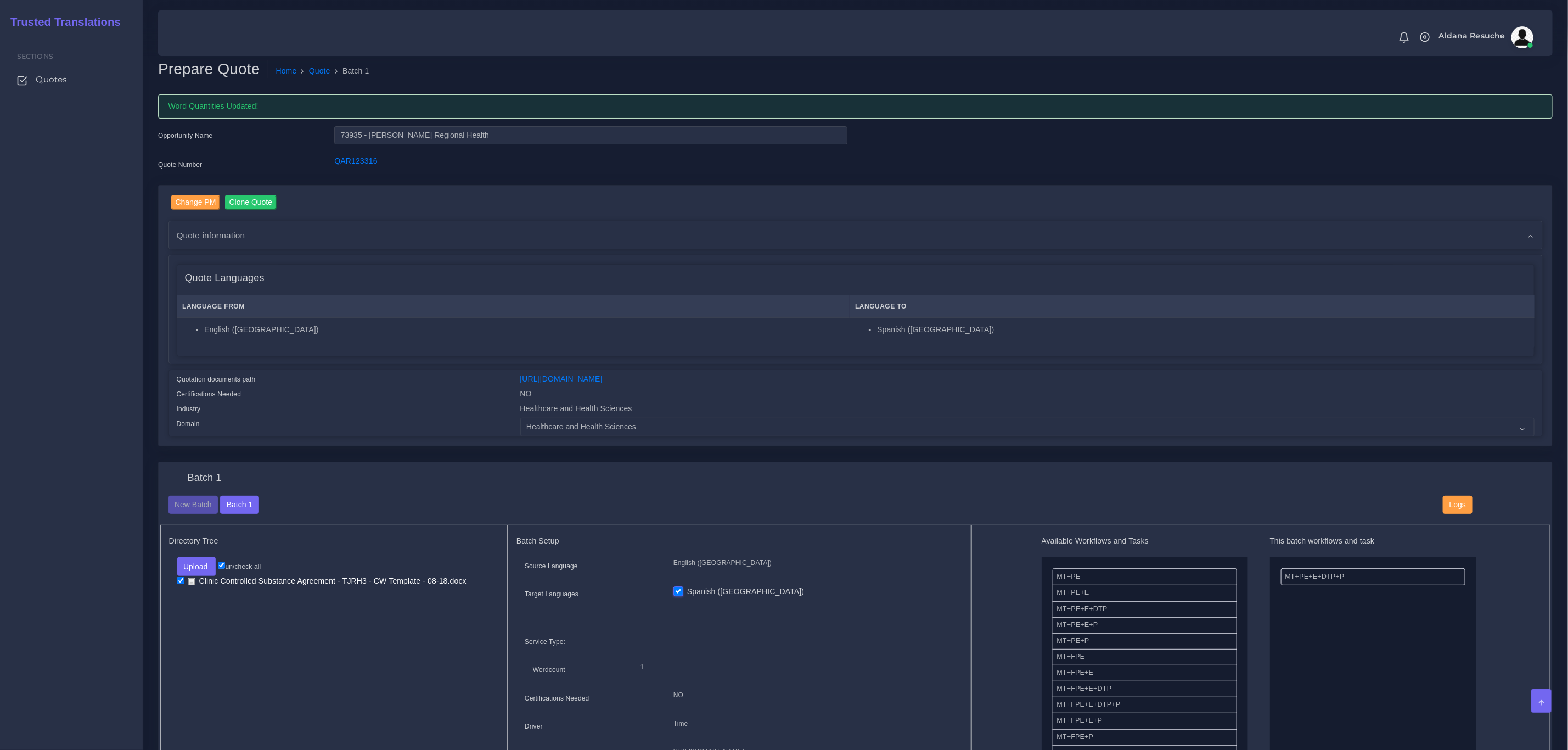
click at [379, 399] on div "Certifications Needed" at bounding box center [340, 395] width 343 height 15
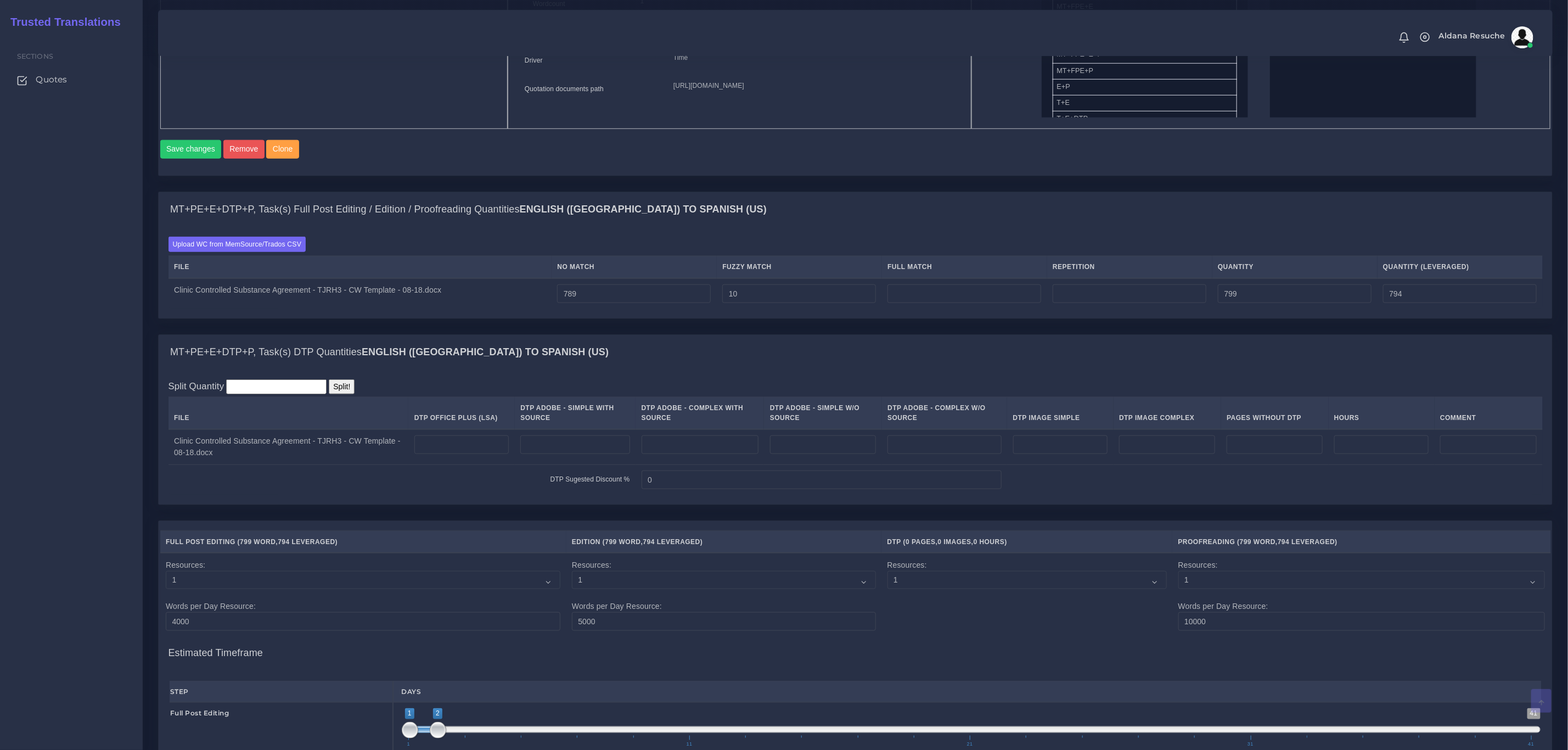
scroll to position [741, 0]
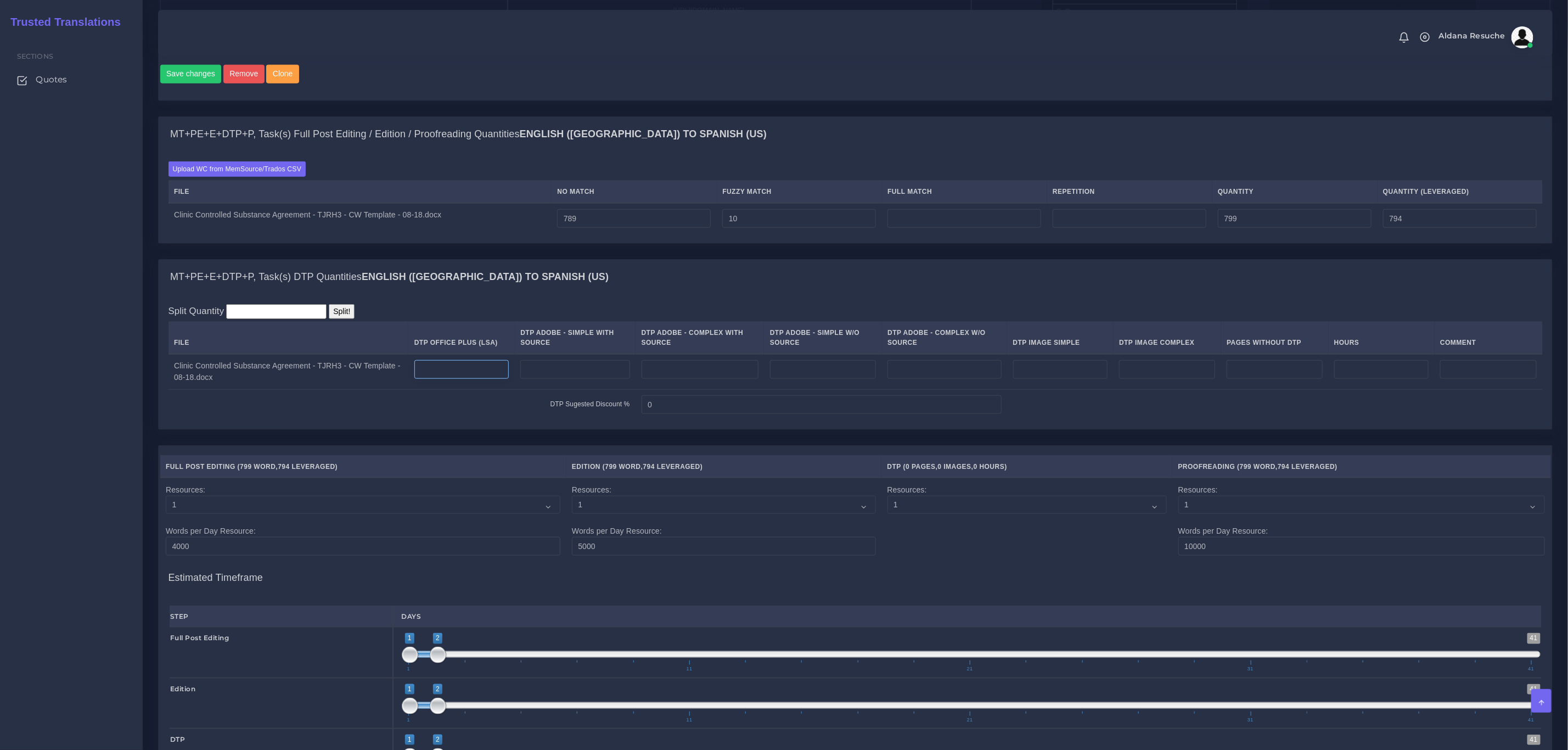
click at [452, 379] on input "number" at bounding box center [461, 370] width 95 height 19
type input "1"
click at [510, 234] on td "Clinic Controlled Substance Agreement - TJRH3 - CW Template - 08-18.docx" at bounding box center [360, 219] width 383 height 31
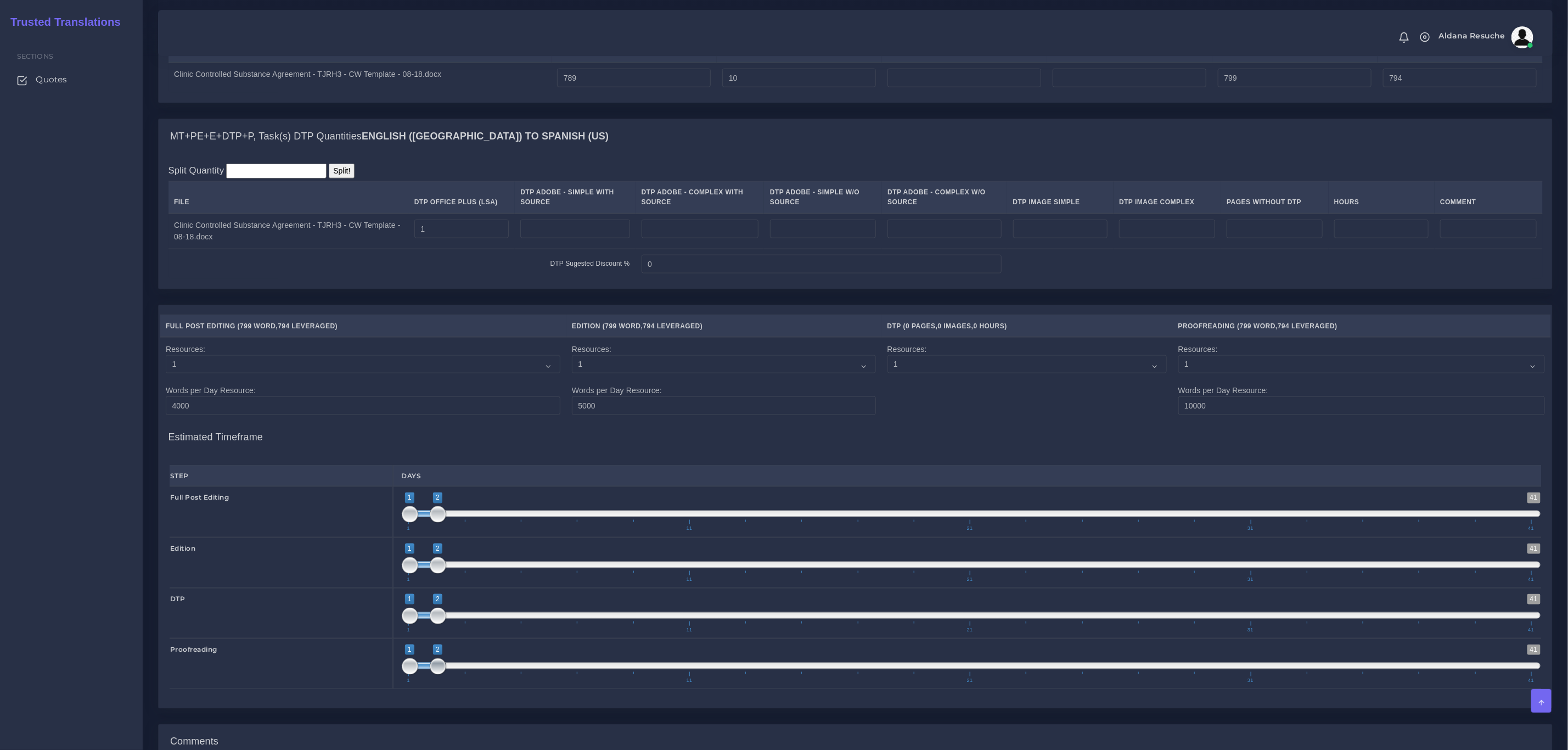
scroll to position [1121, 0]
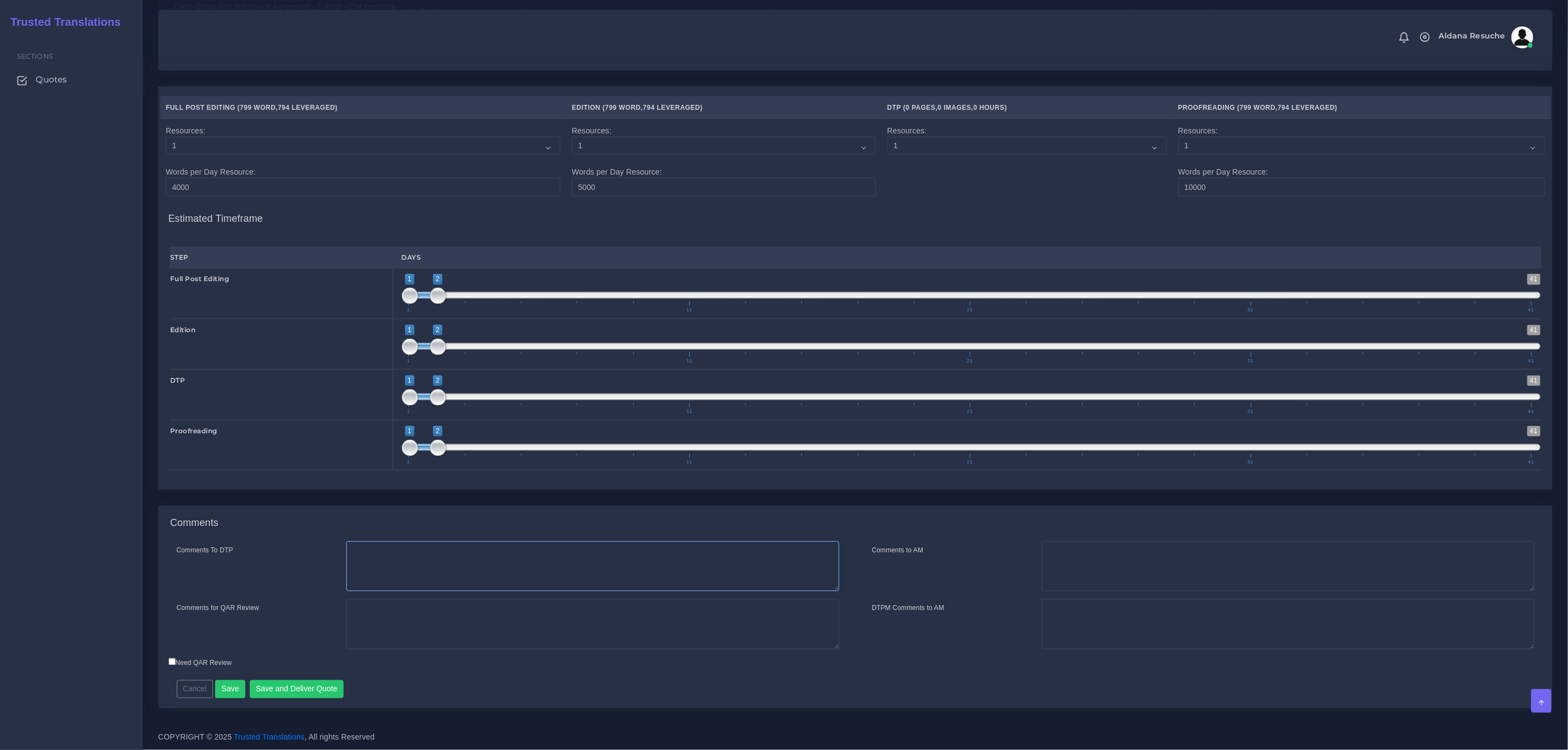
click at [413, 589] on textarea "Comments To DTP" at bounding box center [593, 566] width 493 height 50
type textarea "DTP in word"
type textarea "PEEP+DTP"
click at [266, 702] on div "Comments To DTP DTP in word Comments for QAR Review PEEP+DTP" at bounding box center [856, 624] width 1394 height 167
click at [280, 693] on button "Save and Deliver Quote" at bounding box center [296, 689] width 95 height 19
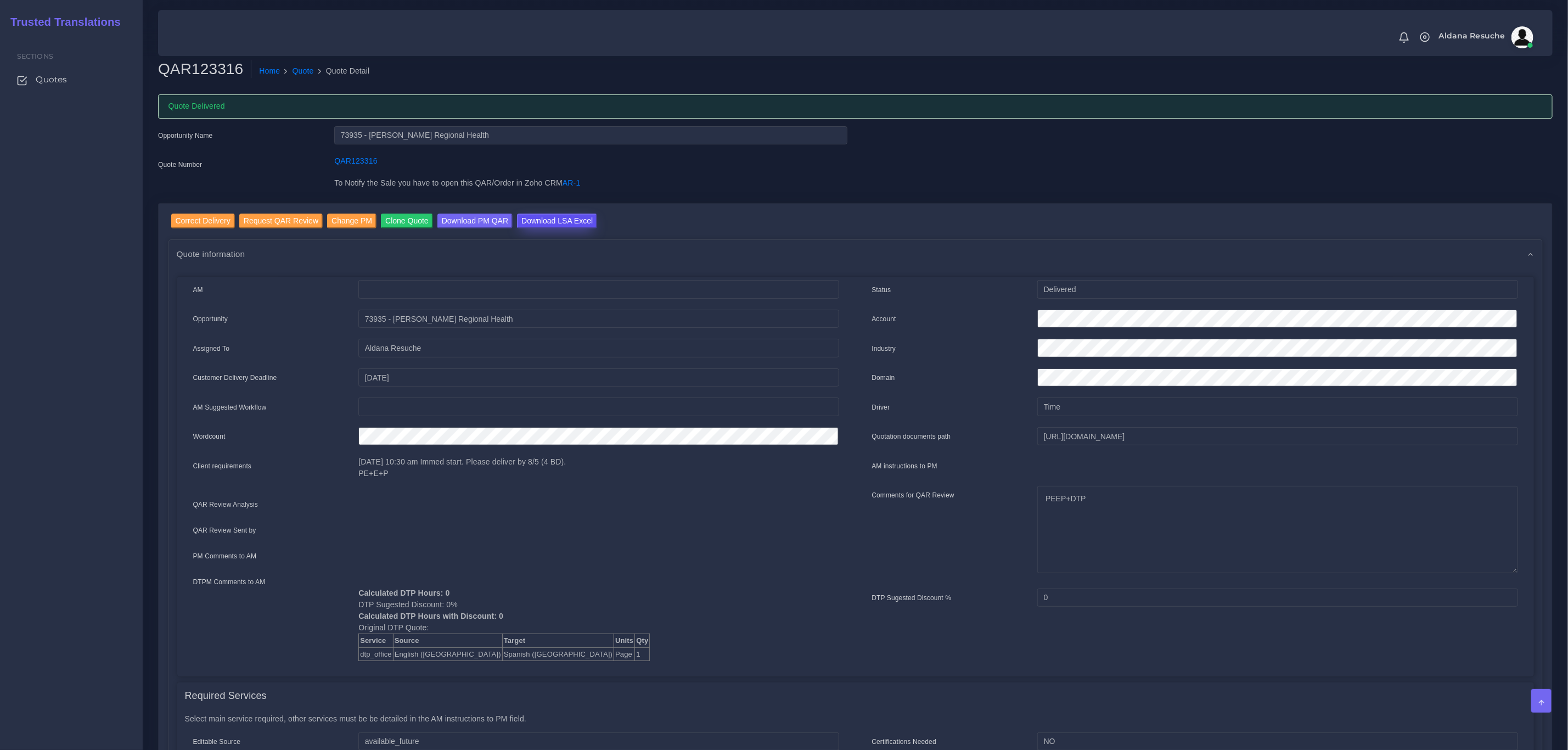
click at [531, 218] on input "Download LSA Excel" at bounding box center [558, 220] width 80 height 15
click at [293, 68] on link "Quote" at bounding box center [303, 70] width 21 height 11
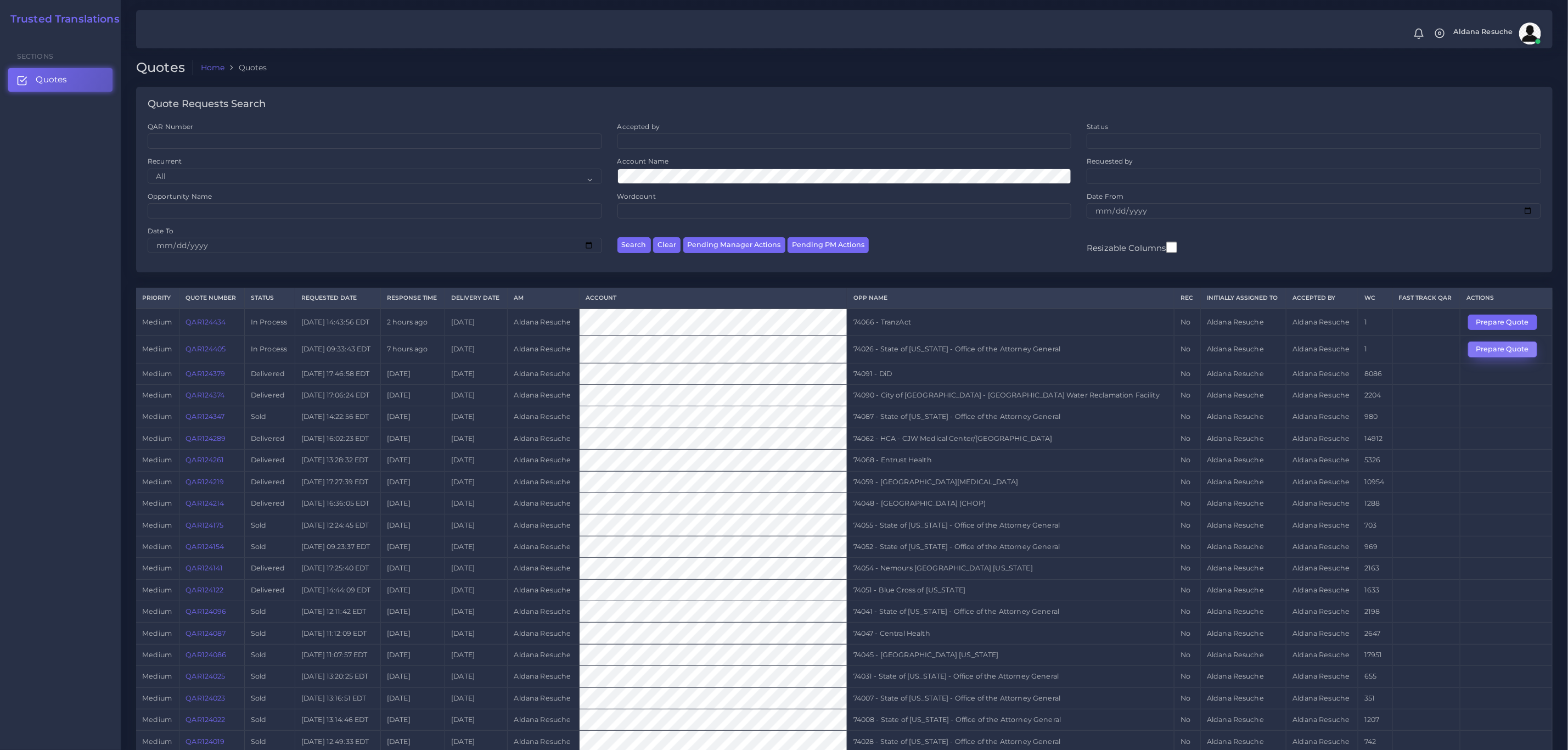
click at [1484, 353] on button "Prepare Quote" at bounding box center [1502, 349] width 69 height 15
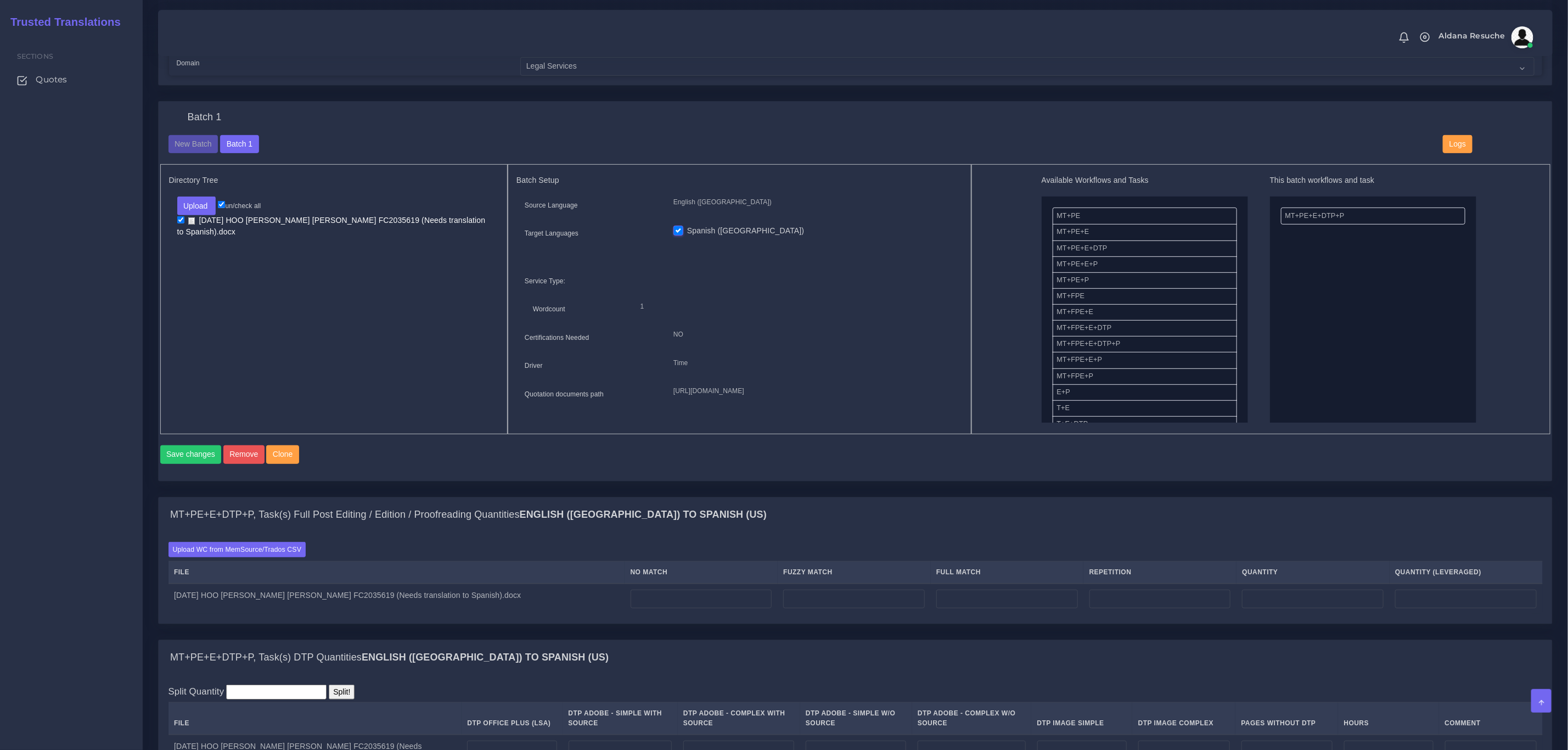
scroll to position [412, 0]
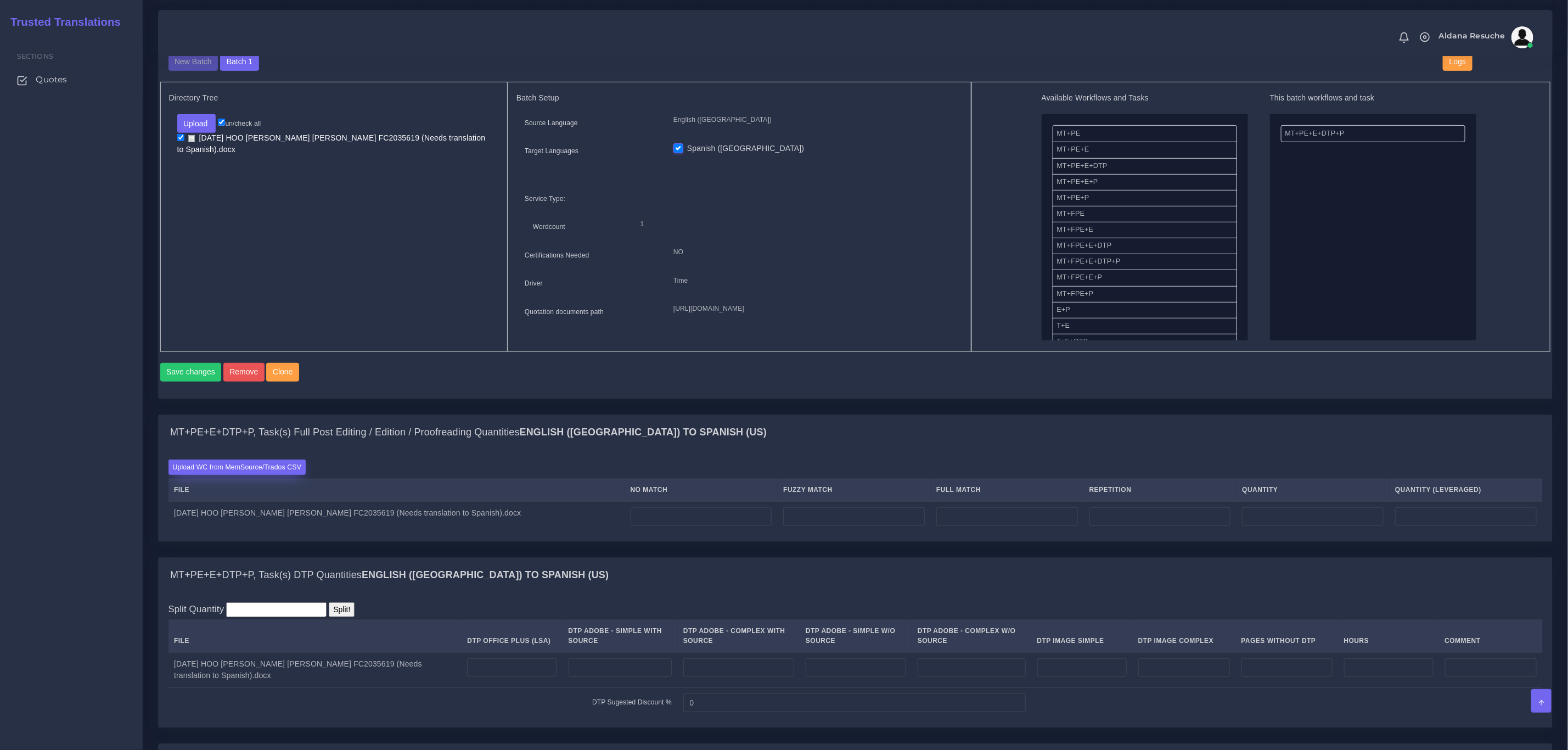
click at [241, 474] on label "Upload WC from MemSource/Trados CSV" at bounding box center [237, 466] width 137 height 15
click at [0, 0] on input "Upload WC from MemSource/Trados CSV" at bounding box center [0, 0] width 0 height 0
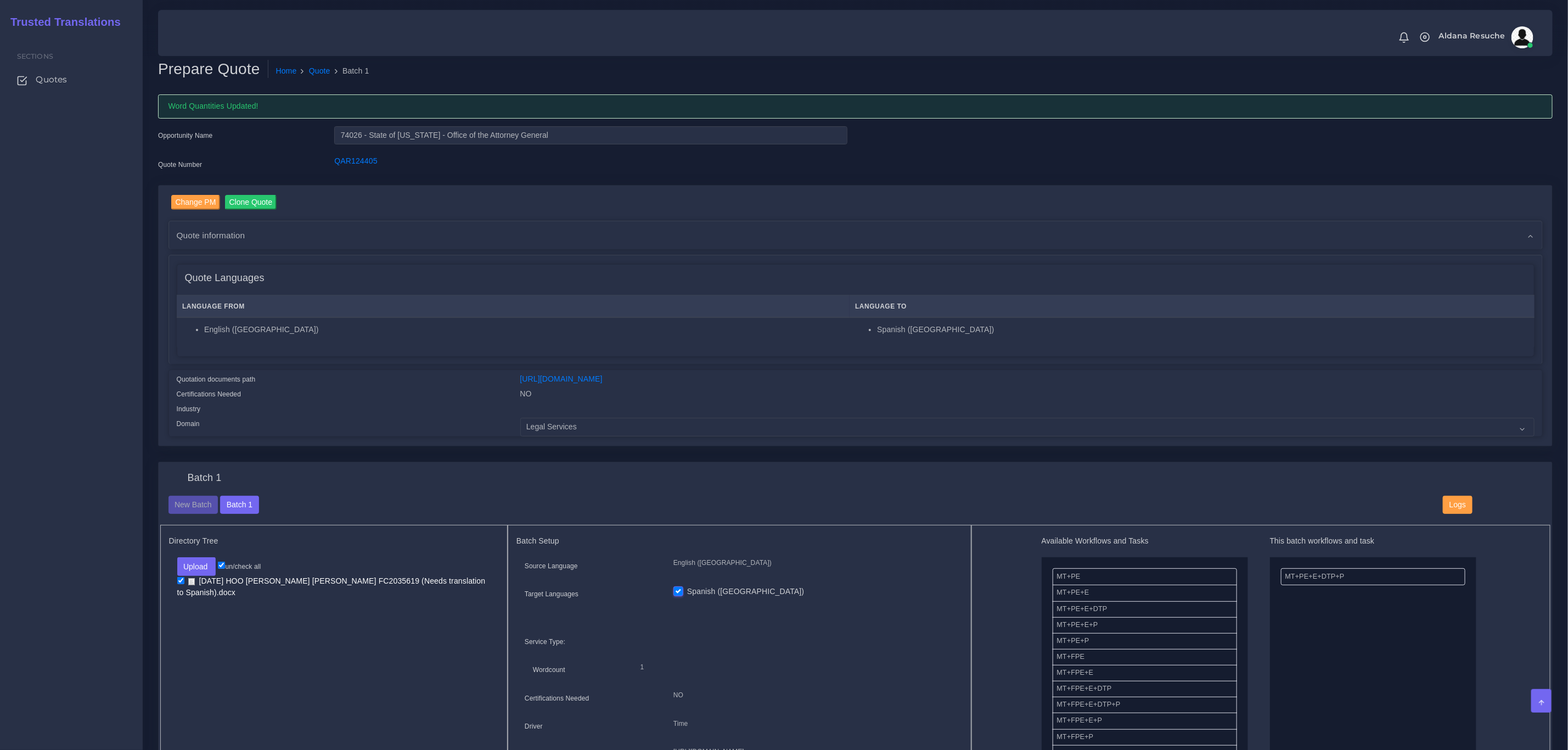
click at [0, 0] on div "Batch 1 New Batch Batch 1 Logs Files" at bounding box center [0, 0] width 0 height 0
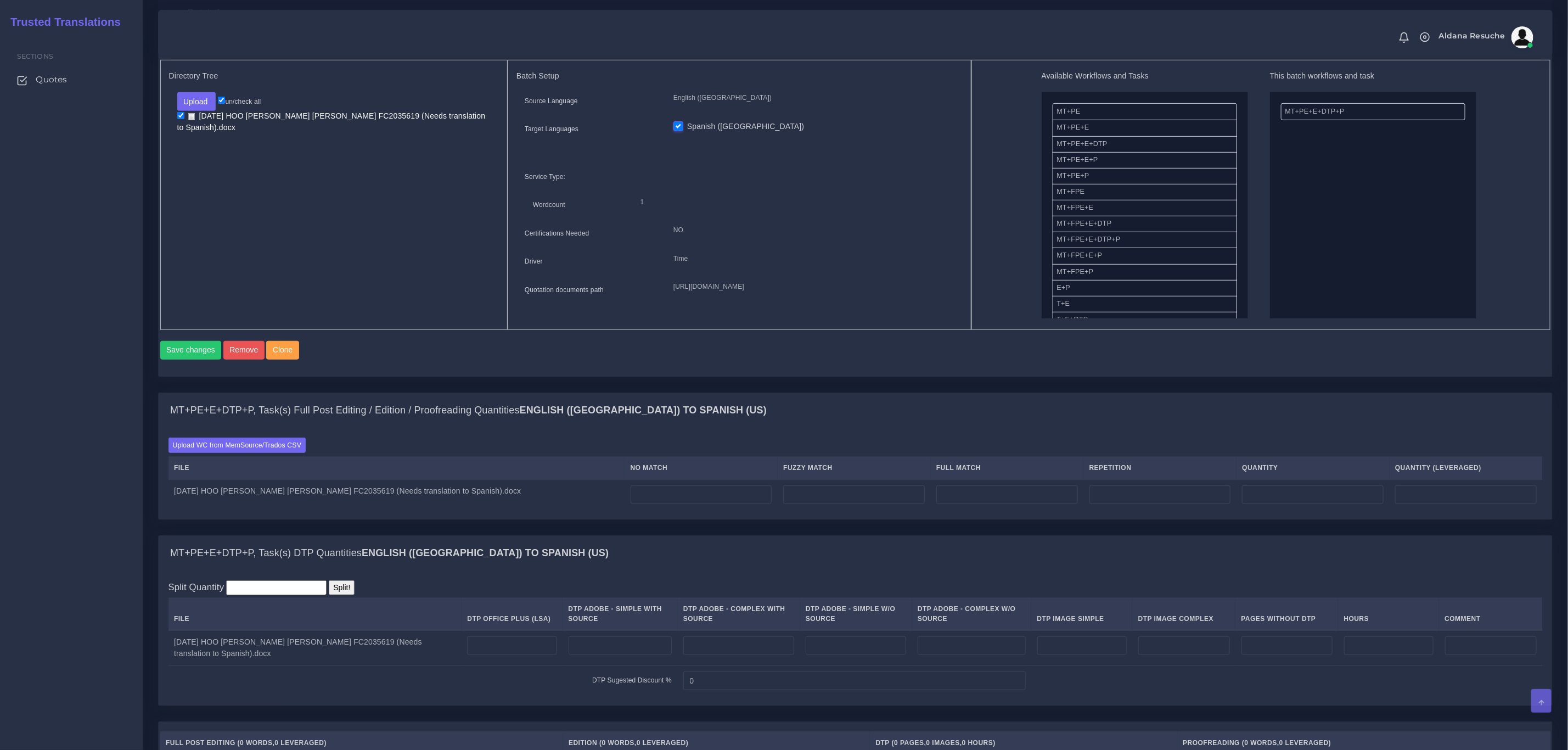
scroll to position [495, 0]
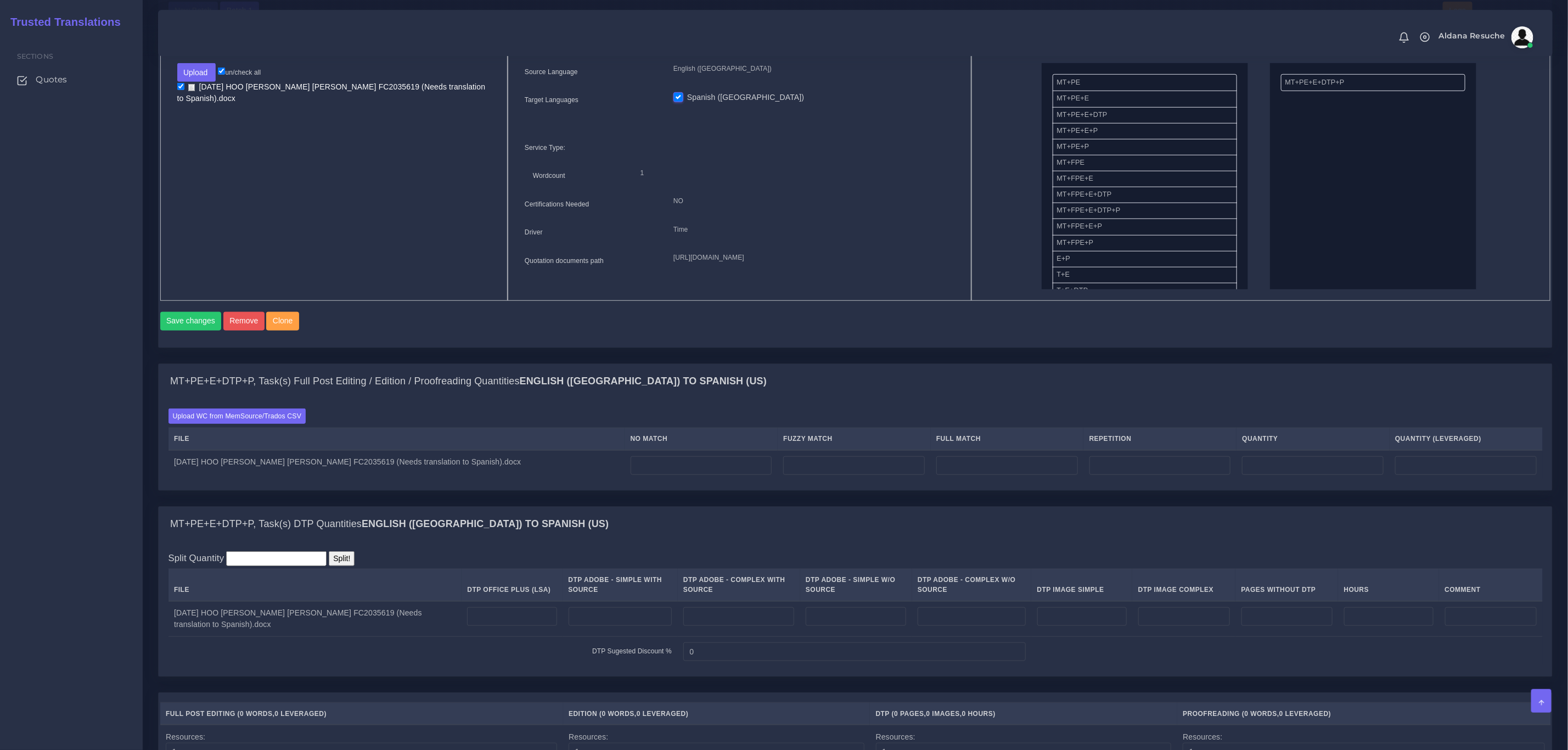
click at [663, 468] on td at bounding box center [701, 466] width 153 height 31
click at [663, 475] on input "number" at bounding box center [702, 466] width 142 height 19
type input "0"
click at [534, 626] on input "number" at bounding box center [512, 617] width 90 height 19
type input "6"
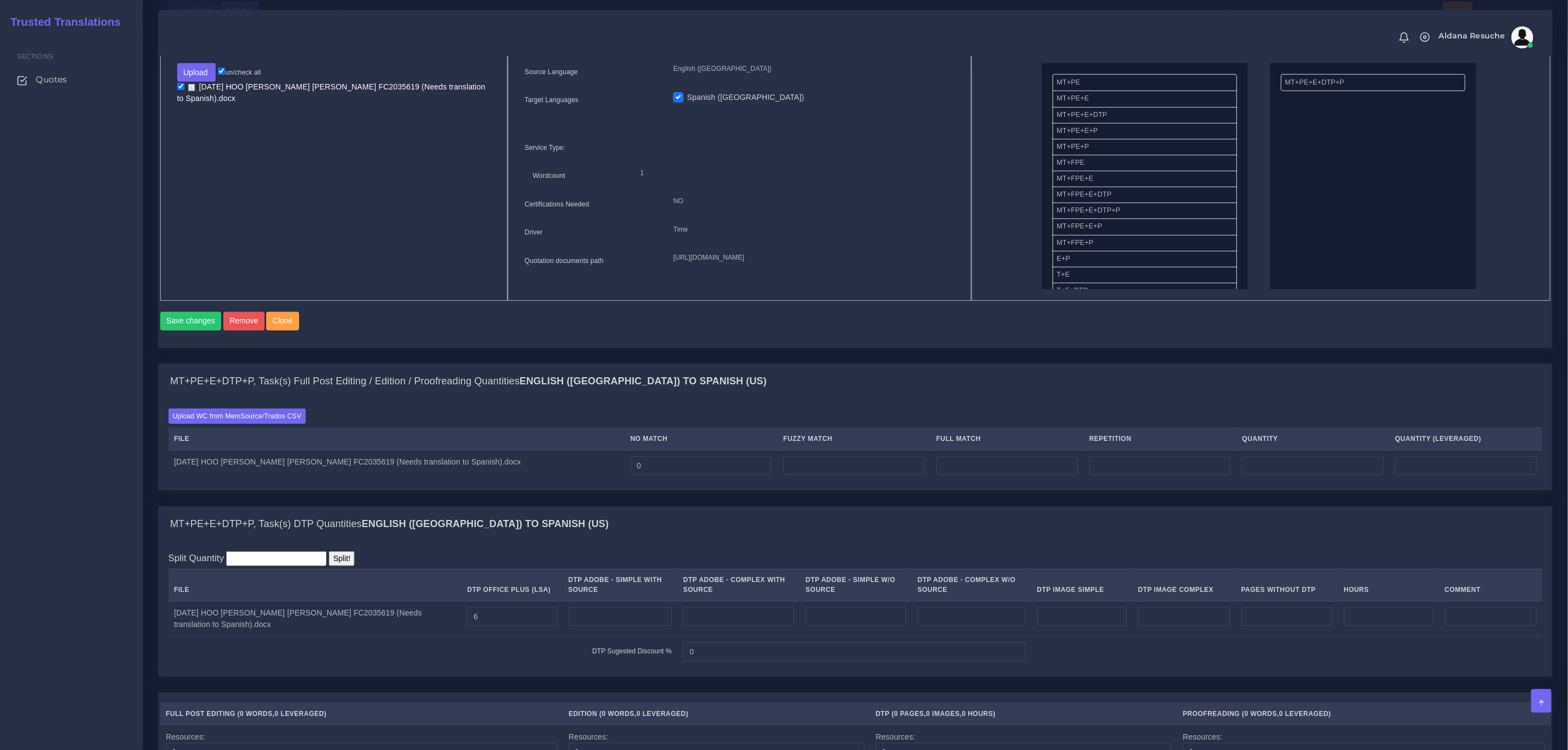
click at [595, 542] on div "MT+PE+E+DTP+P, Task(s) DTP Quantities English (US) TO Spanish (US)" at bounding box center [856, 524] width 1394 height 35
click at [1104, 475] on input "number" at bounding box center [1161, 466] width 142 height 19
type input "6"
type input "1"
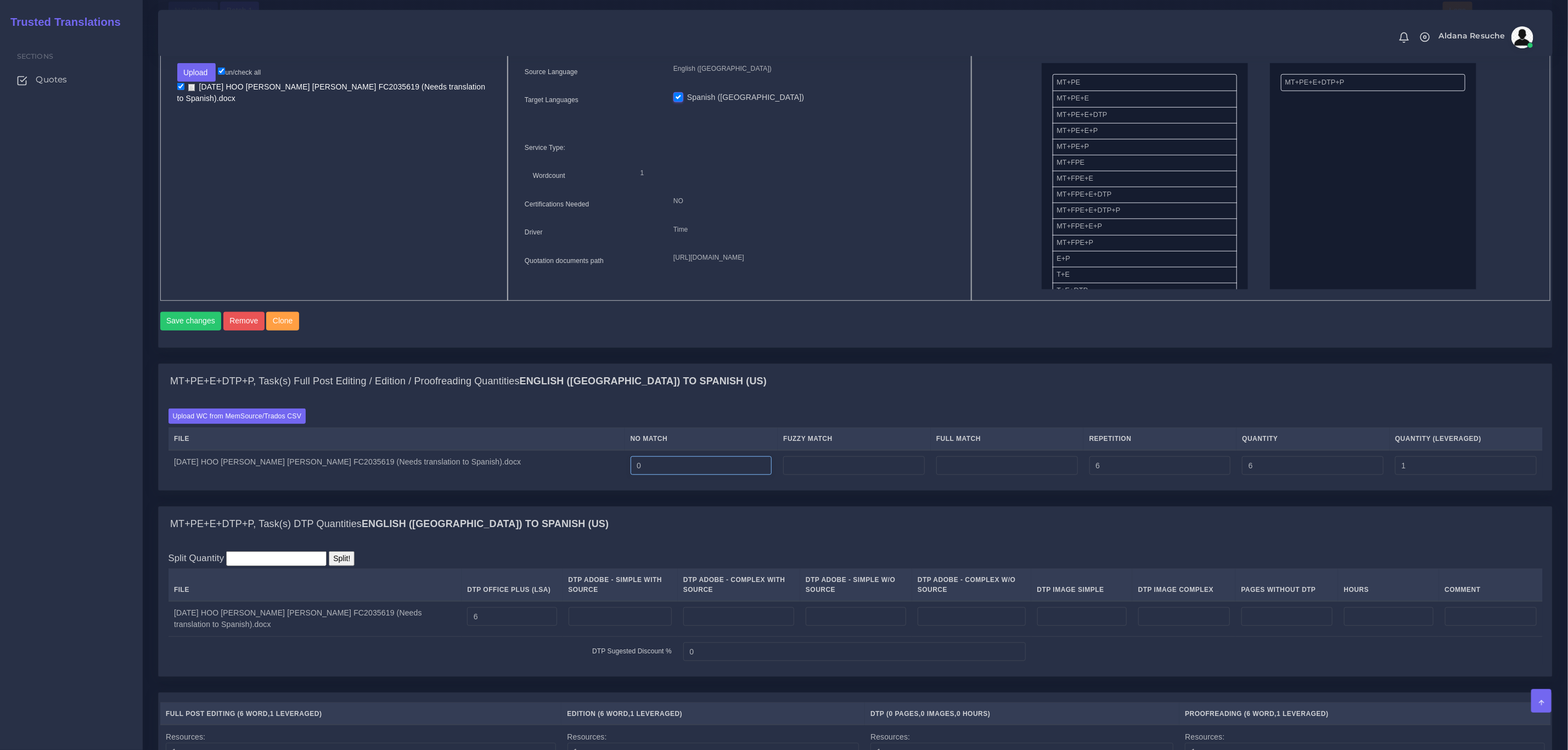
drag, startPoint x: 674, startPoint y: 488, endPoint x: 541, endPoint y: 478, distance: 133.4
click at [541, 478] on tr "2025-08-08 HOO Batista Quintana, Rosangela FC2035619 (Needs translation to Span…" at bounding box center [856, 466] width 1375 height 31
type input "245"
type input "251"
type input "246"
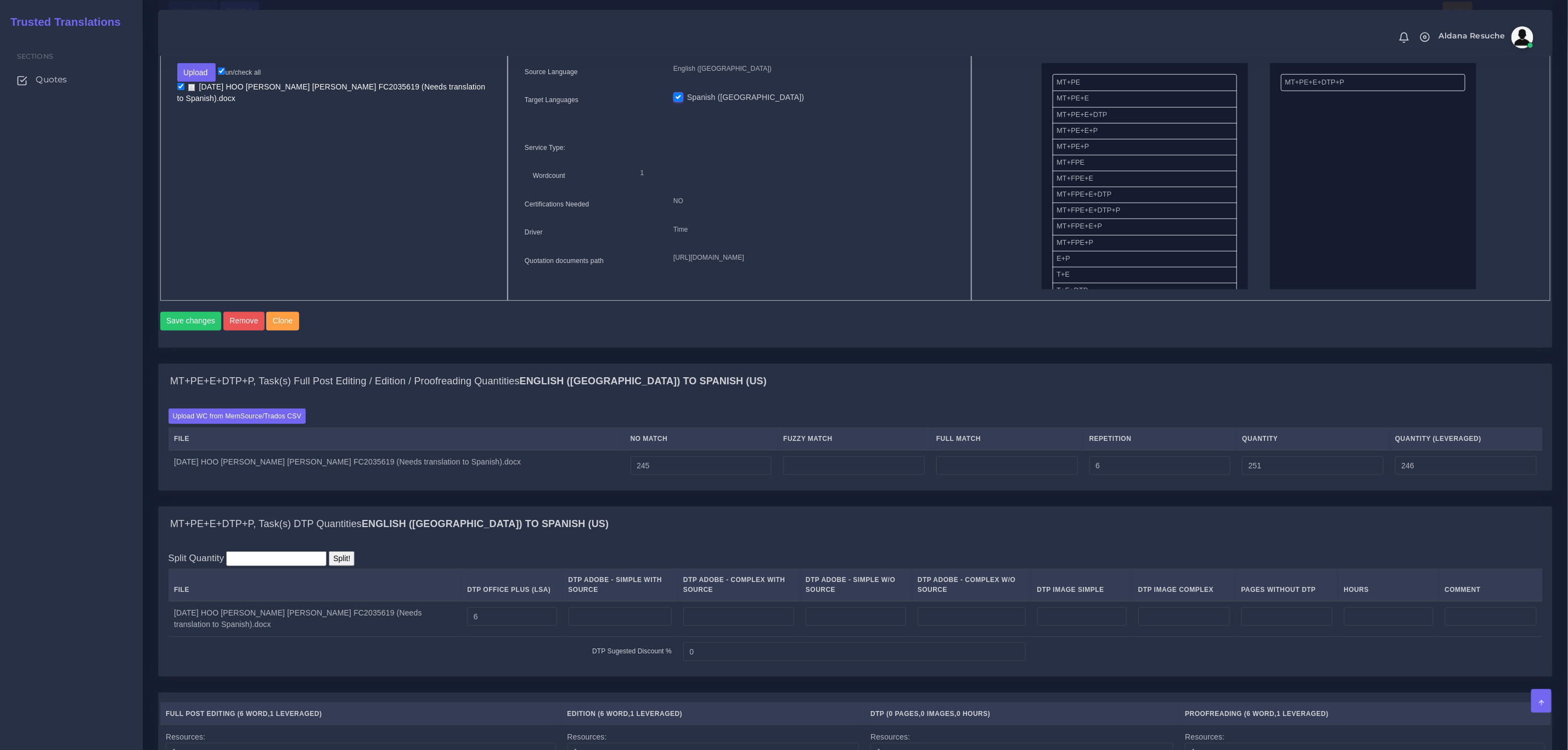
click at [0, 0] on div "Batch 1 New Batch Batch 1 Logs 1" at bounding box center [0, 0] width 0 height 0
click at [809, 473] on input "number" at bounding box center [854, 466] width 142 height 19
type input "849"
type input "1100"
type input "671"
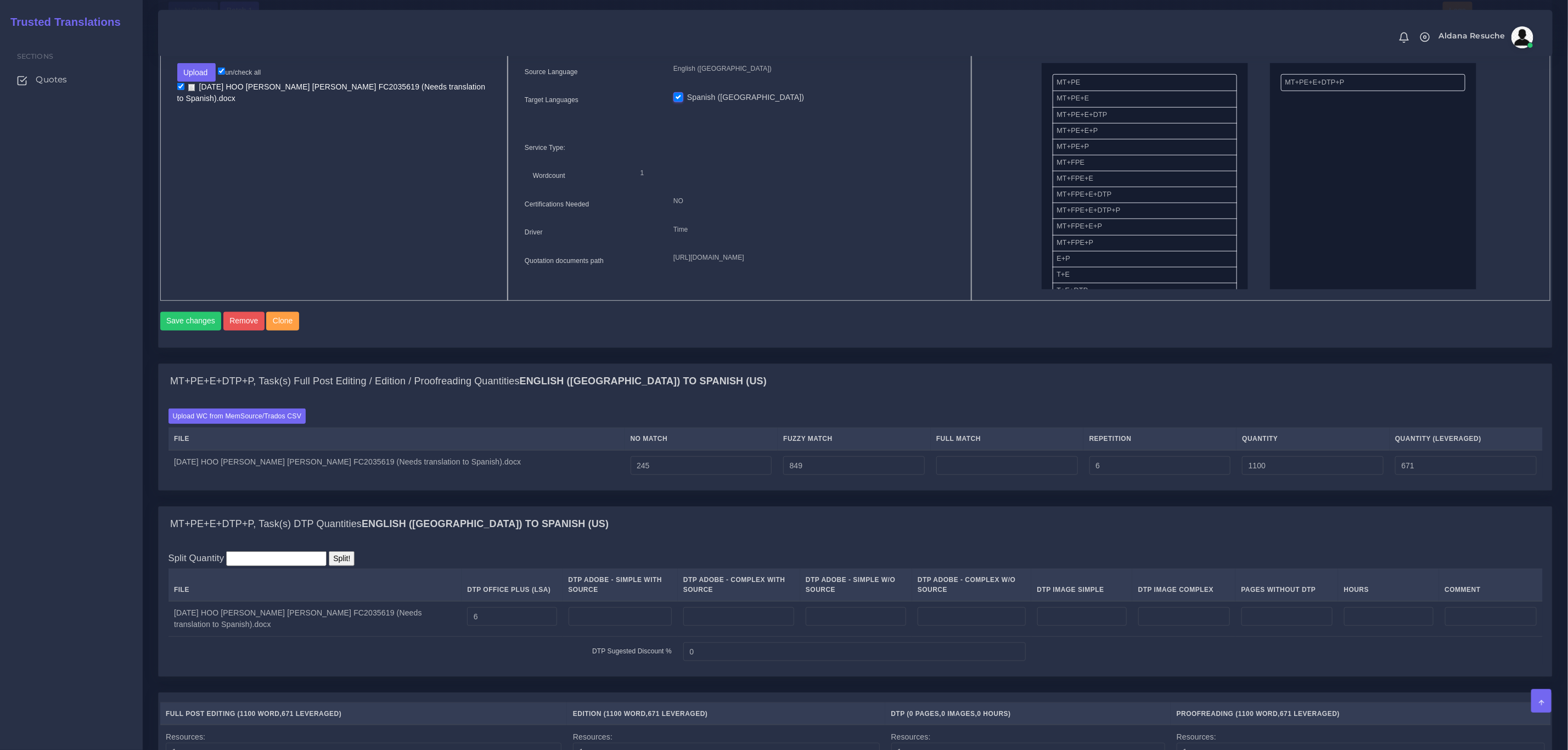
click at [0, 0] on div "Batch 1 New Batch Batch 1 Logs 1" at bounding box center [0, 0] width 0 height 0
click at [1012, 475] on input "number" at bounding box center [1008, 466] width 142 height 19
type input "910"
type input "2010"
type input "898"
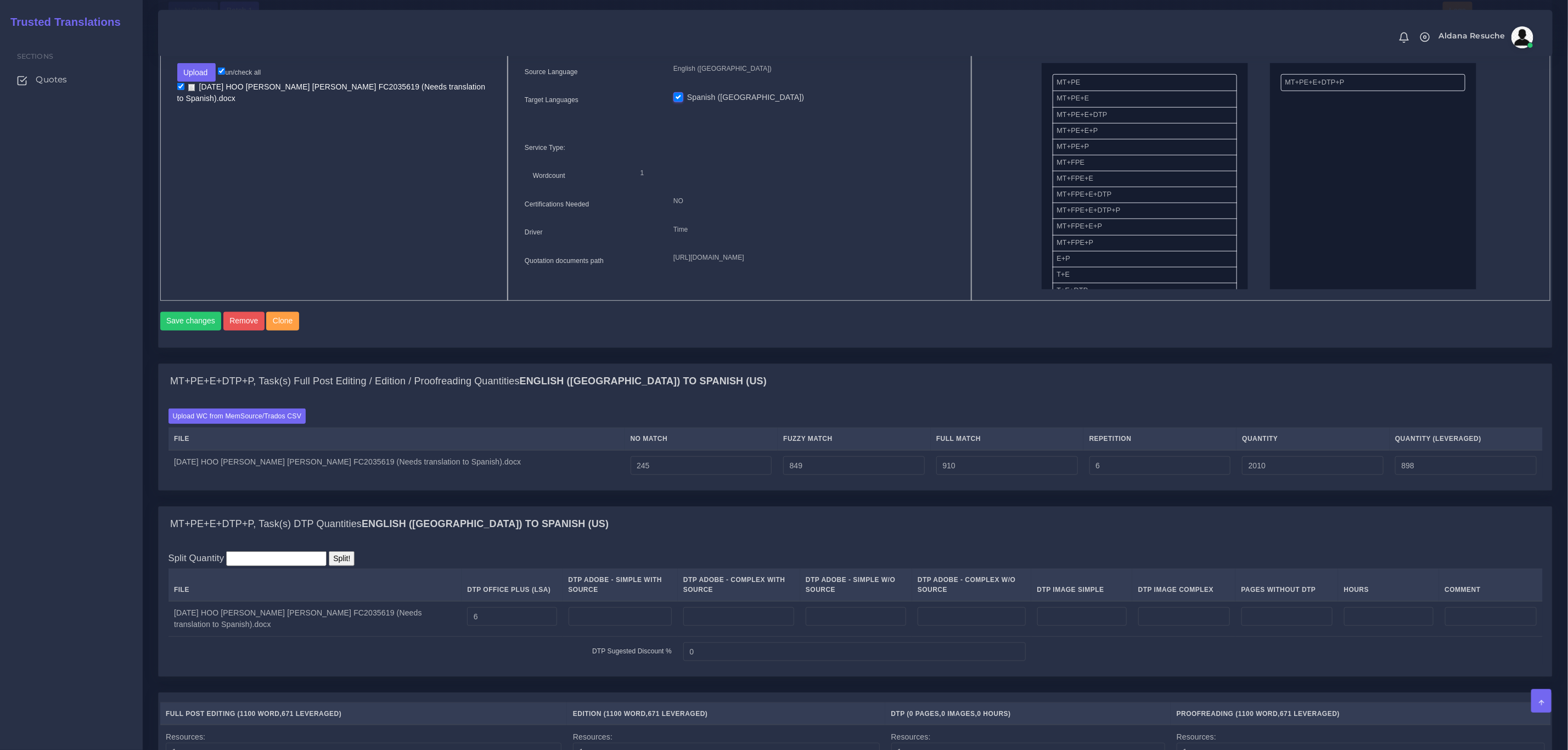
click at [1033, 399] on div "MT+PE+E+DTP+P, Task(s) Full Post Editing / Edition / Proofreading Quantities En…" at bounding box center [856, 381] width 1394 height 35
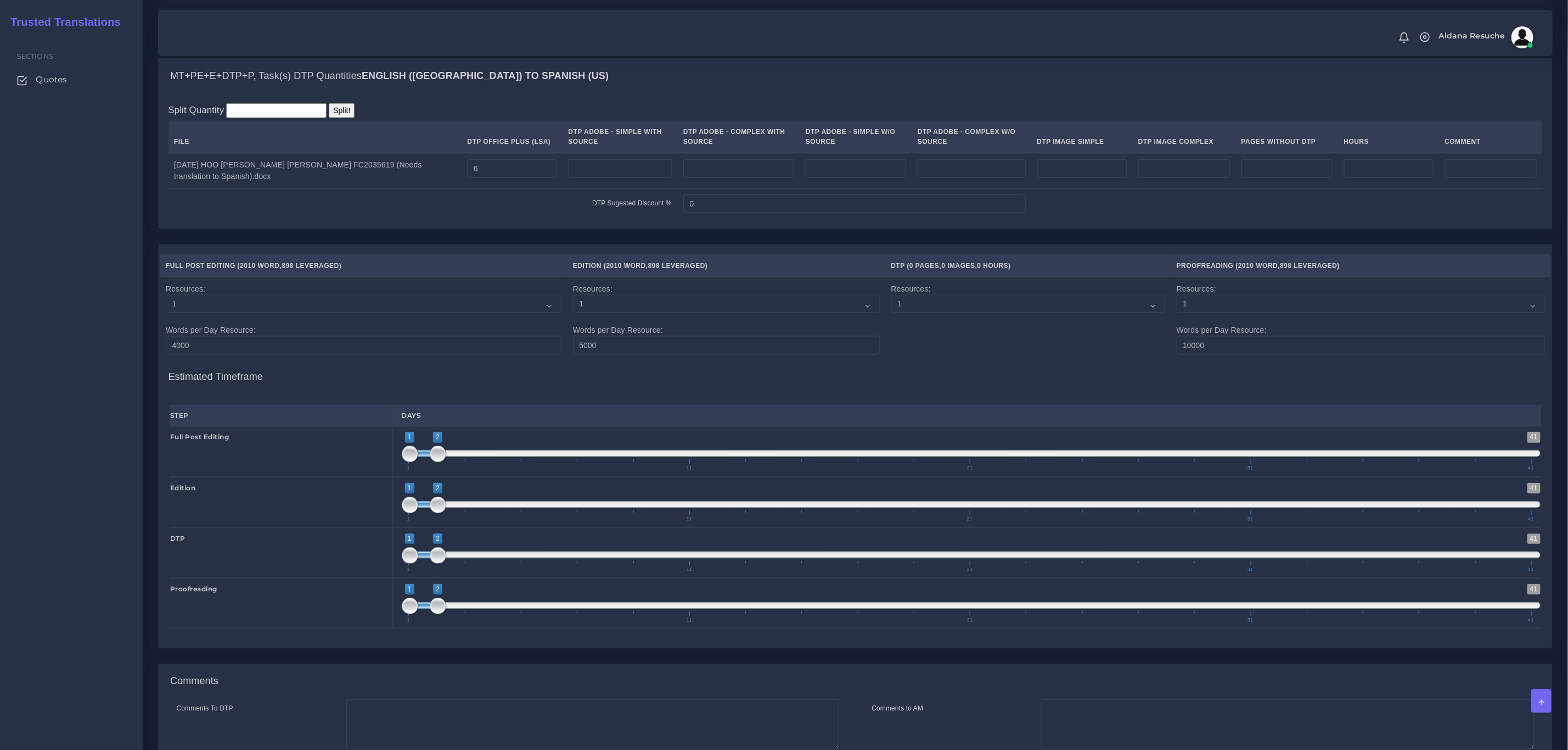
scroll to position [1121, 0]
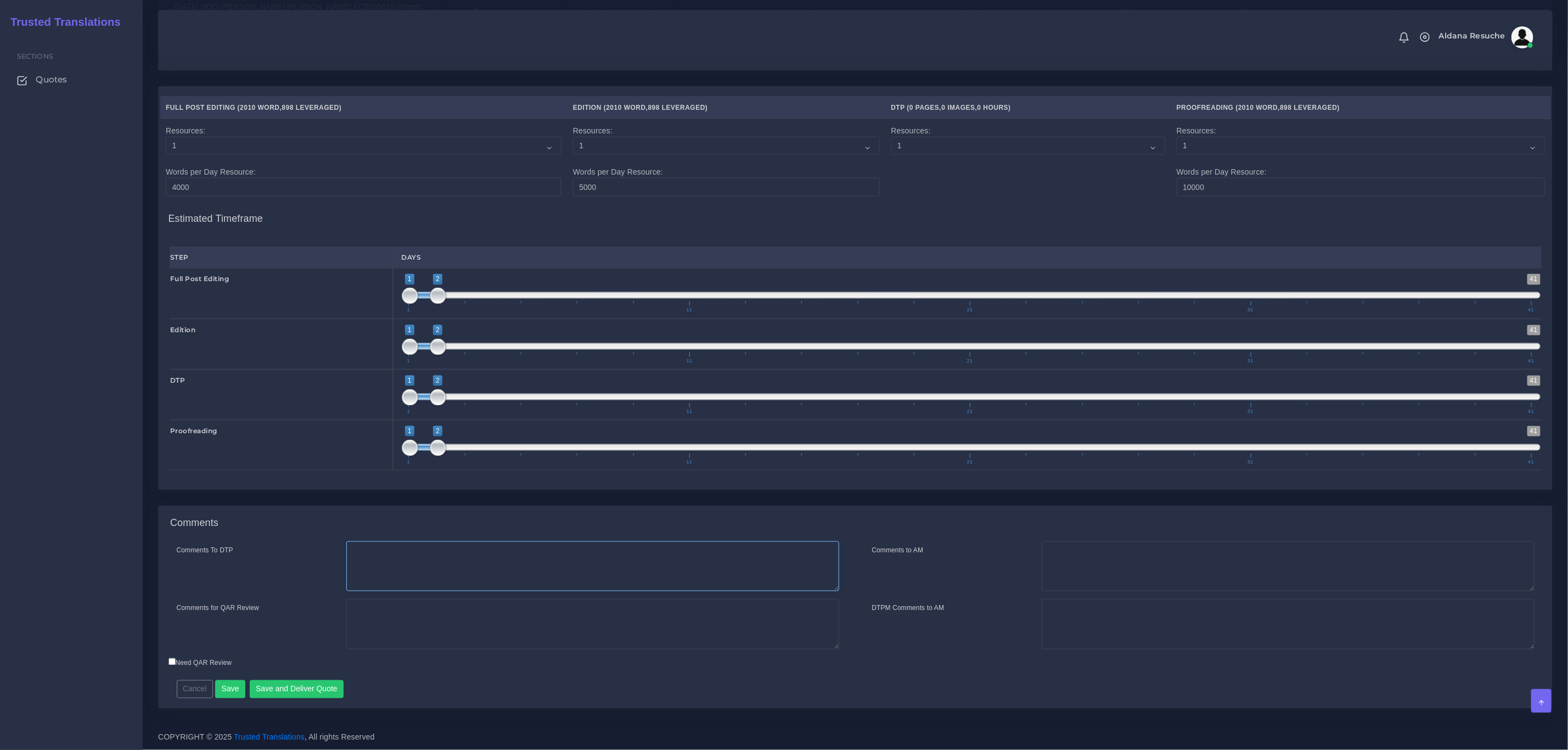
click at [652, 575] on textarea "Comments To DTP" at bounding box center [593, 566] width 493 height 50
type textarea "DTP in word"
type textarea "PEEP+DTP"
click at [301, 683] on button "Save and Deliver Quote" at bounding box center [296, 689] width 95 height 19
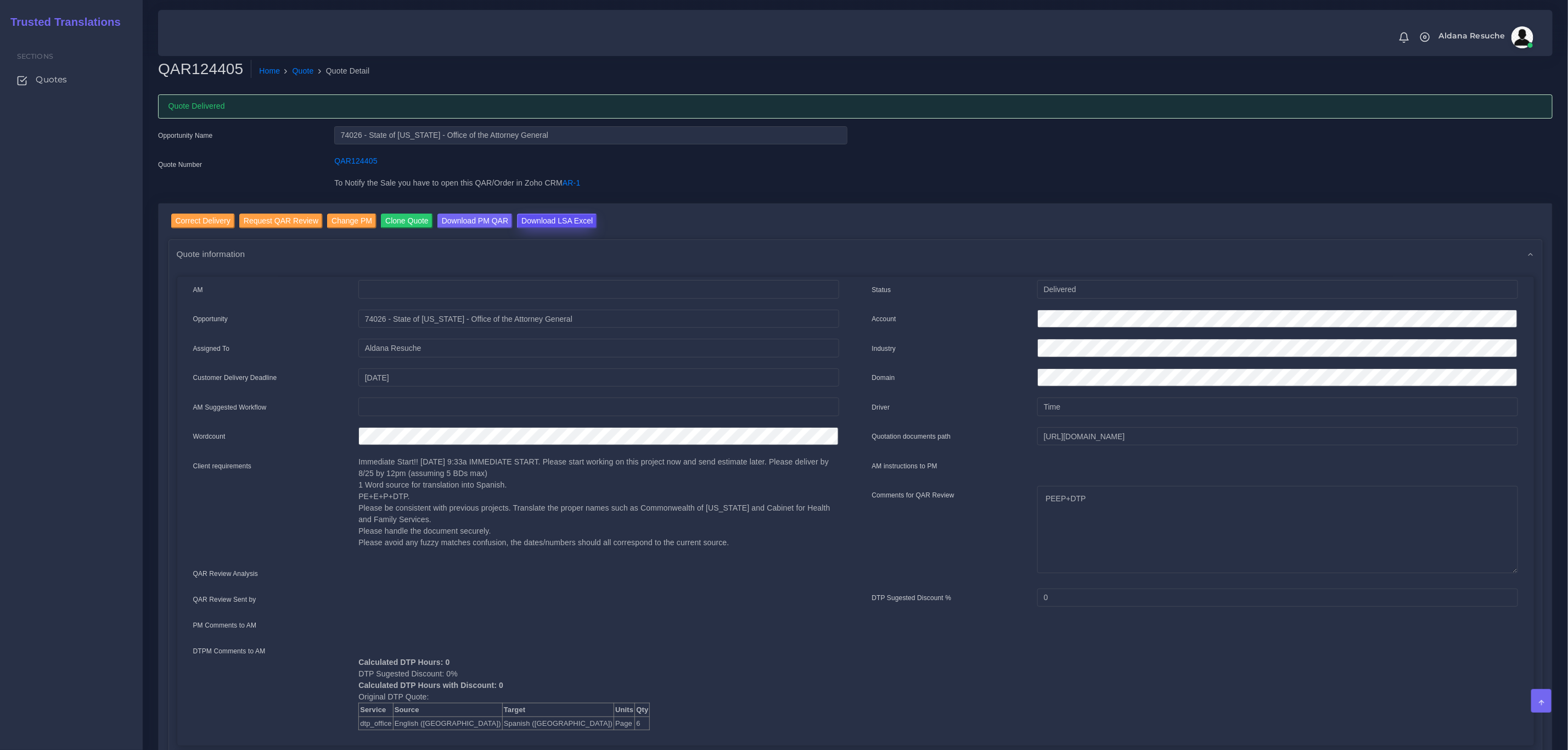
click at [533, 218] on input "Download LSA Excel" at bounding box center [558, 220] width 80 height 15
click at [299, 68] on link "Quote" at bounding box center [303, 70] width 21 height 11
